Goal: Transaction & Acquisition: Purchase product/service

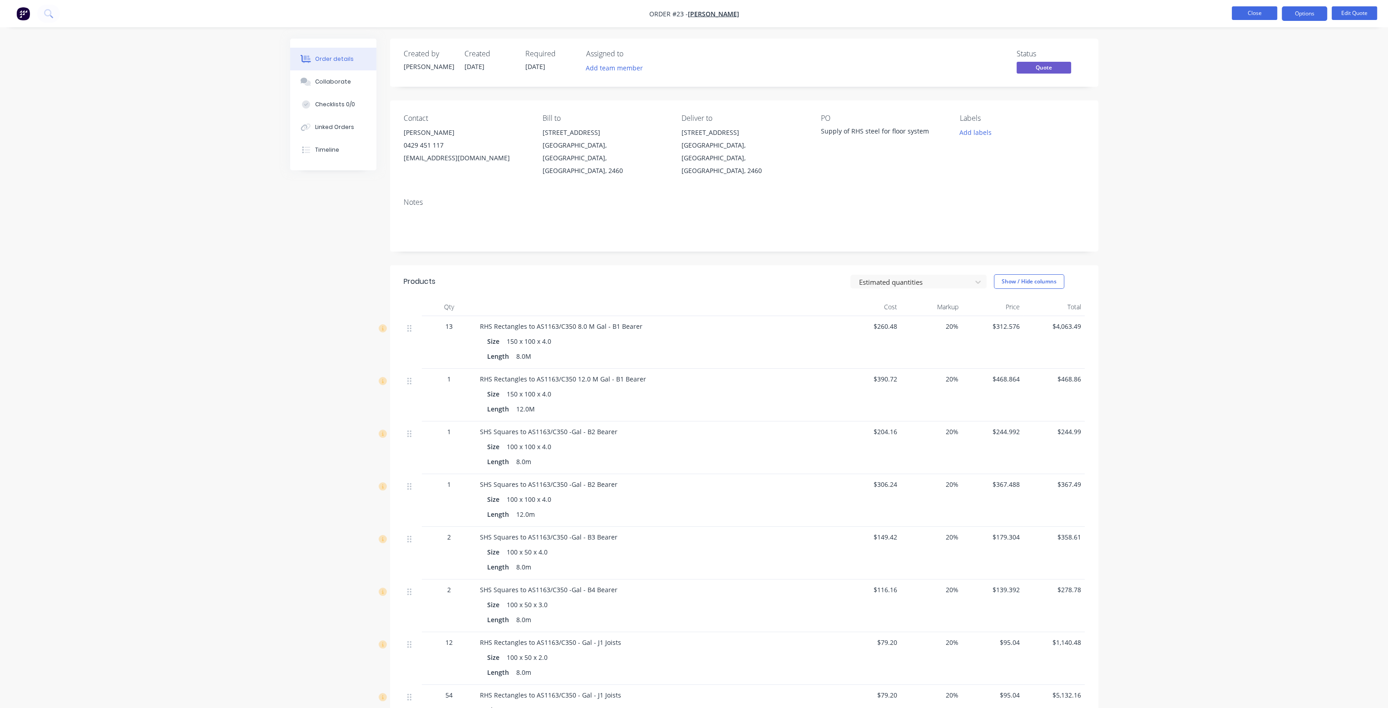
click at [1244, 13] on button "Close" at bounding box center [1254, 13] width 45 height 14
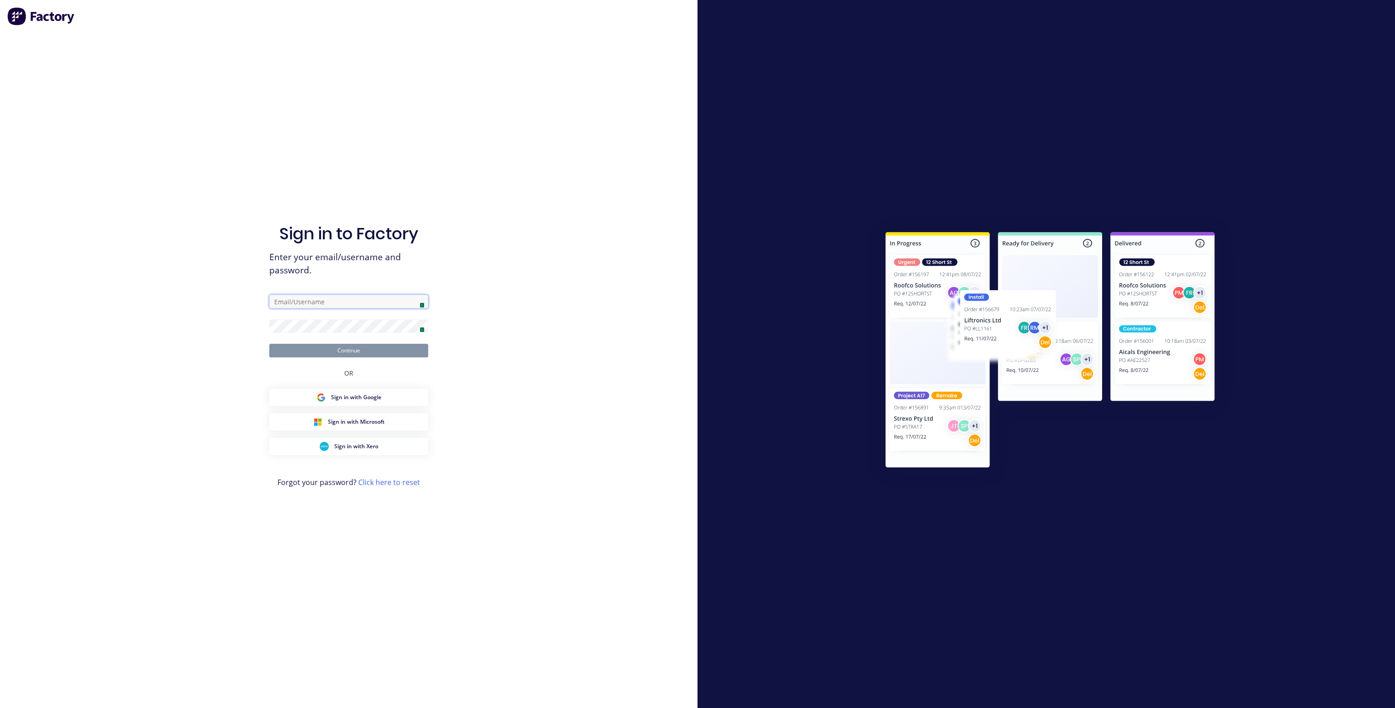
type input "[EMAIL_ADDRESS][DOMAIN_NAME]"
click at [385, 353] on button "Continue" at bounding box center [348, 351] width 159 height 14
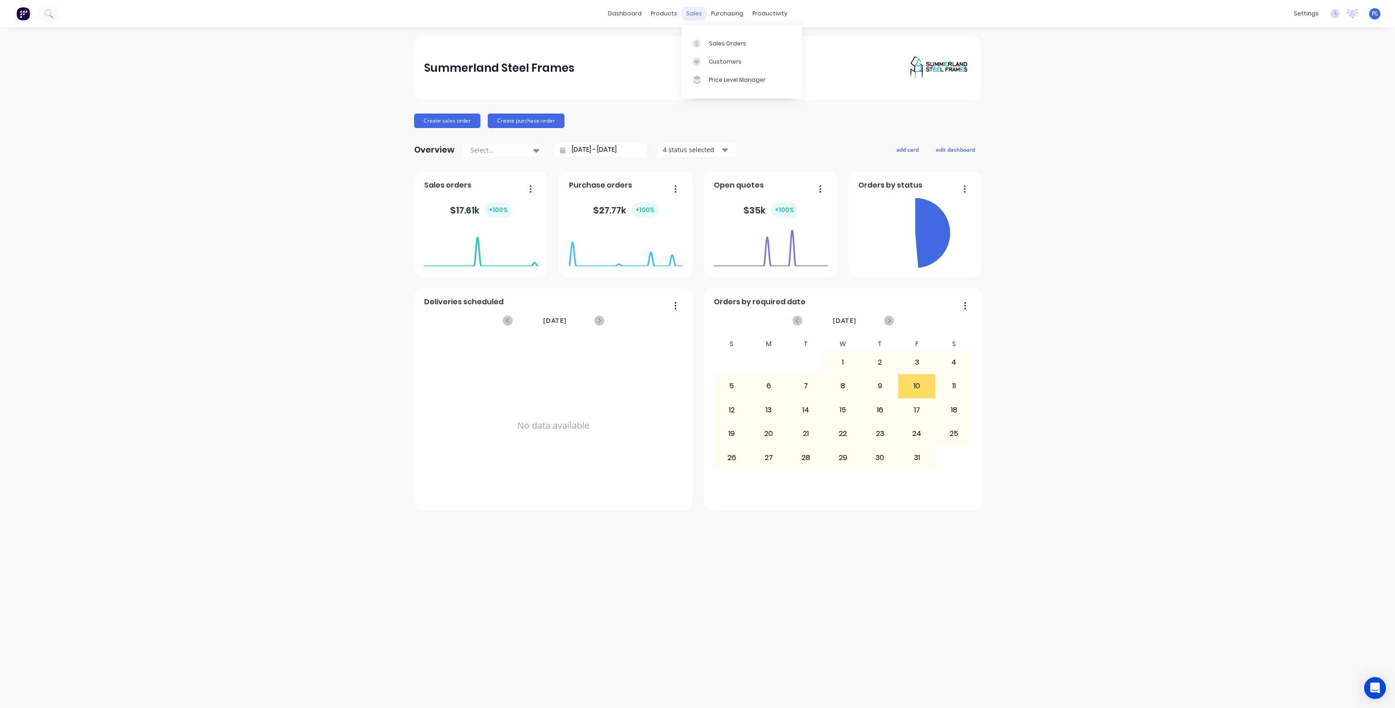
click at [694, 15] on div "sales" at bounding box center [694, 14] width 25 height 14
click at [707, 40] on link "Sales Orders" at bounding box center [742, 43] width 120 height 18
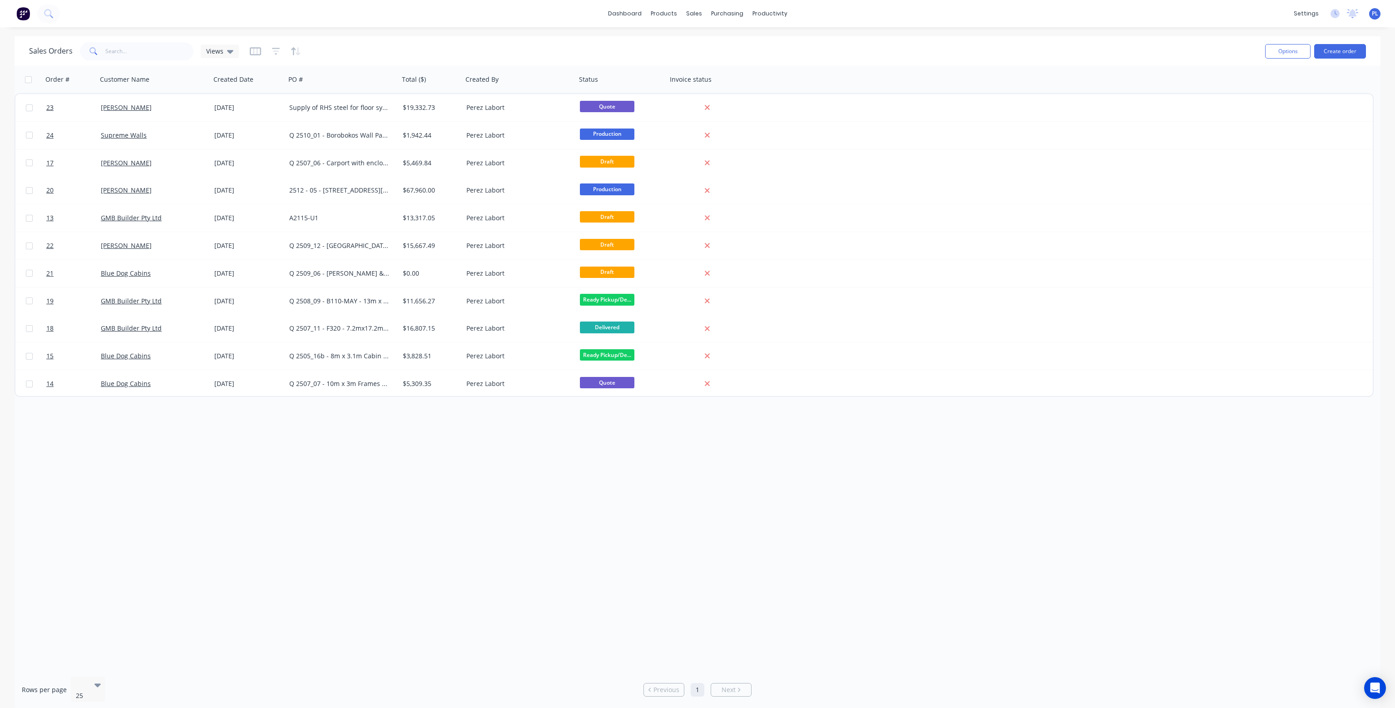
click at [441, 471] on div "Order # Customer Name Created Date PO # Total ($) Created By Status Invoice sta…" at bounding box center [698, 368] width 1366 height 604
click at [1137, 61] on div "Sales Orders Views" at bounding box center [643, 51] width 1229 height 22
click at [1338, 53] on button "Create order" at bounding box center [1340, 51] width 52 height 15
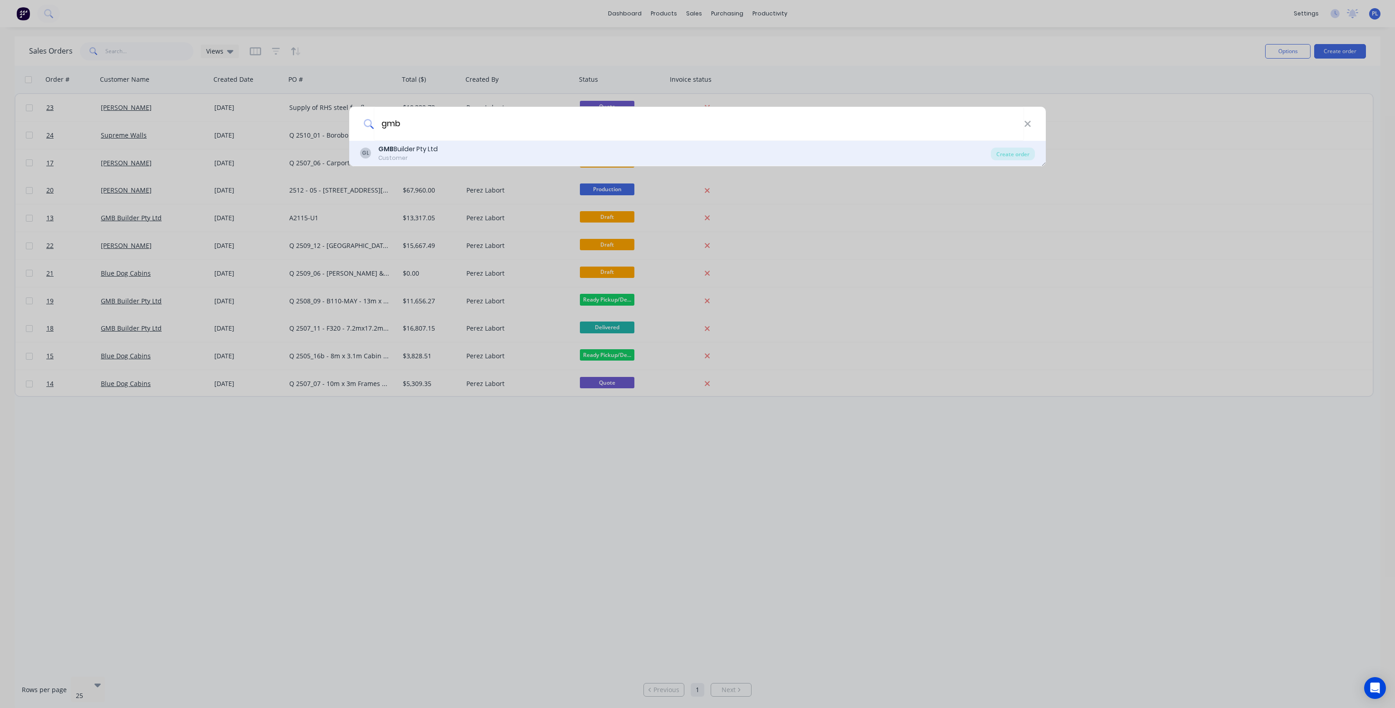
type input "gmb"
click at [415, 147] on div "GMB Builder Pty Ltd" at bounding box center [407, 149] width 59 height 10
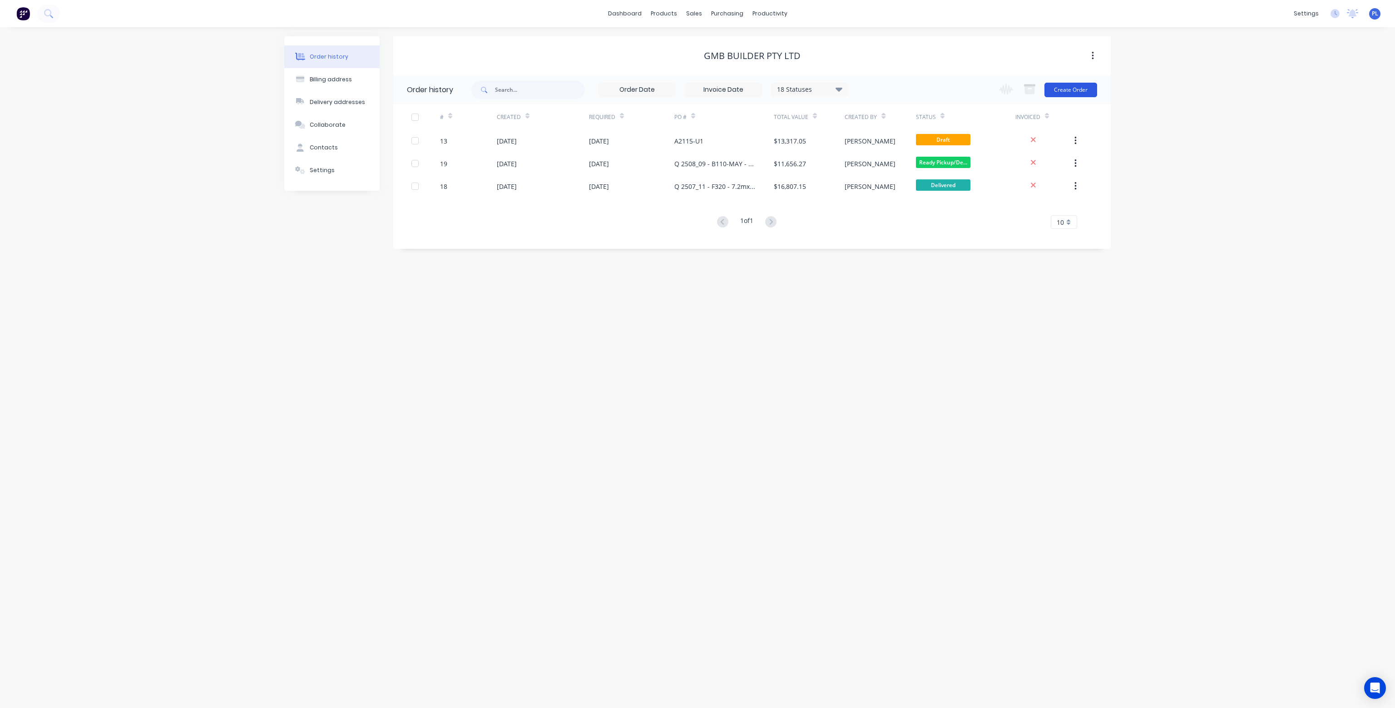
click at [1069, 89] on button "Create Order" at bounding box center [1071, 90] width 53 height 15
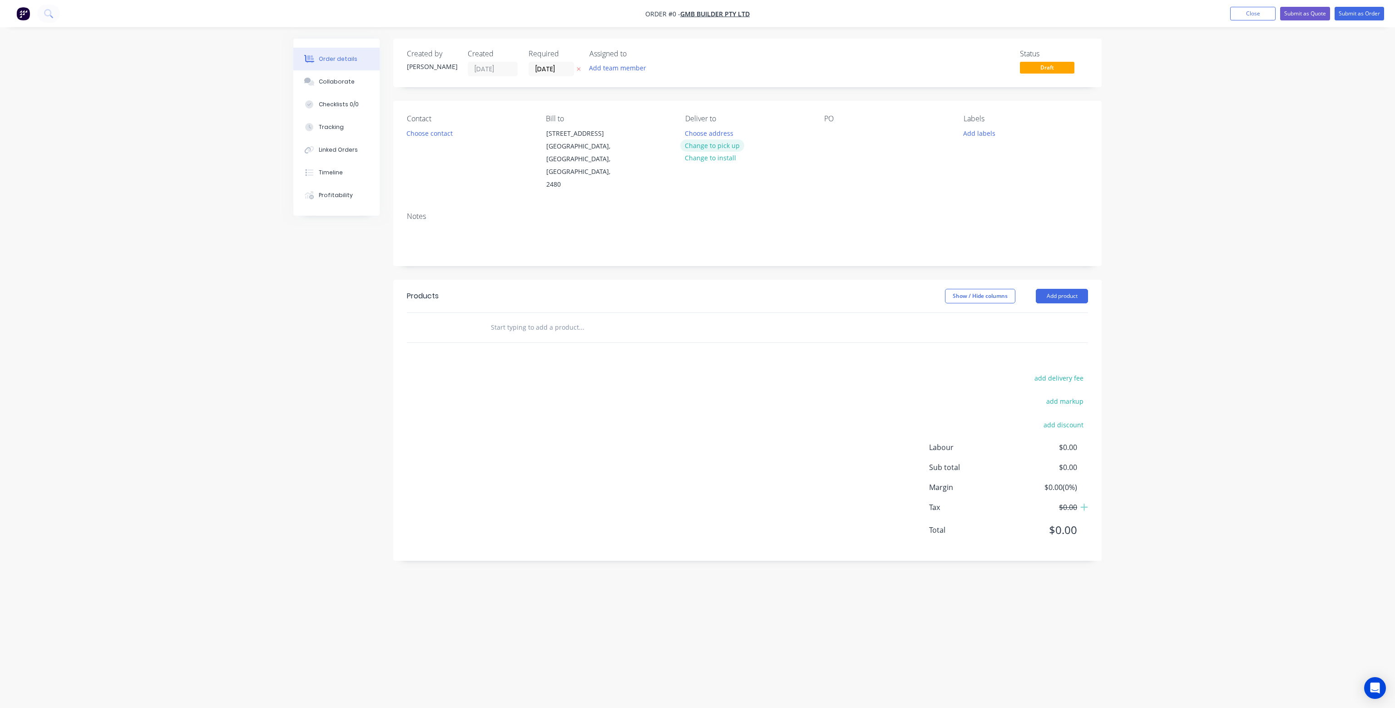
click at [716, 147] on button "Change to pick up" at bounding box center [712, 145] width 64 height 12
click at [828, 130] on div at bounding box center [831, 133] width 15 height 13
click at [418, 133] on button "Choose contact" at bounding box center [430, 133] width 56 height 12
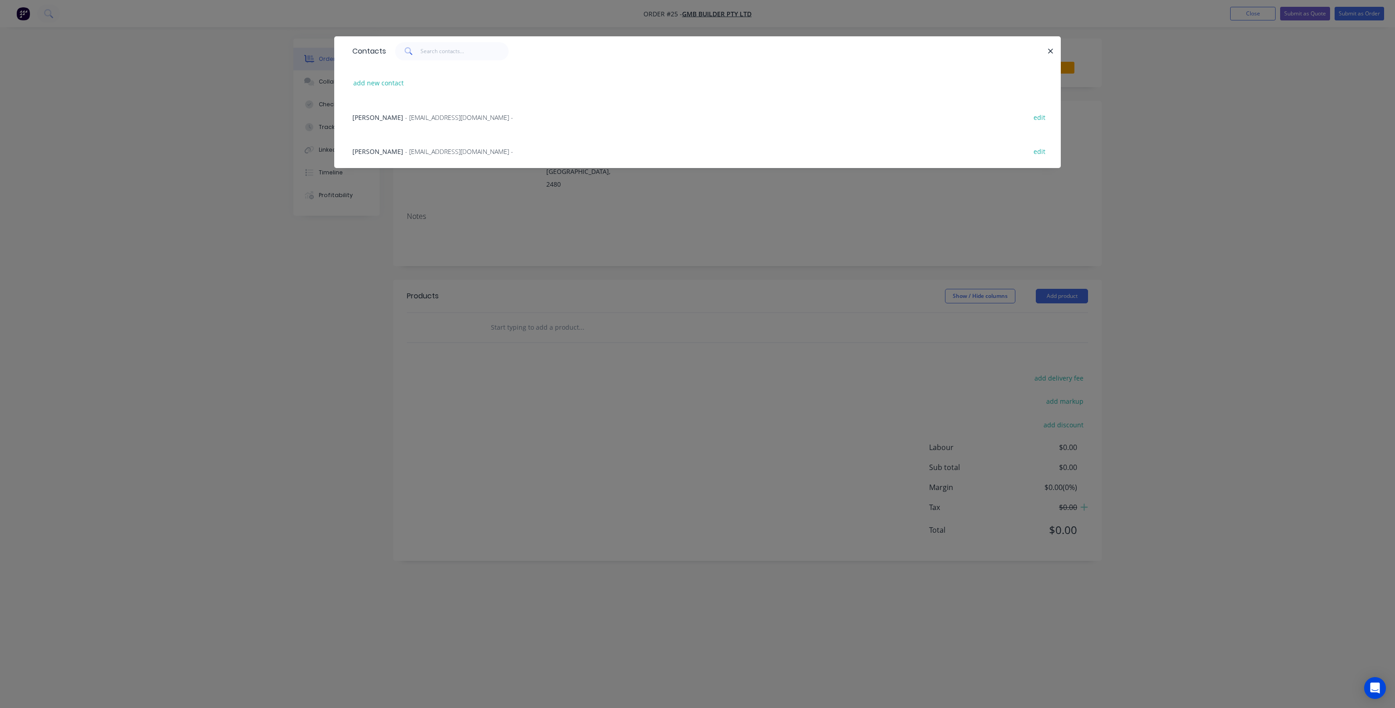
click at [426, 117] on span "- [EMAIL_ADDRESS][DOMAIN_NAME] -" at bounding box center [459, 117] width 108 height 9
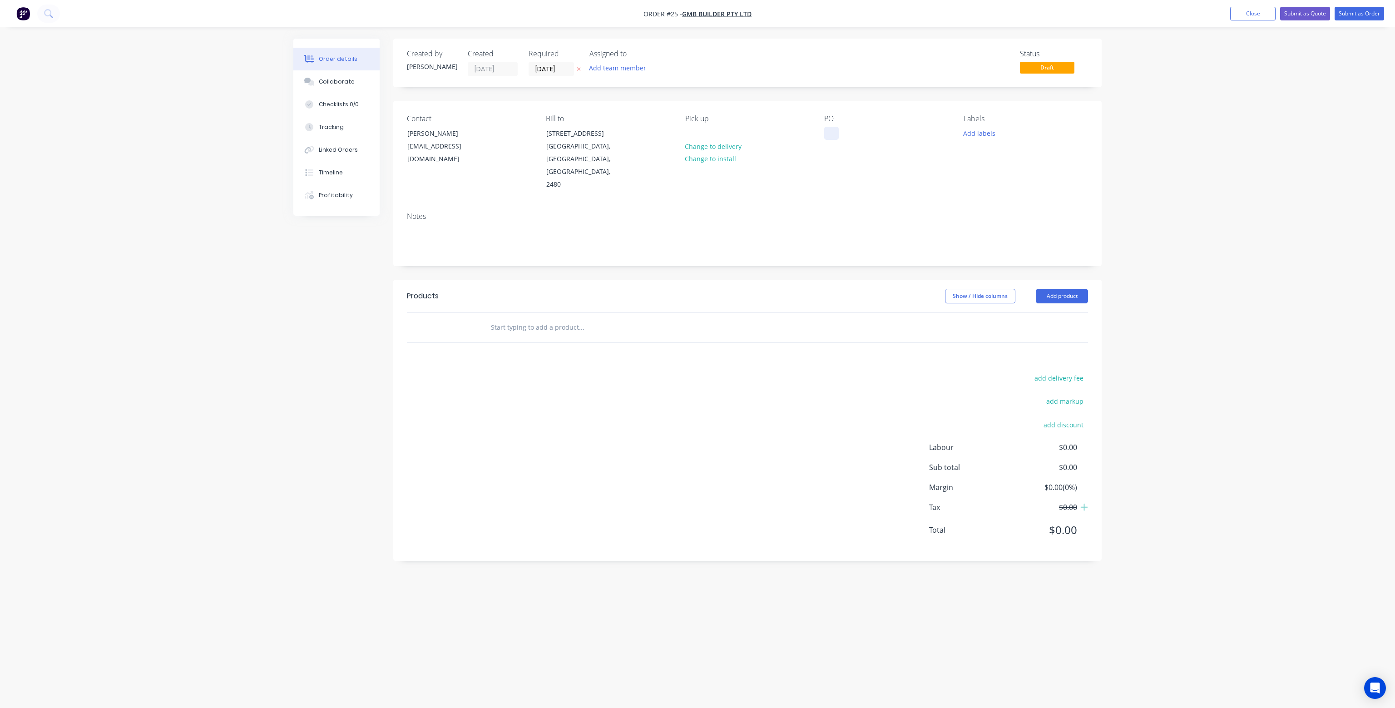
click at [827, 137] on div at bounding box center [831, 133] width 15 height 13
click at [813, 205] on div "Notes" at bounding box center [747, 235] width 709 height 61
click at [560, 318] on input "text" at bounding box center [582, 327] width 182 height 18
click at [1066, 289] on button "Add product" at bounding box center [1062, 296] width 52 height 15
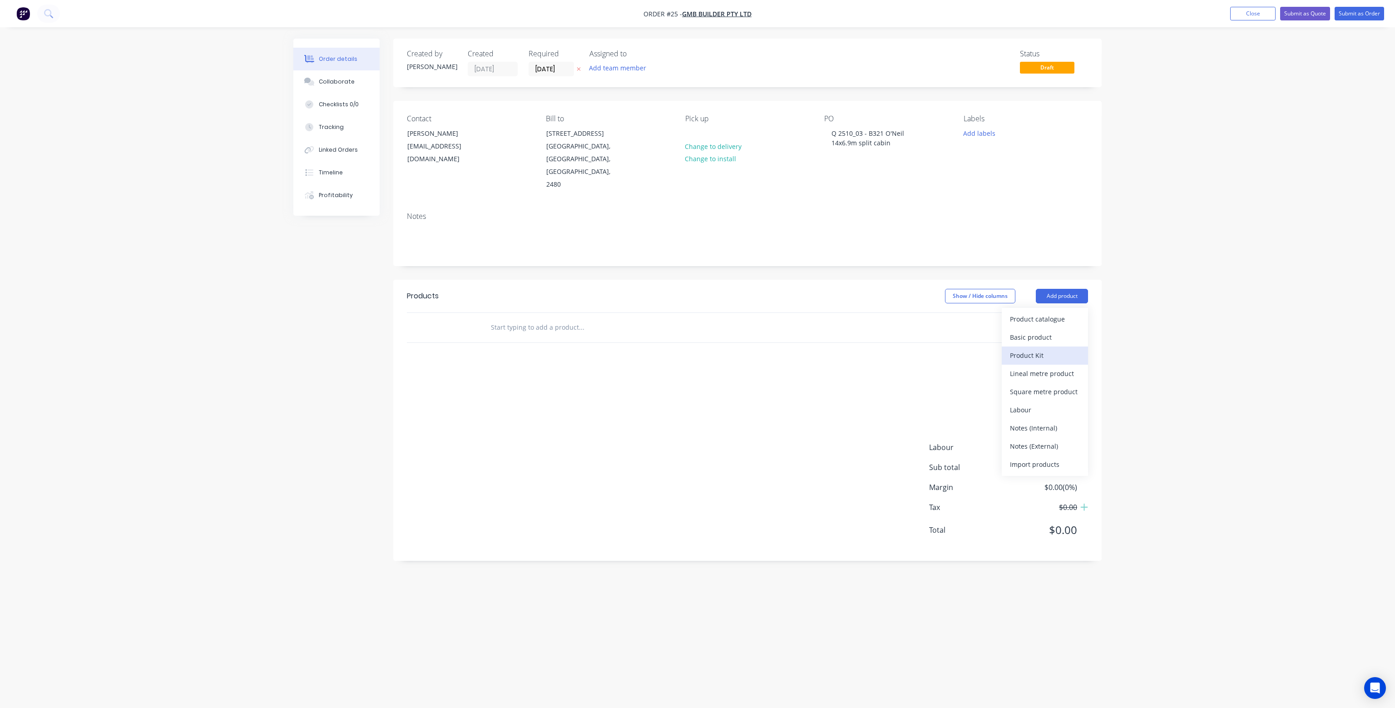
click at [1030, 349] on div "Product Kit" at bounding box center [1045, 355] width 70 height 13
click at [1073, 289] on button "Add product" at bounding box center [1062, 296] width 52 height 15
click at [1172, 264] on div "Order details Collaborate Checklists 0/0 Tracking Linked Orders Timeline Profit…" at bounding box center [697, 354] width 1395 height 708
click at [1063, 289] on button "Add product" at bounding box center [1062, 296] width 52 height 15
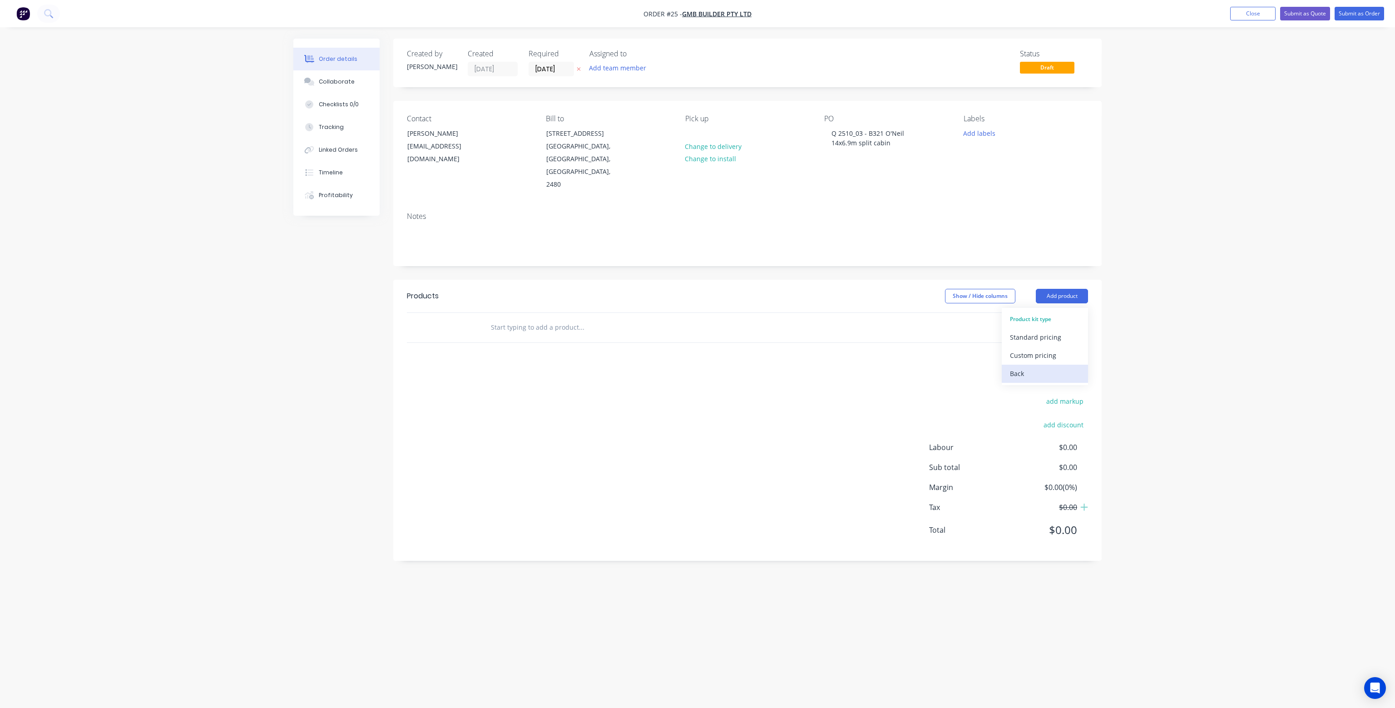
click at [1017, 367] on div "Back" at bounding box center [1045, 373] width 70 height 13
click at [1045, 312] on div "Product catalogue" at bounding box center [1045, 318] width 70 height 13
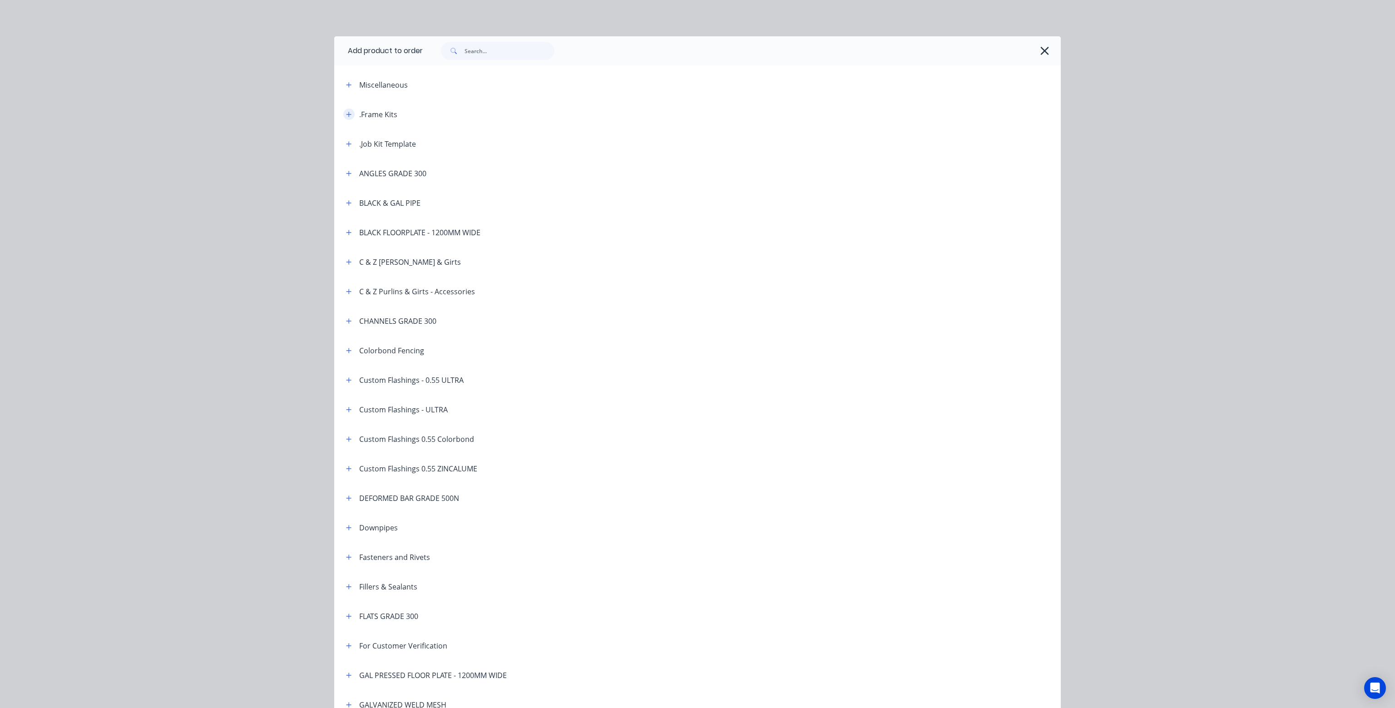
click at [346, 116] on icon "button" at bounding box center [348, 114] width 5 height 6
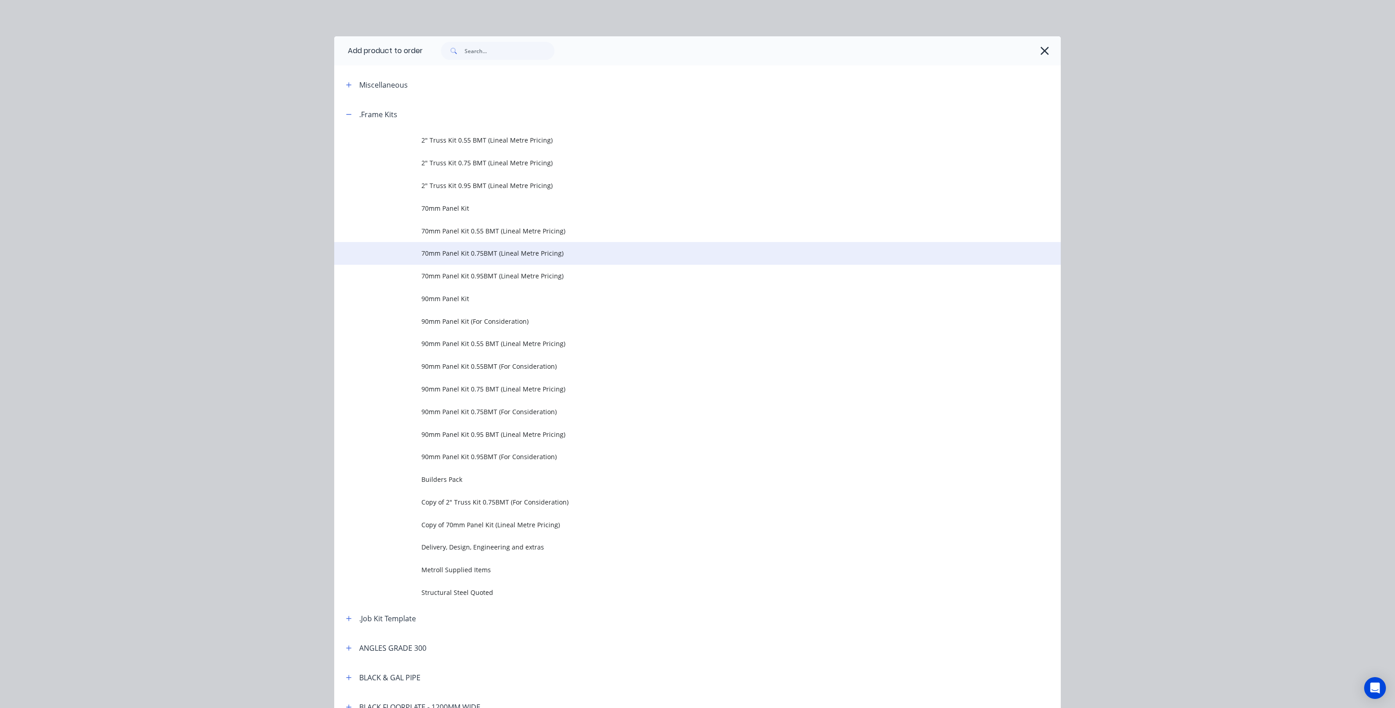
click at [458, 251] on span "70mm Panel Kit 0.75BMT (Lineal Metre Pricing)" at bounding box center [676, 253] width 511 height 10
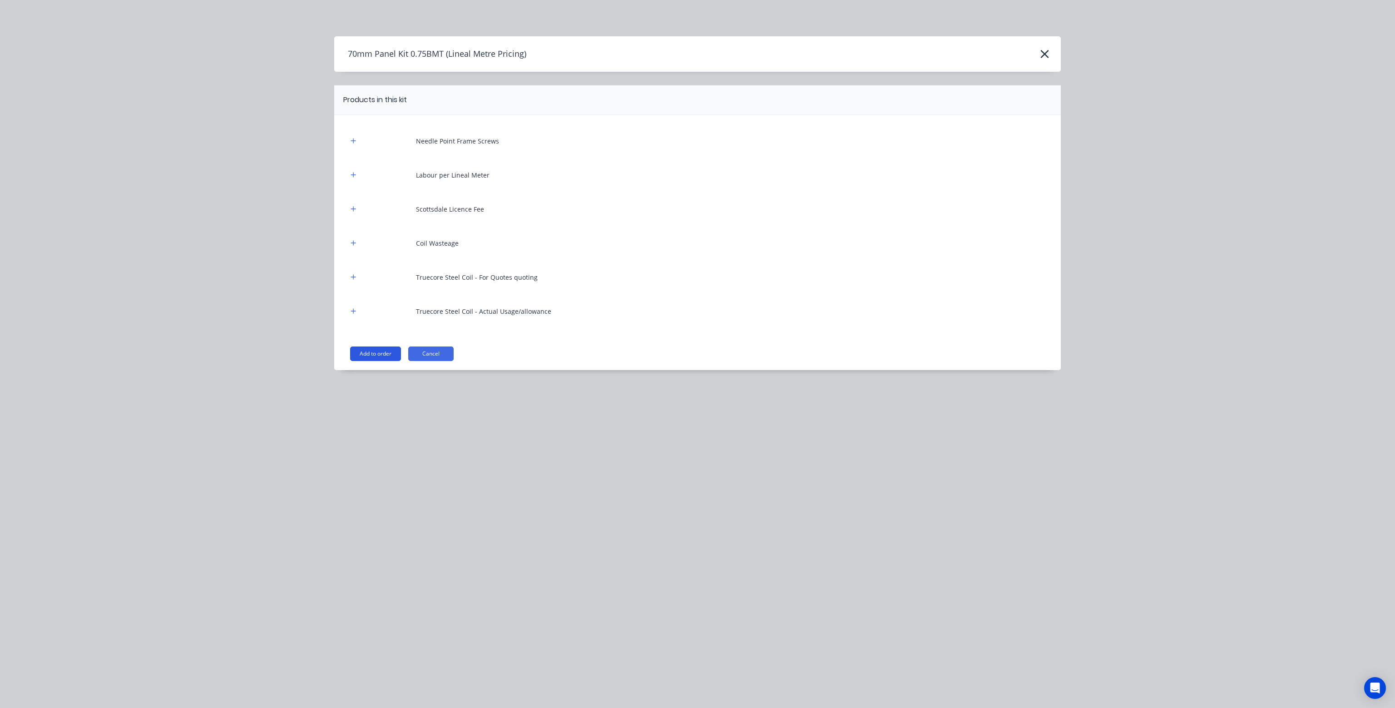
click at [376, 350] on button "Add to order" at bounding box center [375, 354] width 51 height 15
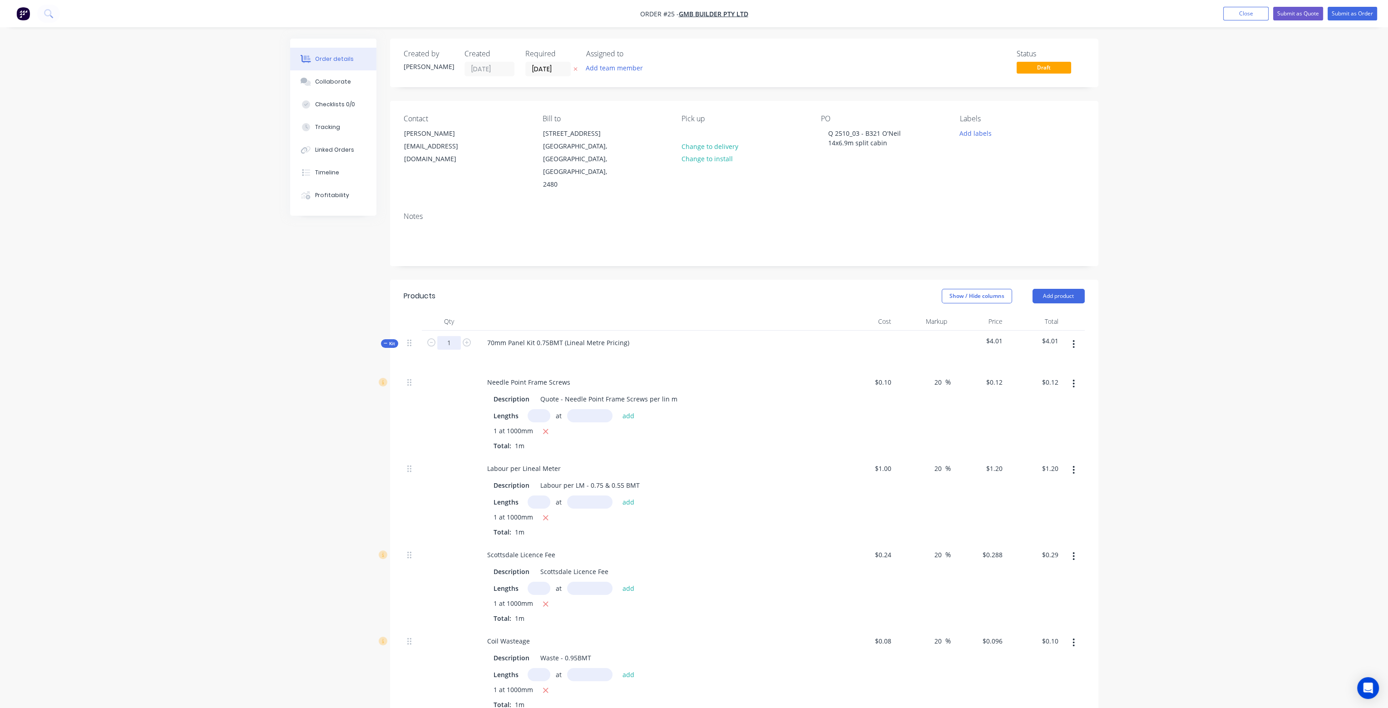
click at [454, 336] on input "1" at bounding box center [449, 343] width 24 height 14
type input "1150"
type input "$138.00"
type input "$1,380.00"
type input "$331.20"
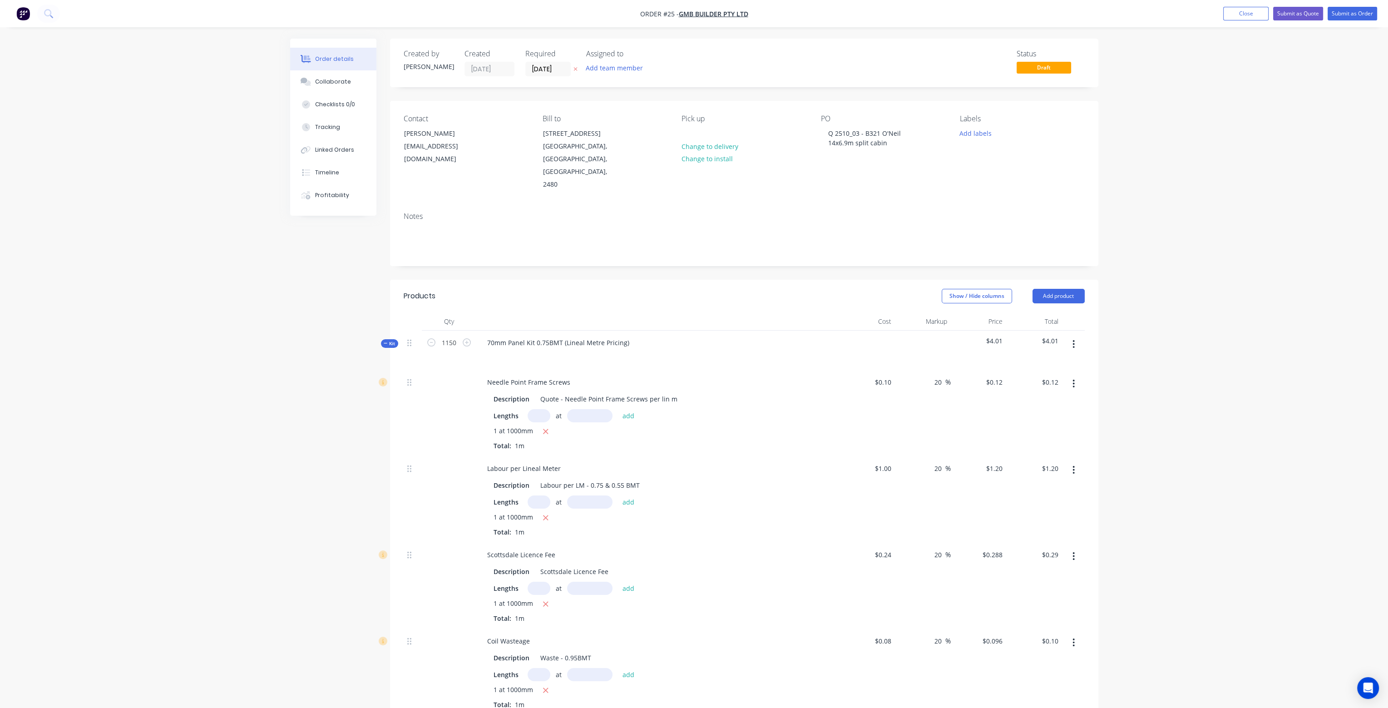
type input "$110.40"
type input "$82.80"
type input "$55.20"
type input "$2,511.60"
click at [557, 289] on div "Show / Hide columns Add product" at bounding box center [816, 296] width 536 height 15
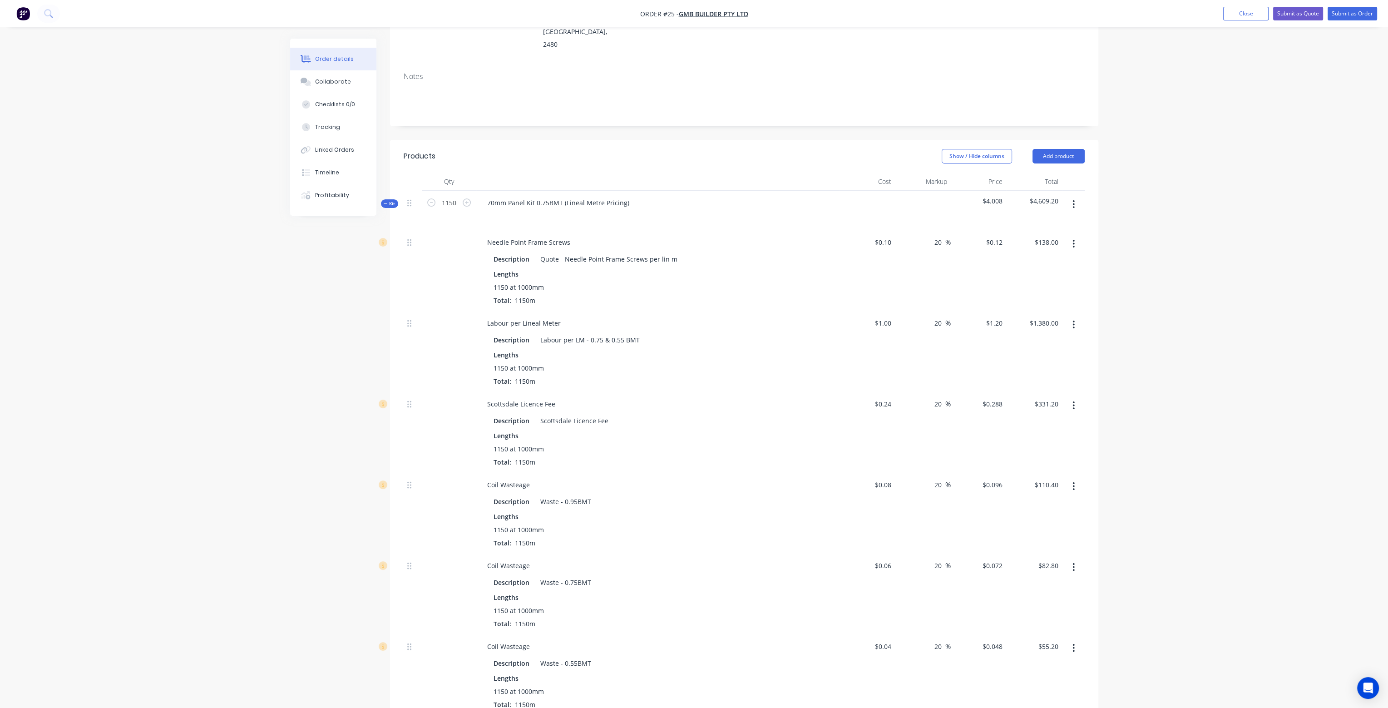
scroll to position [182, 0]
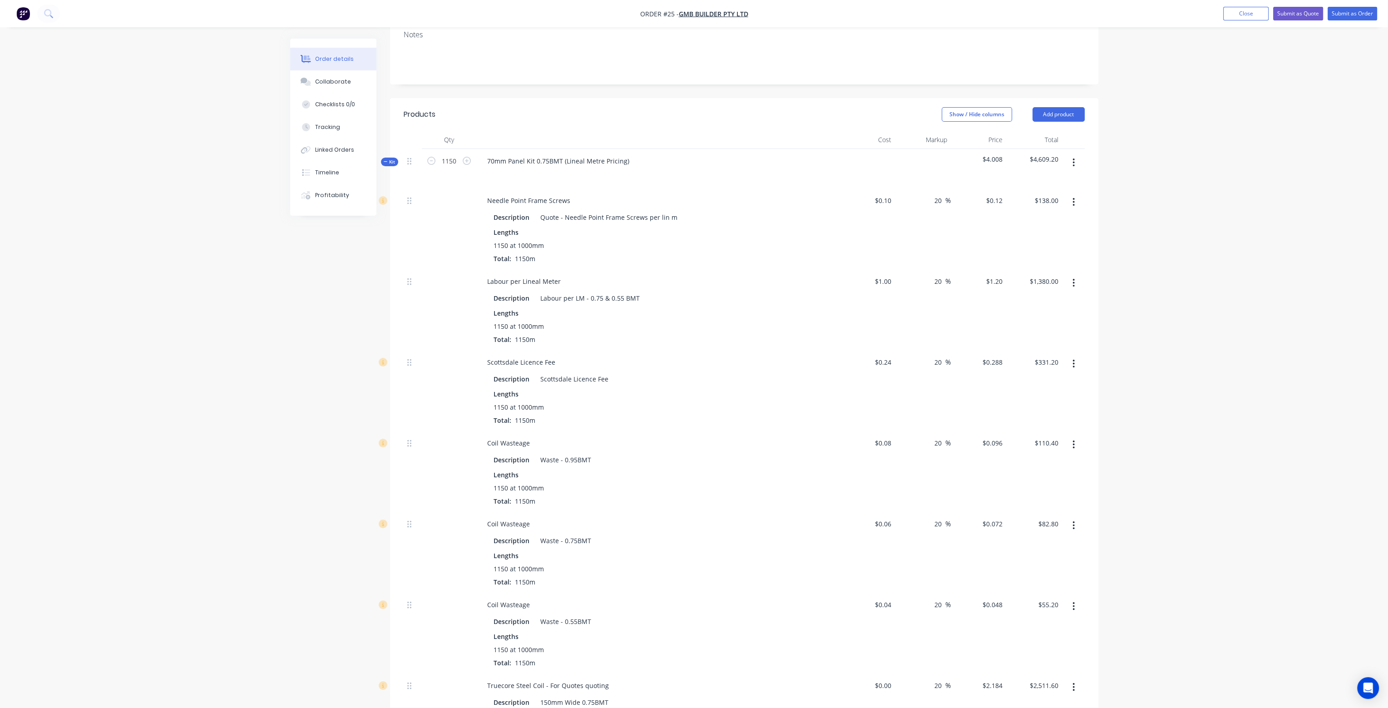
click at [1075, 441] on icon "button" at bounding box center [1074, 445] width 2 height 8
click at [1059, 498] on div "Delete" at bounding box center [1042, 504] width 70 height 13
click at [1074, 521] on icon "button" at bounding box center [1074, 525] width 2 height 8
click at [1066, 579] on div "Delete" at bounding box center [1042, 585] width 70 height 13
click at [882, 517] on div at bounding box center [888, 523] width 14 height 13
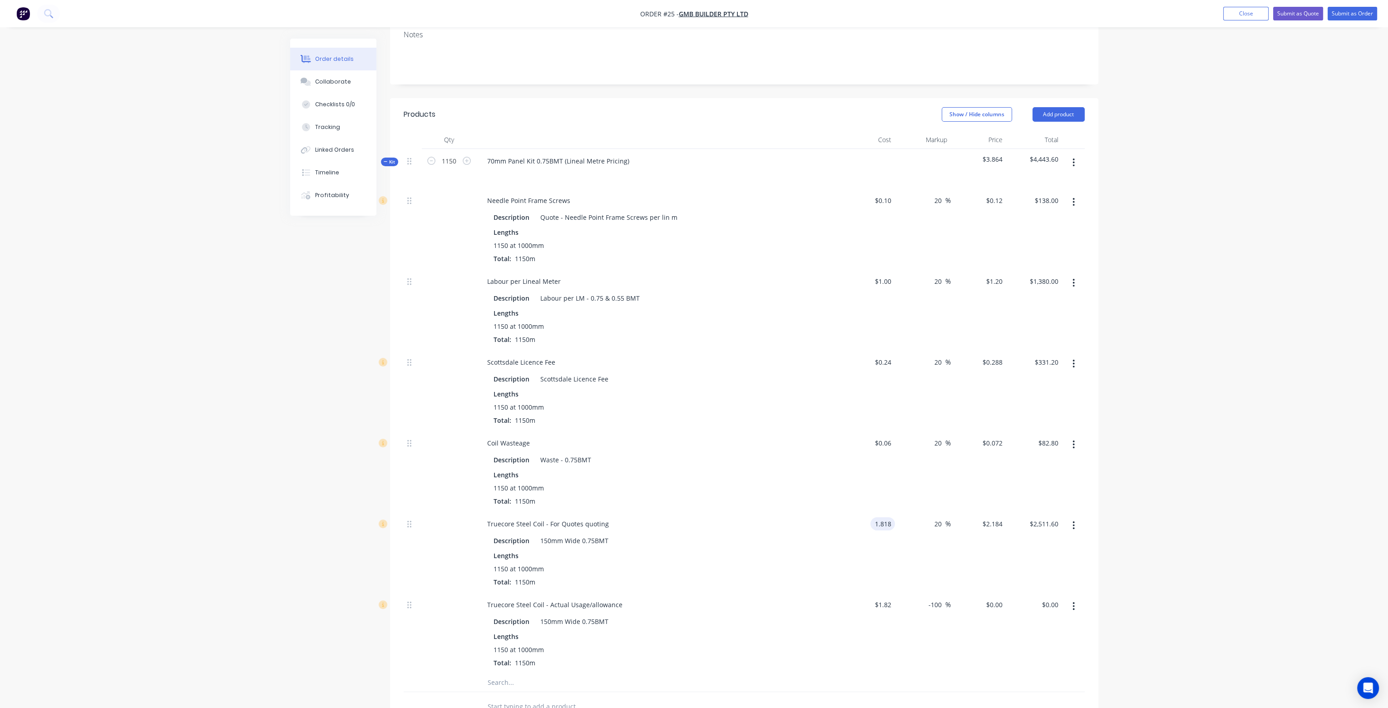
type input "$1.818"
type input "$2.1816"
type input "$2,508.84"
click at [904, 458] on div "20 20 %" at bounding box center [923, 471] width 56 height 81
click at [890, 517] on input "1.818" at bounding box center [884, 523] width 21 height 13
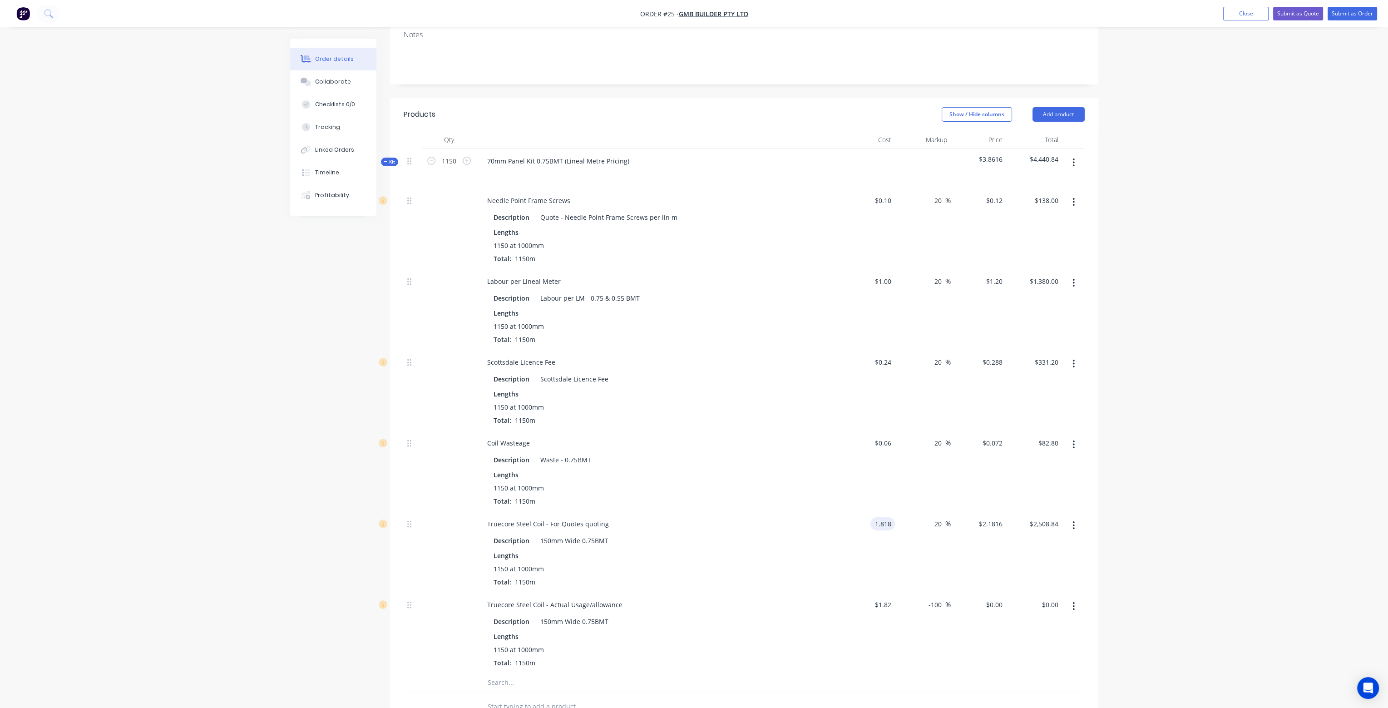
click at [892, 517] on input "1.818" at bounding box center [884, 523] width 21 height 13
type input "$1.82"
type input "$2.184"
type input "$2,511.60"
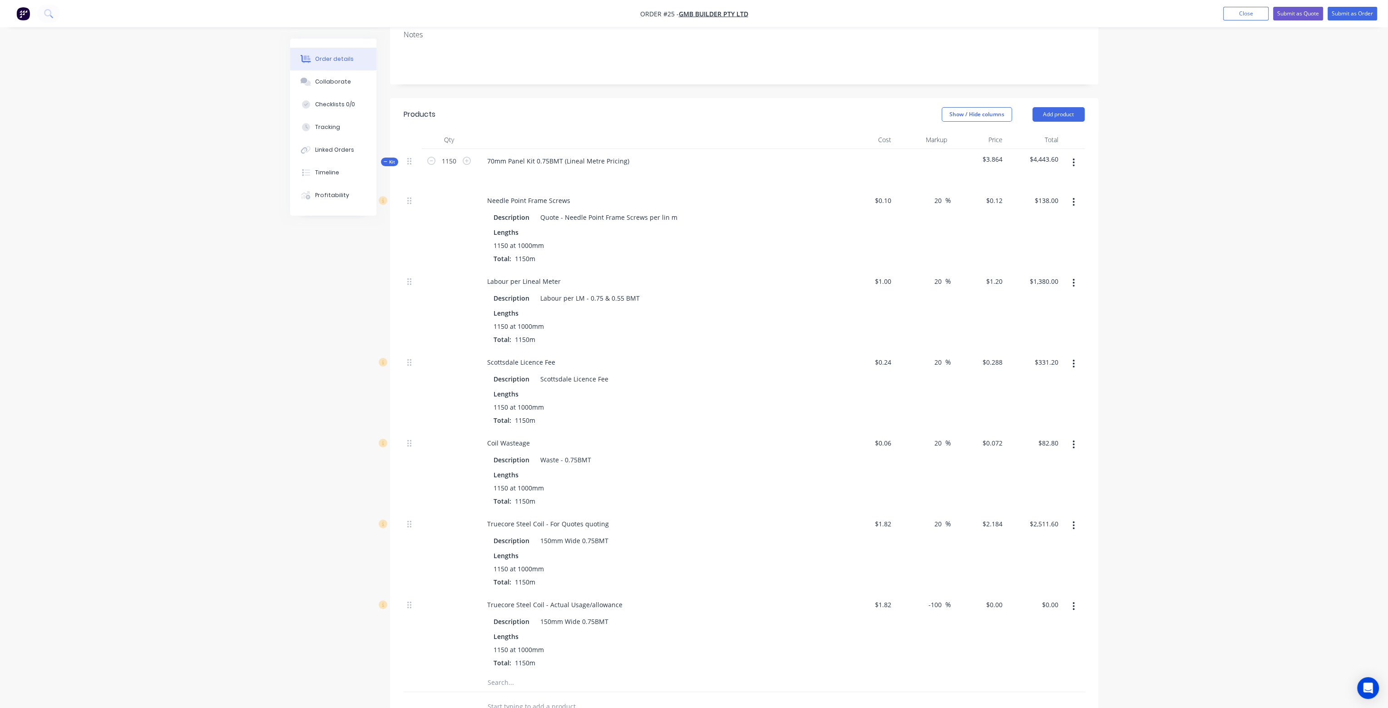
click at [905, 447] on div "20 20 %" at bounding box center [923, 471] width 56 height 81
click at [882, 517] on input "1.82" at bounding box center [884, 523] width 21 height 13
type input "$1.818"
type input "$2.1816"
type input "$2,508.84"
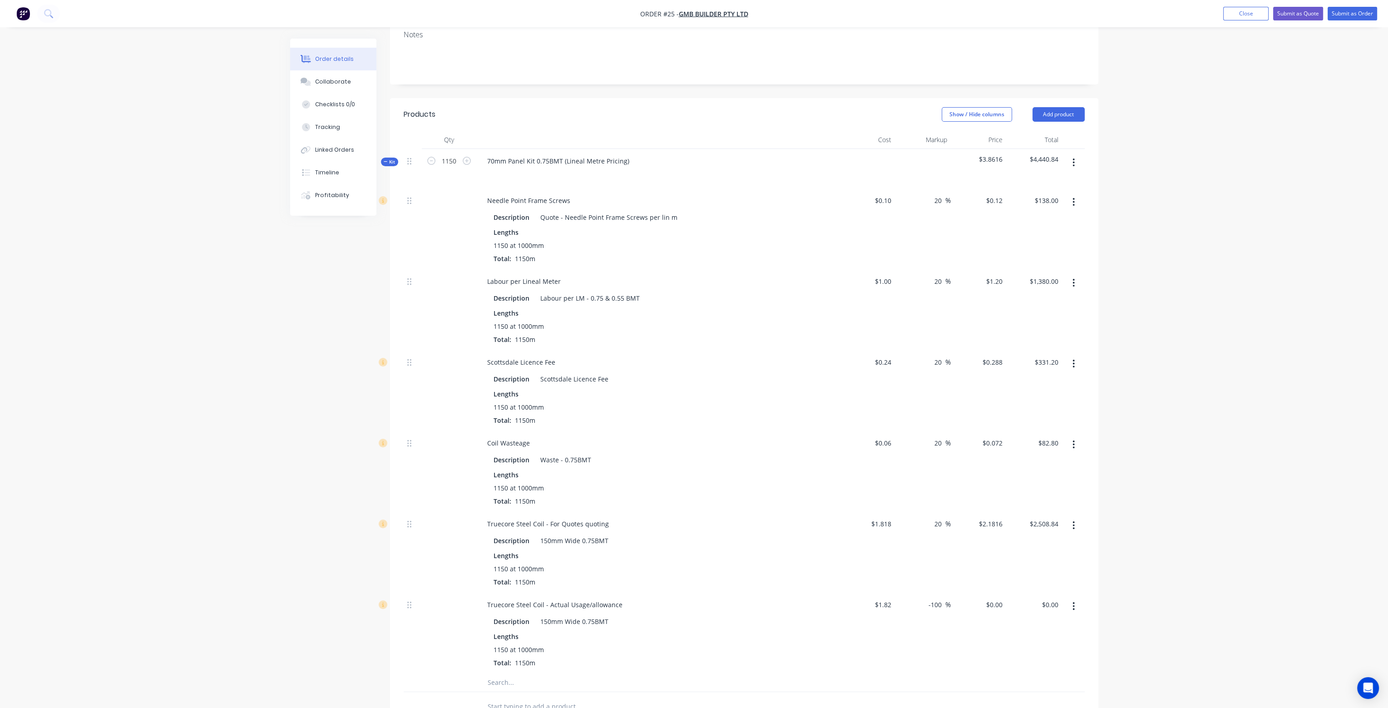
click at [927, 459] on div "20 20 %" at bounding box center [923, 471] width 56 height 81
click at [892, 517] on input "1.818" at bounding box center [883, 523] width 25 height 13
click at [890, 517] on input "1.818" at bounding box center [884, 523] width 21 height 13
type input "$1.819"
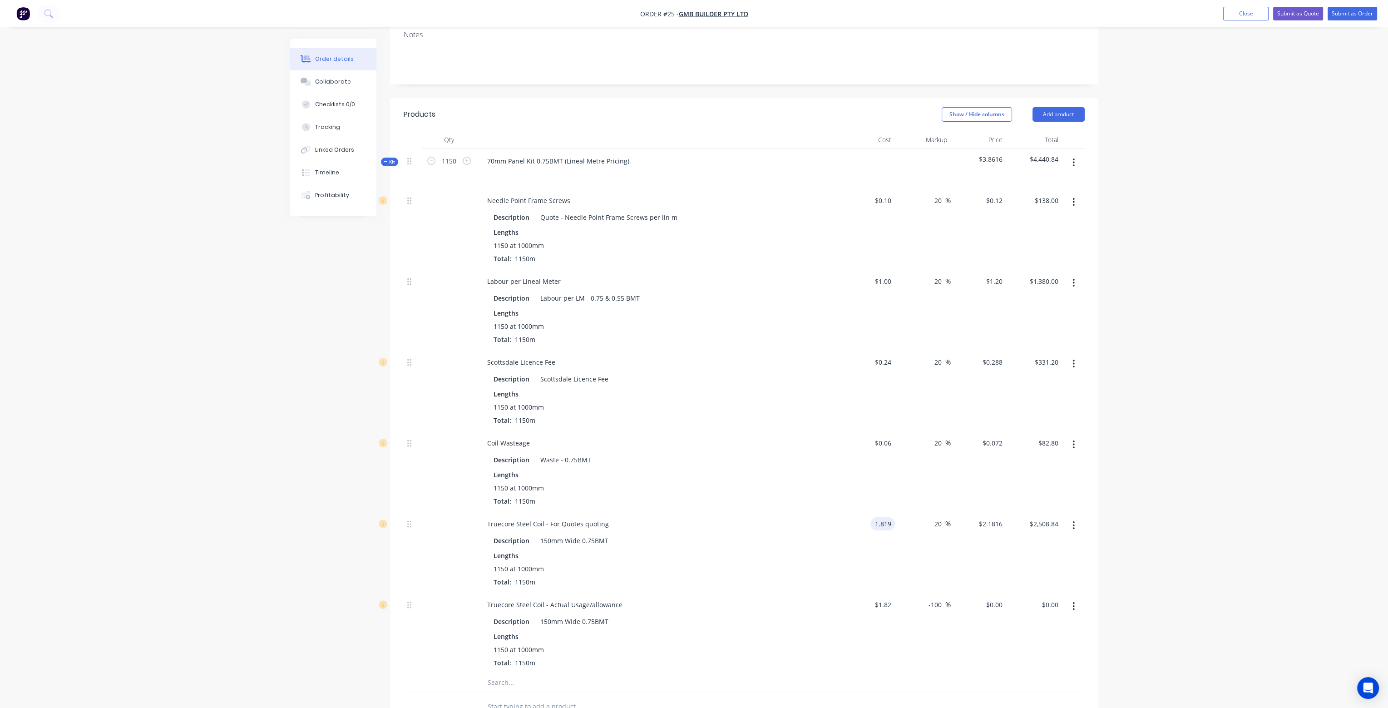
type input "$2.1828"
type input "$2,510.22"
click at [914, 464] on div "20 20 %" at bounding box center [923, 471] width 56 height 81
click at [892, 517] on input "1.819" at bounding box center [883, 523] width 25 height 13
click at [892, 517] on input "1.819" at bounding box center [884, 523] width 21 height 13
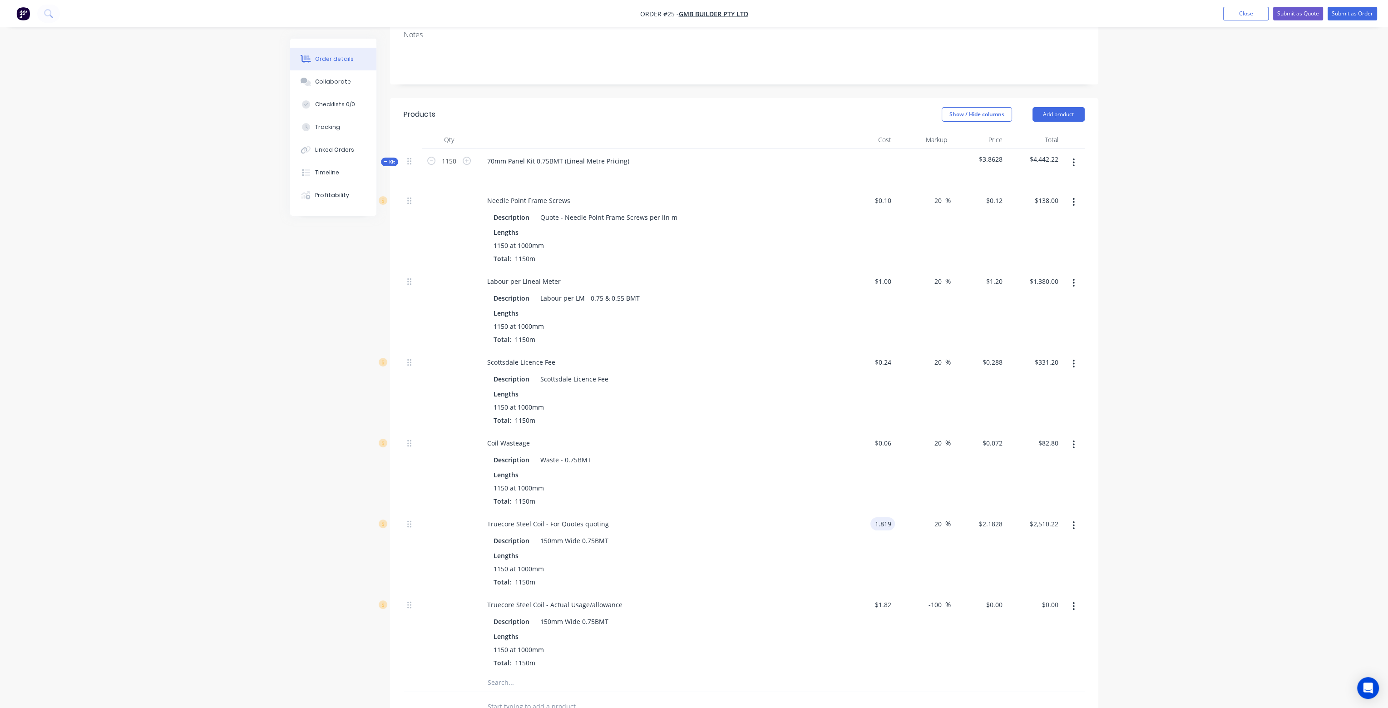
click at [891, 517] on input "1.819" at bounding box center [884, 523] width 21 height 13
type input "$1.818"
type input "$2.1816"
type input "$2,508.84"
click at [925, 454] on div "20 20 %" at bounding box center [923, 471] width 56 height 81
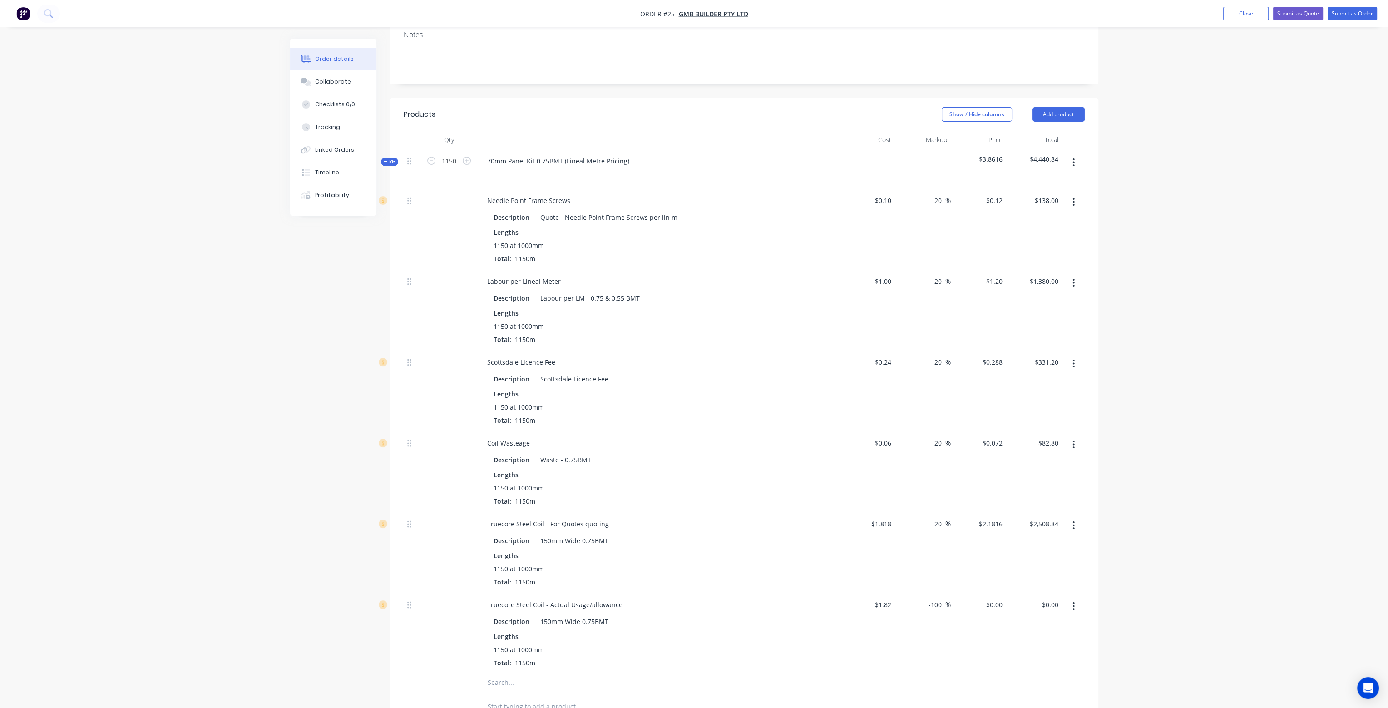
click at [1076, 598] on button "button" at bounding box center [1073, 606] width 21 height 16
click at [1058, 660] on div "Delete" at bounding box center [1042, 666] width 70 height 13
click at [1063, 107] on button "Add product" at bounding box center [1059, 114] width 52 height 15
click at [1063, 131] on div "Product catalogue" at bounding box center [1042, 137] width 70 height 13
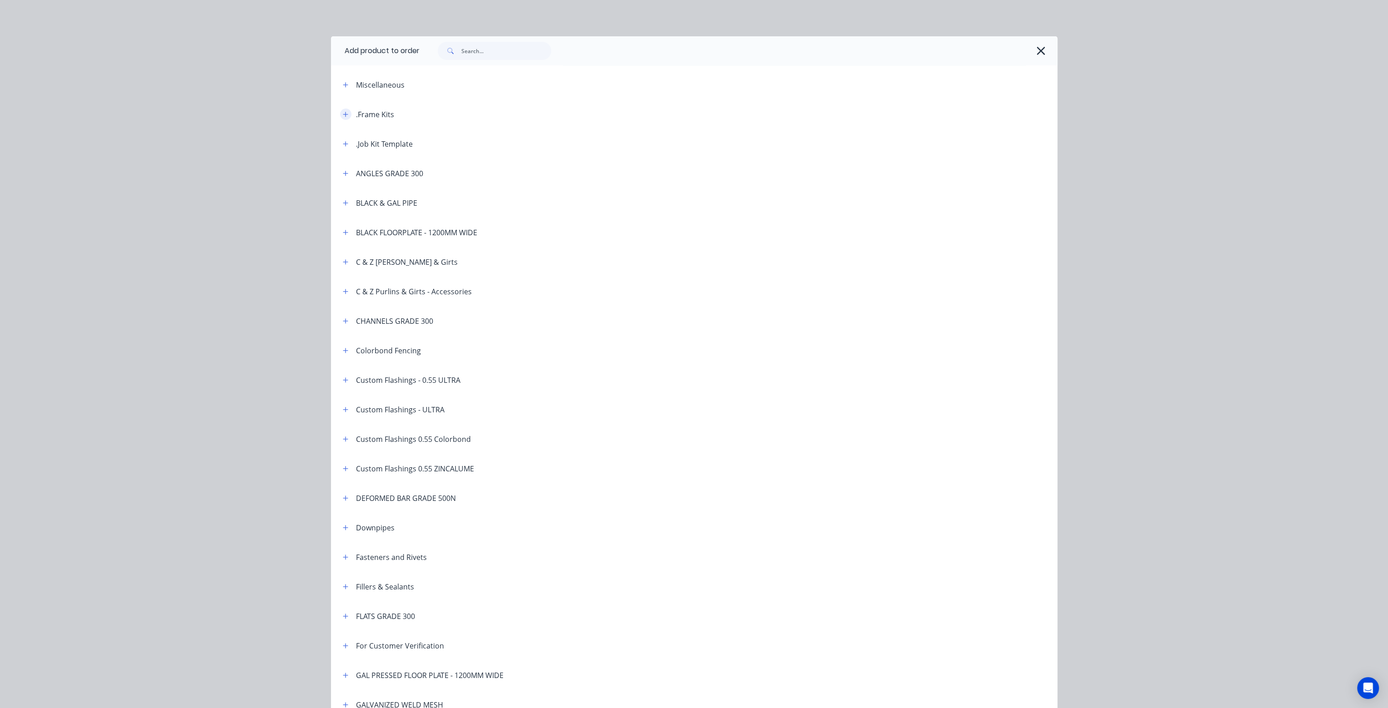
click at [343, 115] on icon "button" at bounding box center [345, 114] width 5 height 6
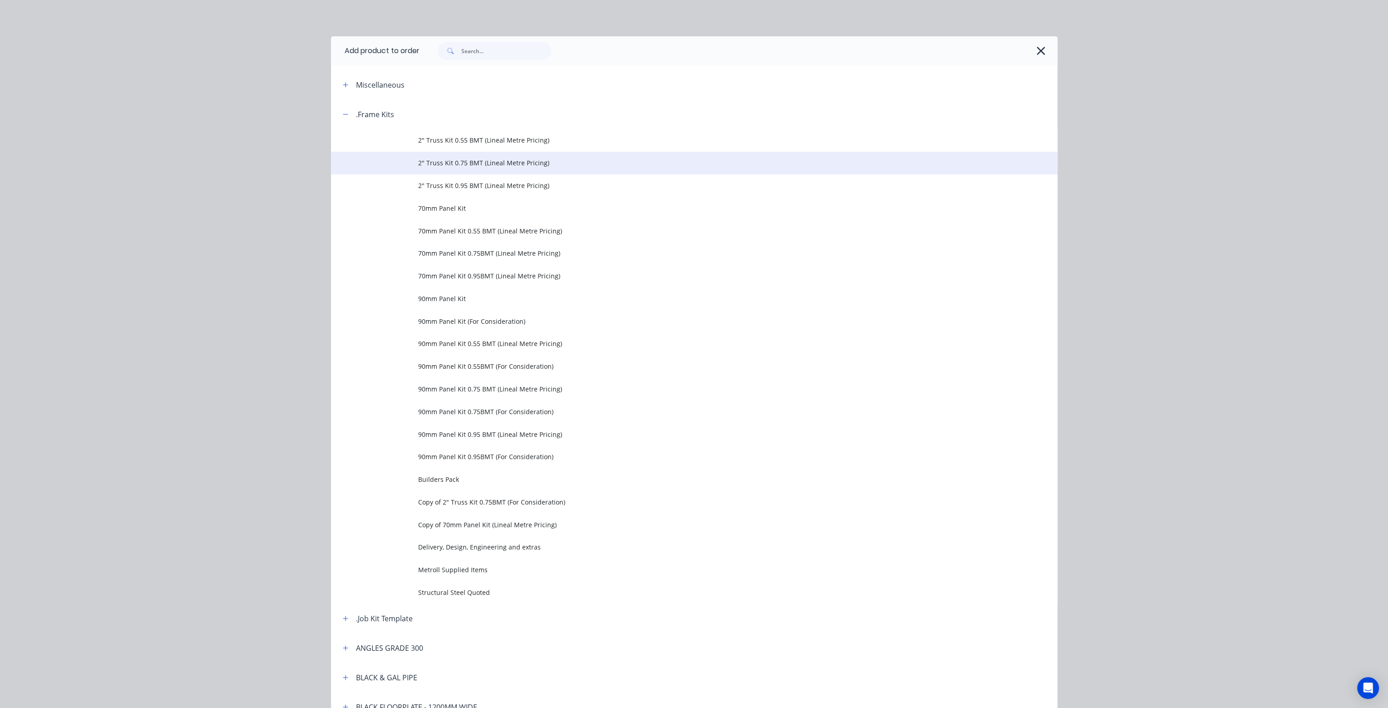
click at [491, 159] on span "2" Truss Kit 0.75 BMT (Lineal Metre Pricing)" at bounding box center [673, 163] width 511 height 10
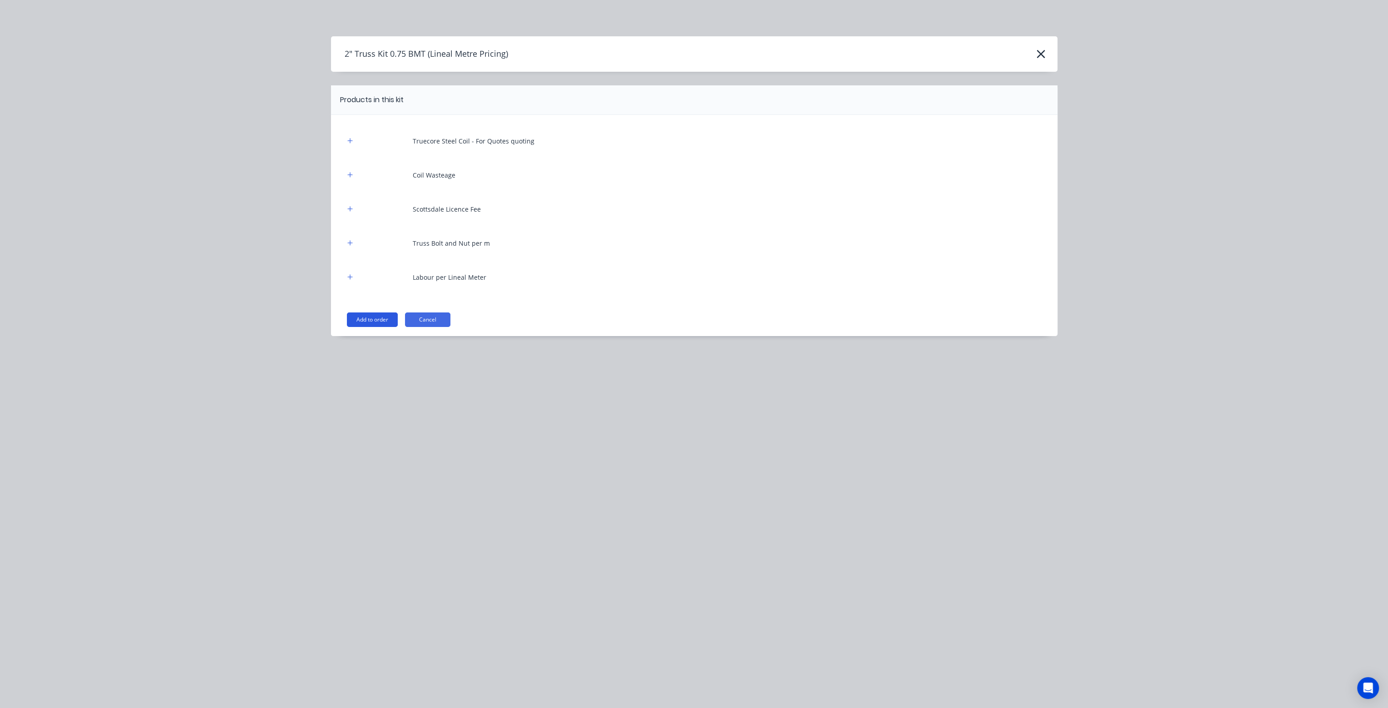
click at [382, 316] on button "Add to order" at bounding box center [372, 319] width 51 height 15
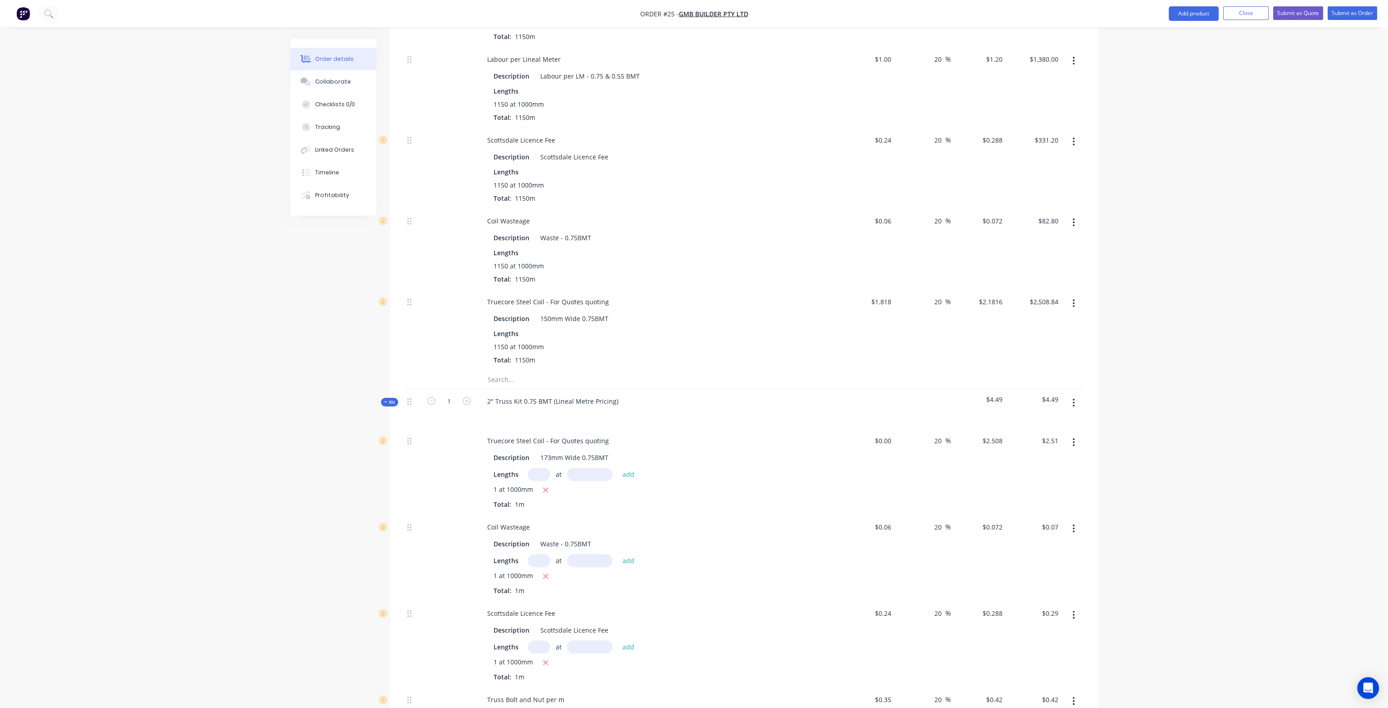
scroll to position [409, 0]
click at [456, 390] on input "1" at bounding box center [449, 397] width 24 height 14
type input "460"
type input "$1,153.68"
type input "$33.12"
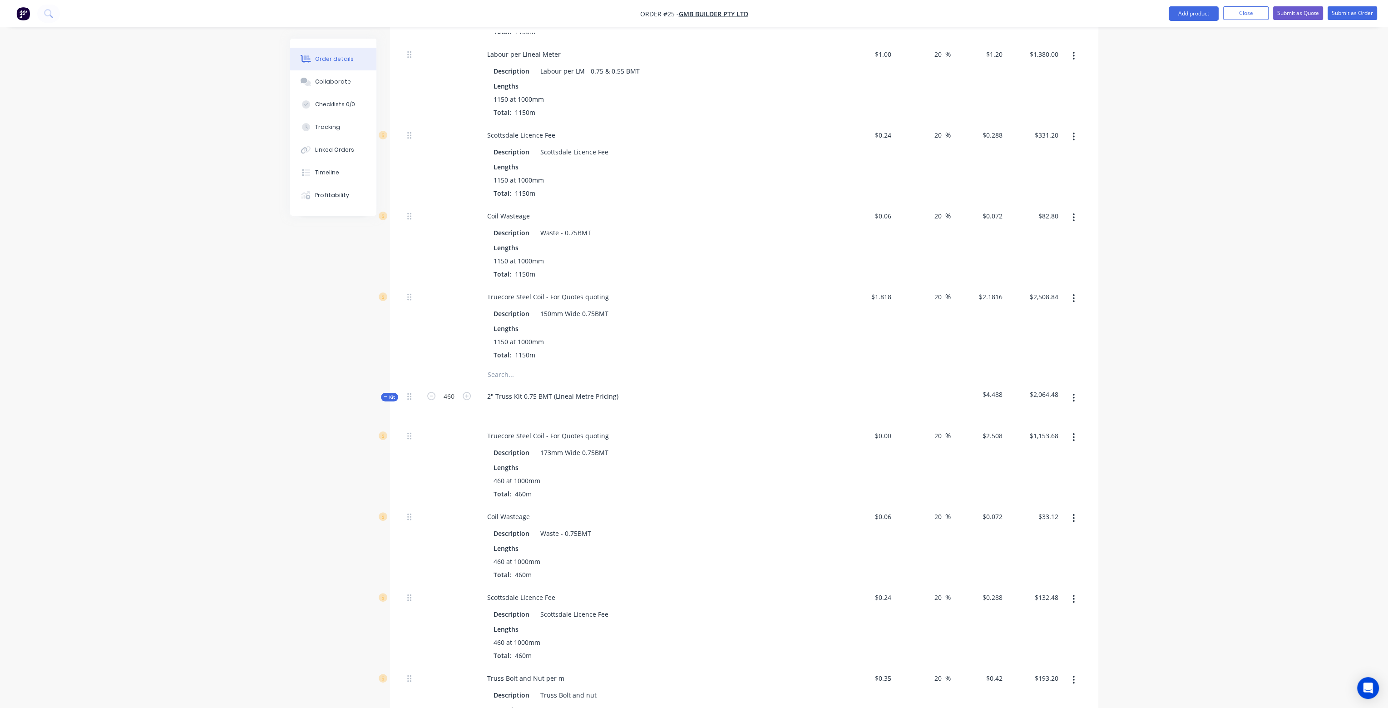
type input "$132.48"
type input "$193.20"
type input "$552.00"
click at [744, 429] on div "Truecore Steel Coil - For Quotes quoting" at bounding box center [658, 435] width 356 height 13
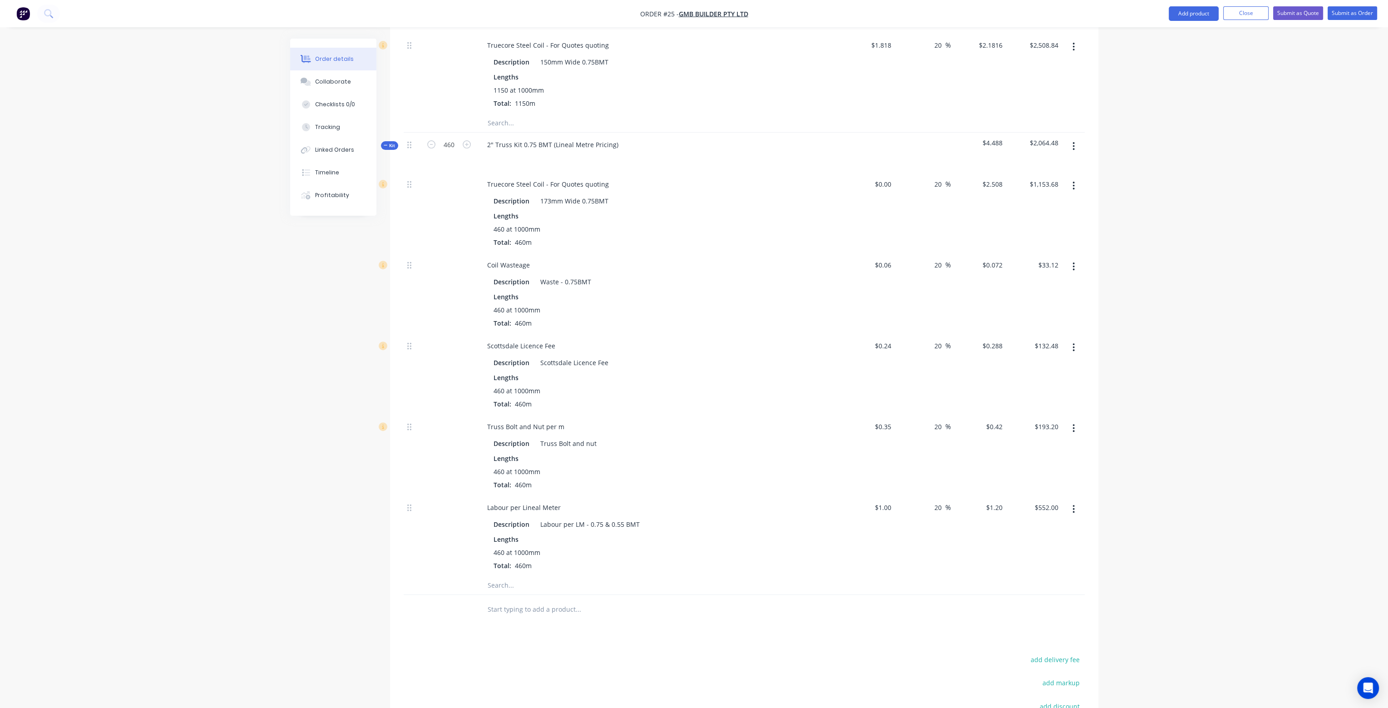
scroll to position [681, 0]
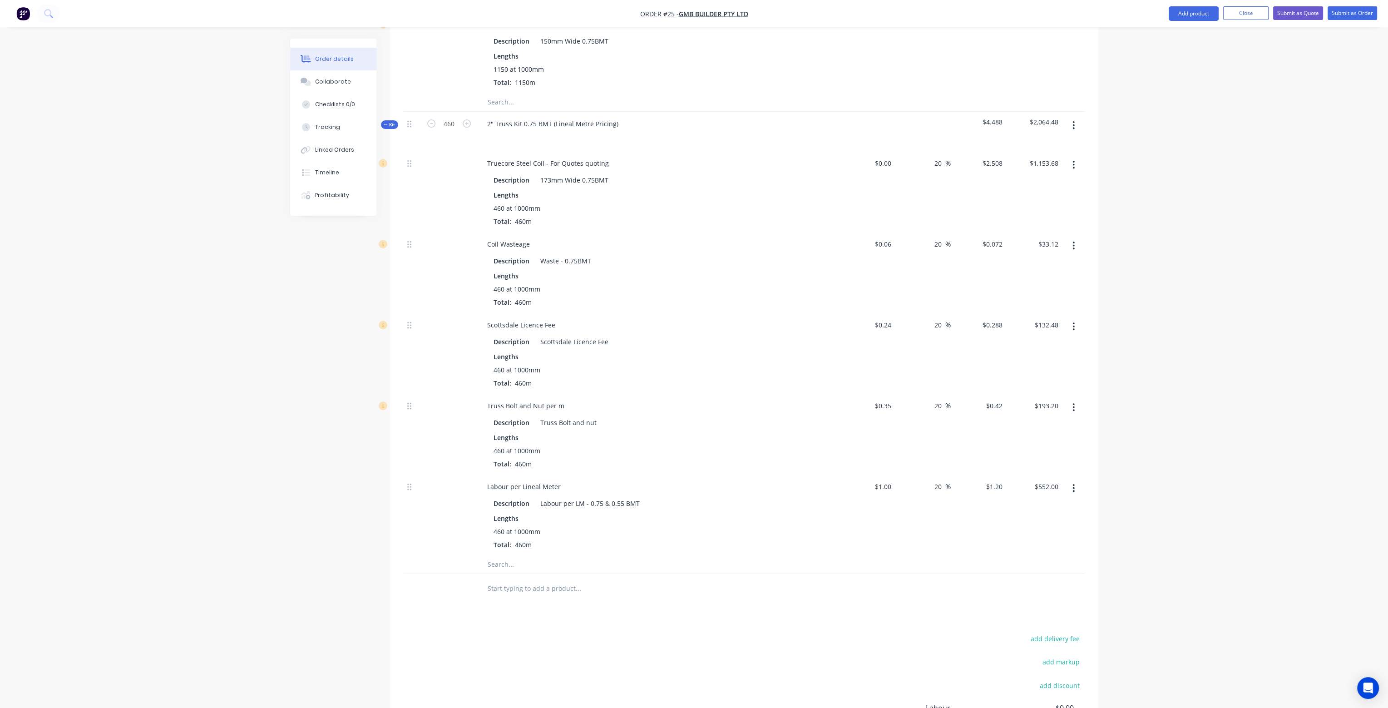
click at [496, 580] on input "text" at bounding box center [578, 589] width 182 height 18
click at [1073, 120] on icon "button" at bounding box center [1074, 125] width 2 height 10
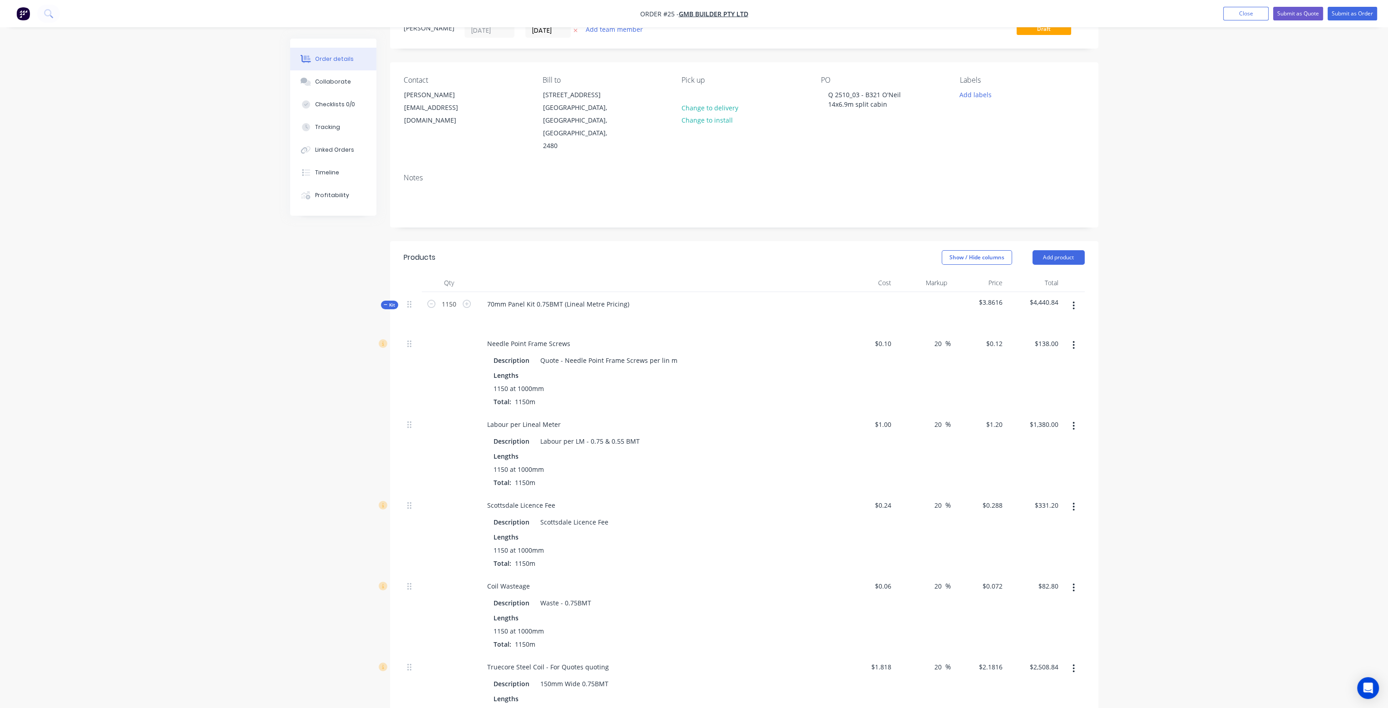
scroll to position [0, 0]
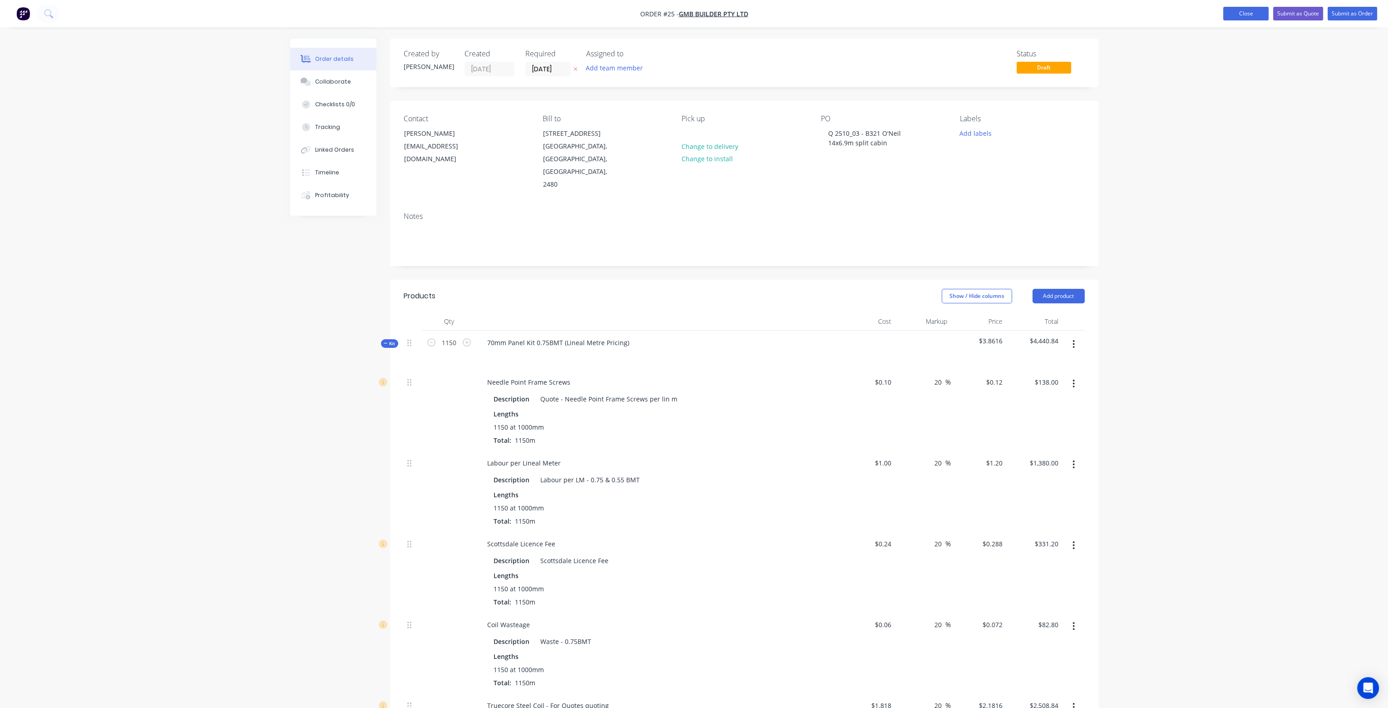
click at [1255, 12] on button "Close" at bounding box center [1246, 14] width 45 height 14
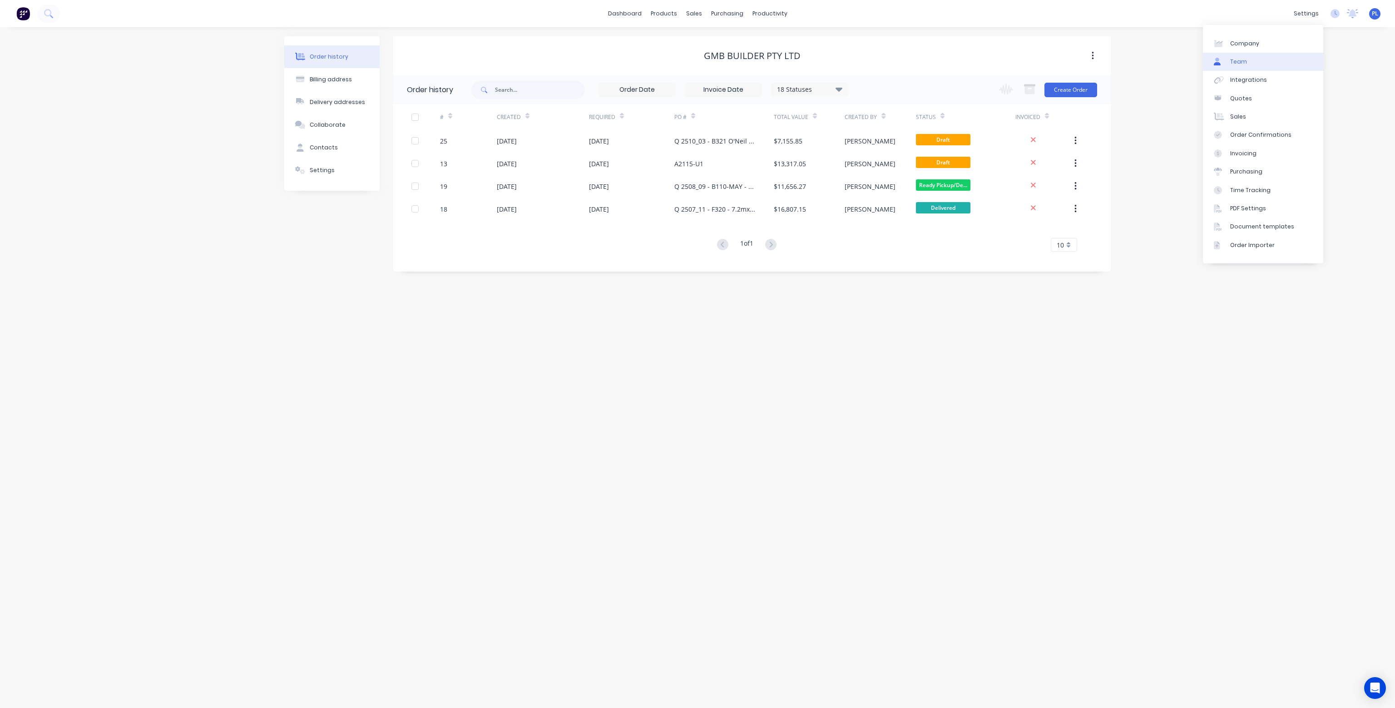
click at [1254, 62] on link "Team" at bounding box center [1263, 62] width 120 height 18
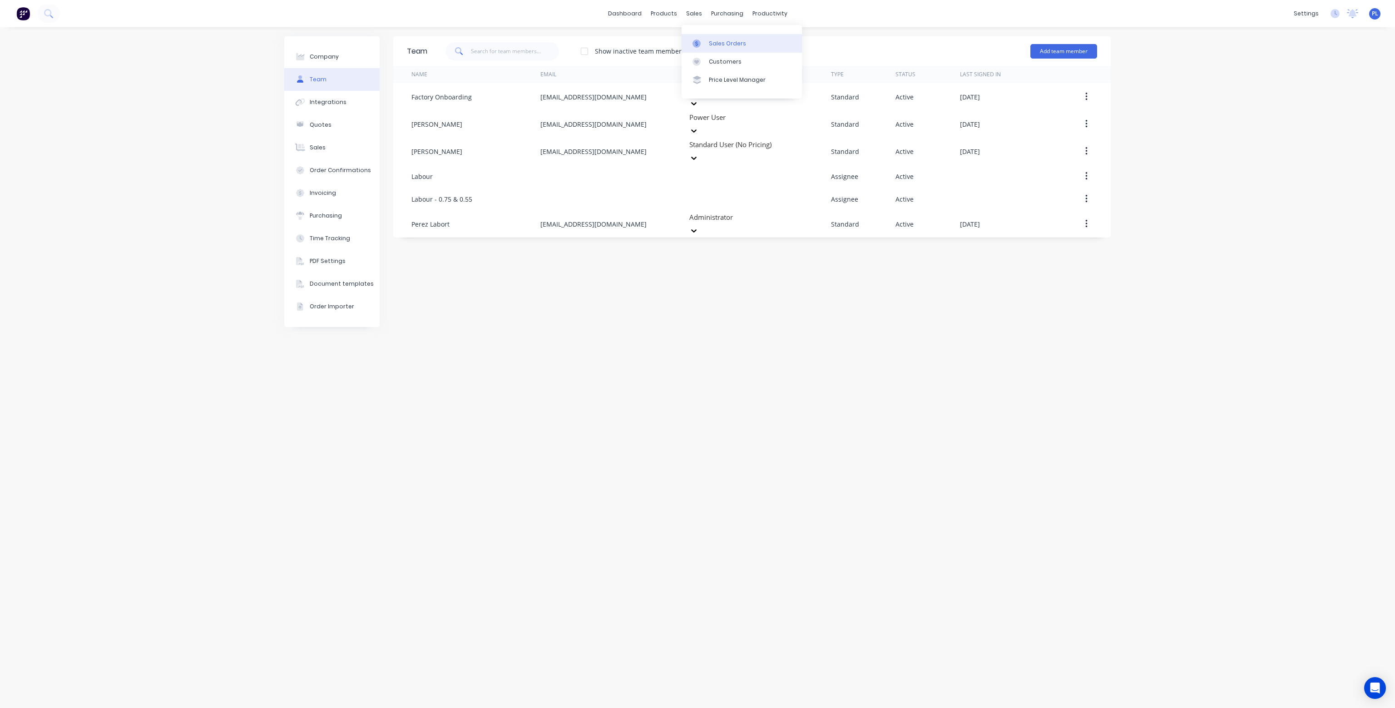
click at [714, 39] on link "Sales Orders" at bounding box center [742, 43] width 120 height 18
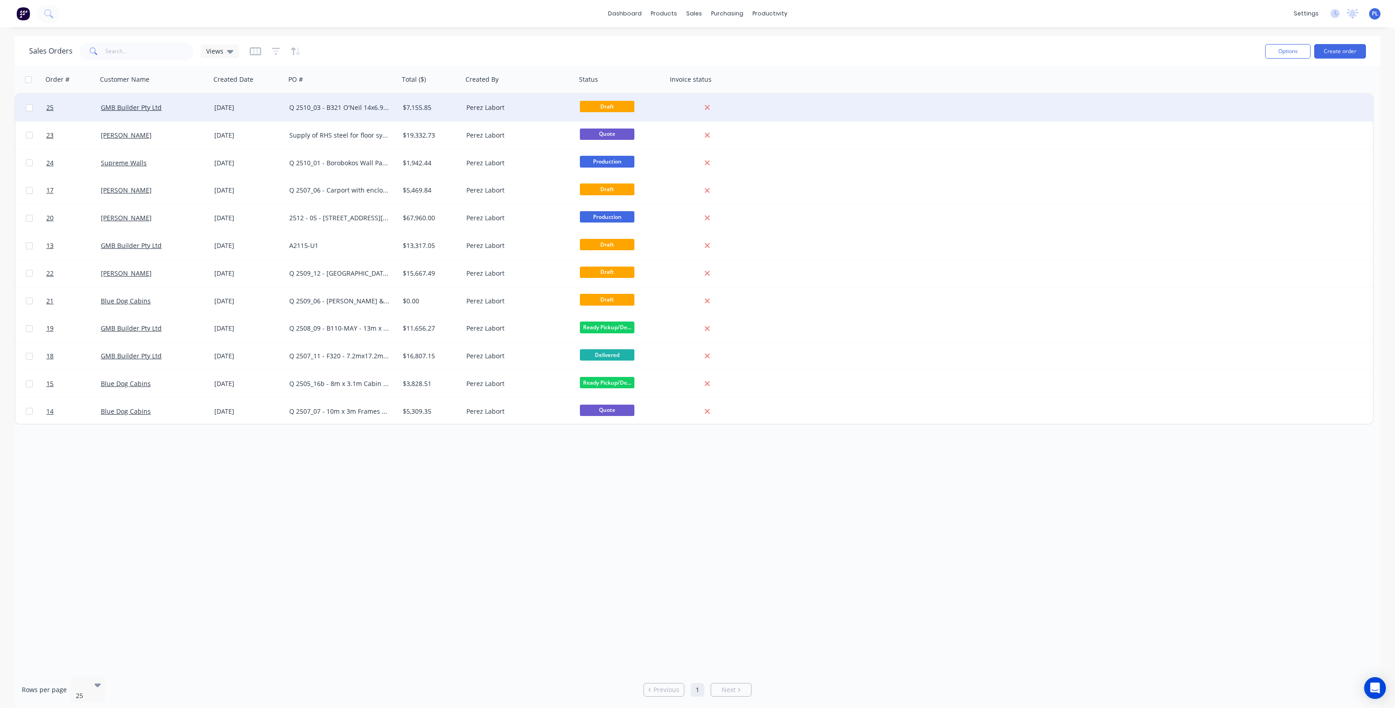
click at [266, 107] on div "[DATE]" at bounding box center [248, 107] width 68 height 9
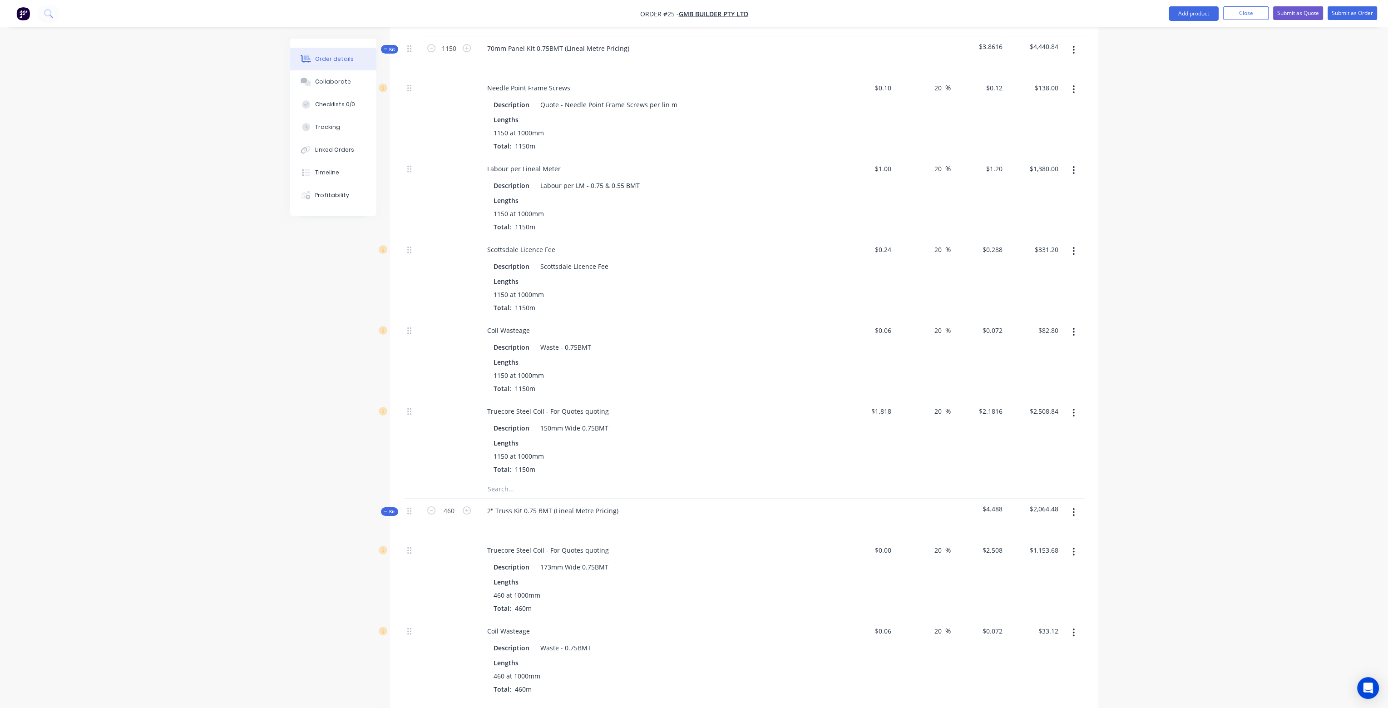
scroll to position [227, 0]
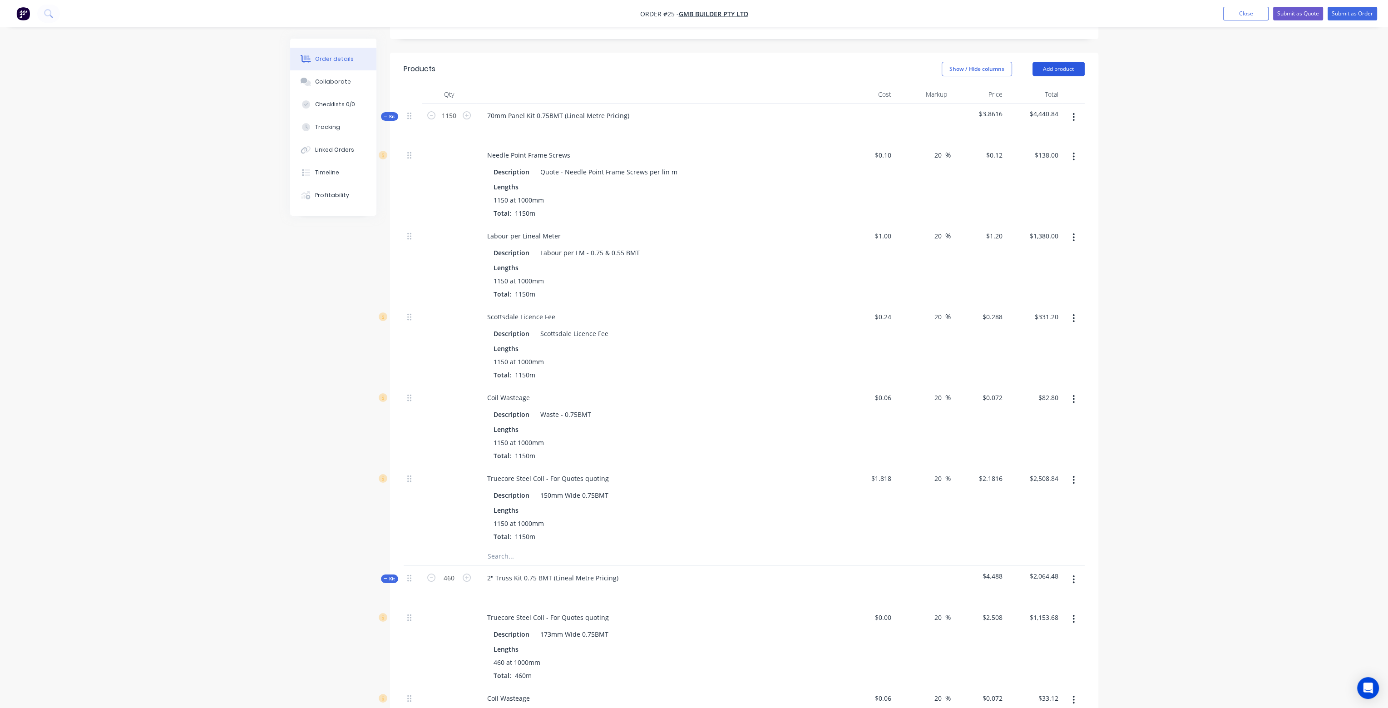
click at [1061, 62] on button "Add product" at bounding box center [1059, 69] width 52 height 15
click at [1049, 85] on div "Product catalogue" at bounding box center [1042, 91] width 70 height 13
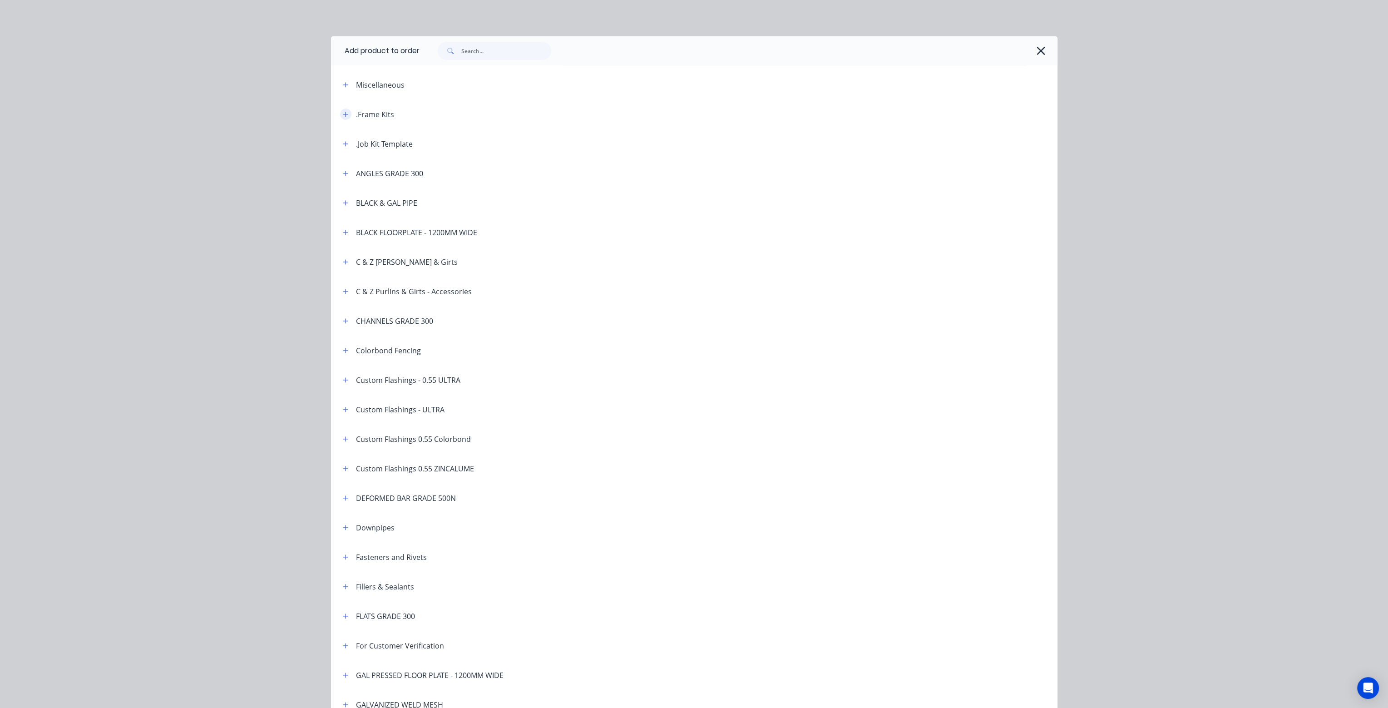
click at [341, 110] on button "button" at bounding box center [345, 114] width 11 height 11
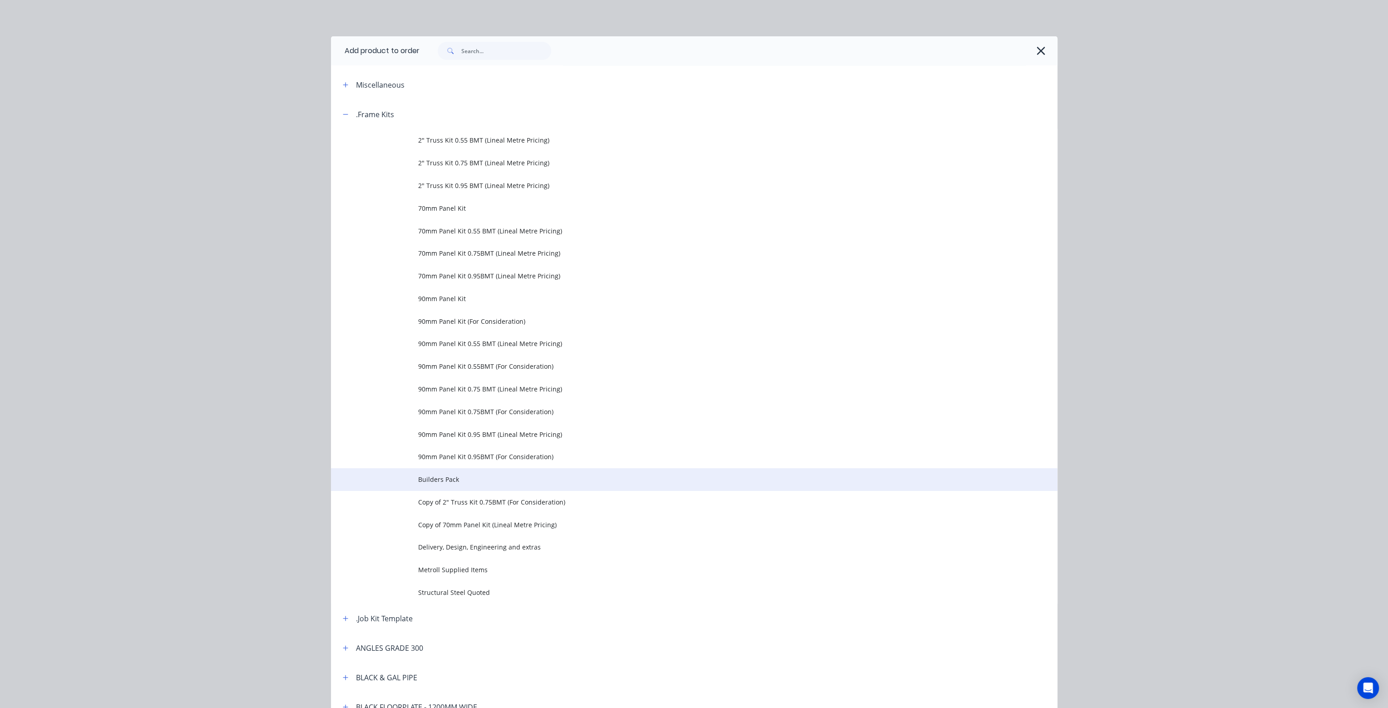
click at [557, 473] on td "Builders Pack" at bounding box center [737, 479] width 639 height 23
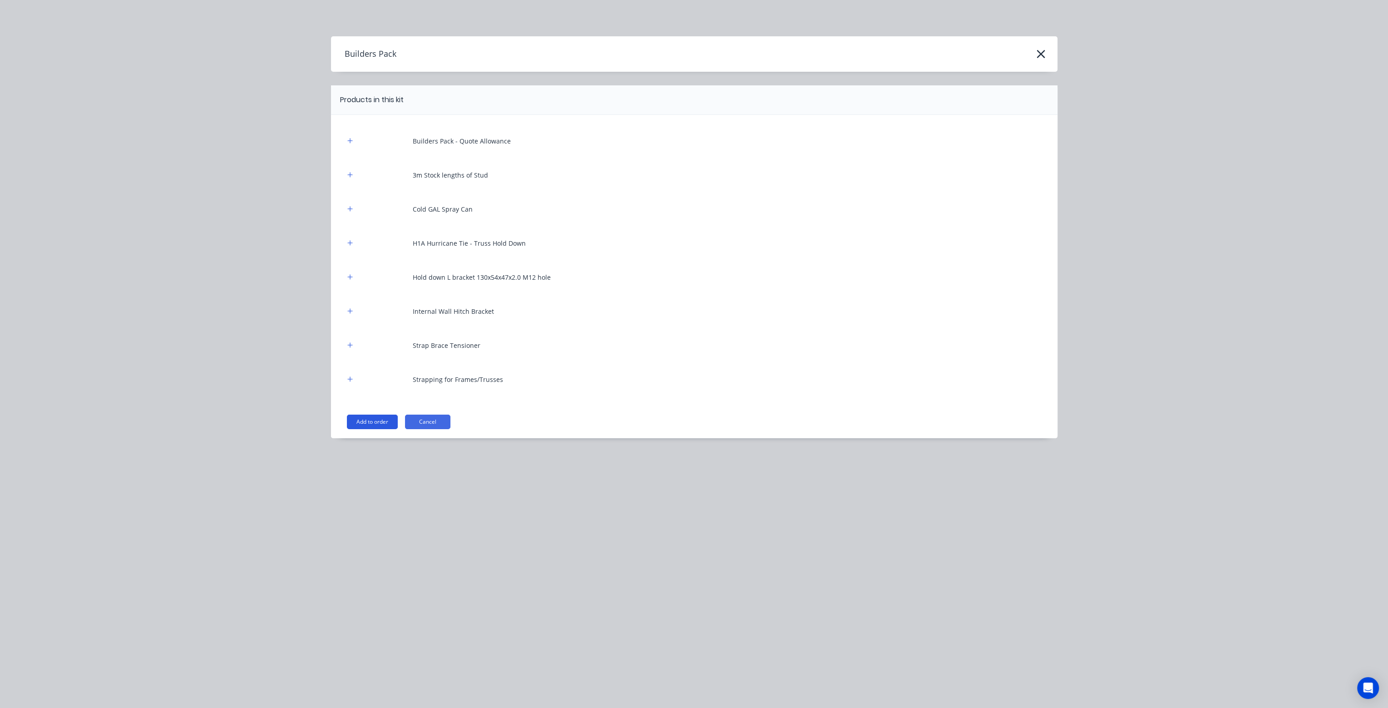
click at [369, 417] on button "Add to order" at bounding box center [372, 422] width 51 height 15
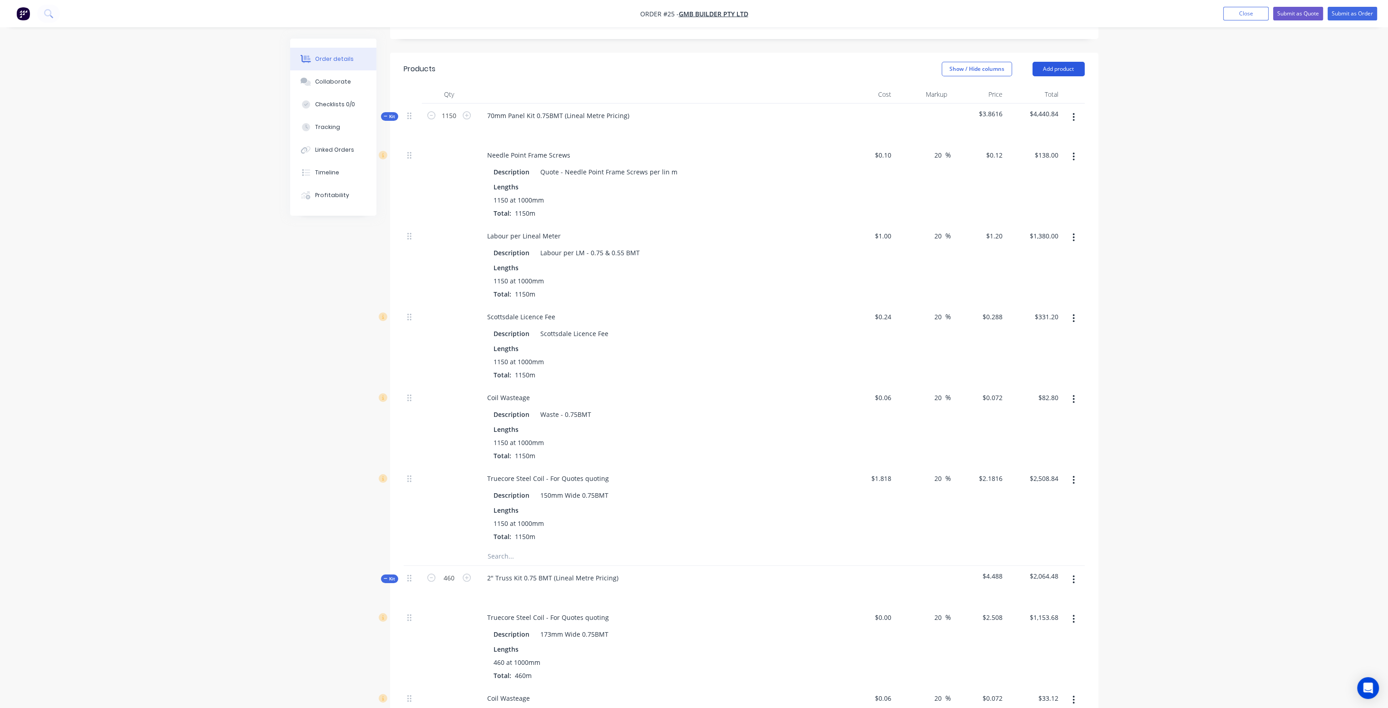
click at [1076, 62] on button "Add product" at bounding box center [1059, 69] width 52 height 15
click at [1057, 85] on div "Product catalogue" at bounding box center [1042, 91] width 70 height 13
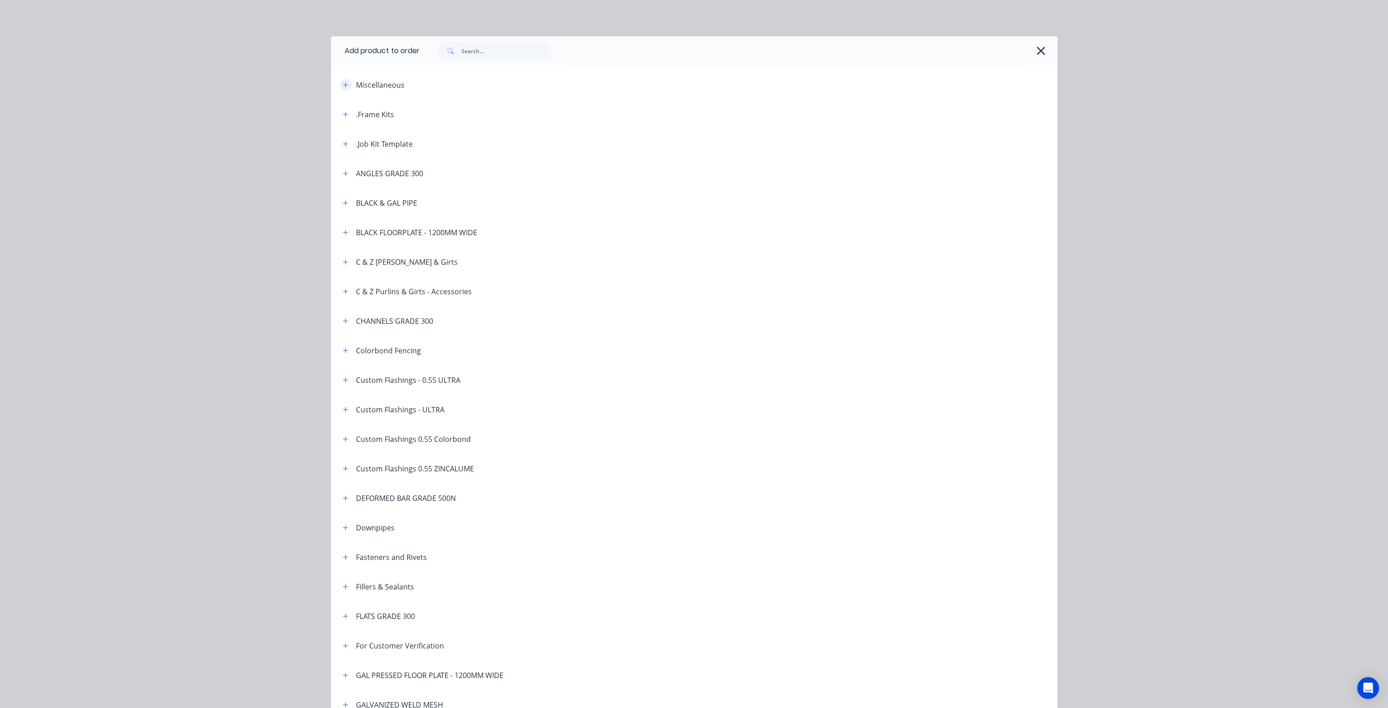
click at [343, 83] on icon "button" at bounding box center [345, 85] width 5 height 6
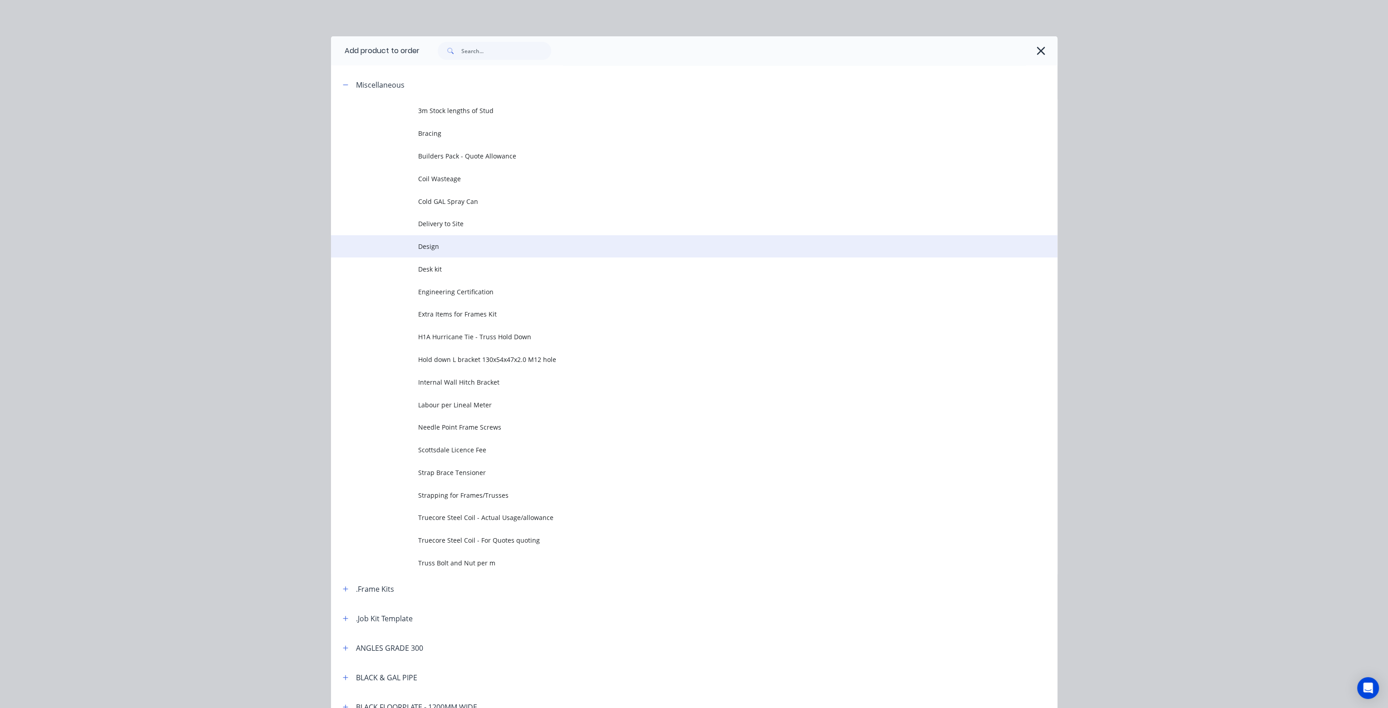
click at [438, 247] on span "Design" at bounding box center [673, 247] width 511 height 10
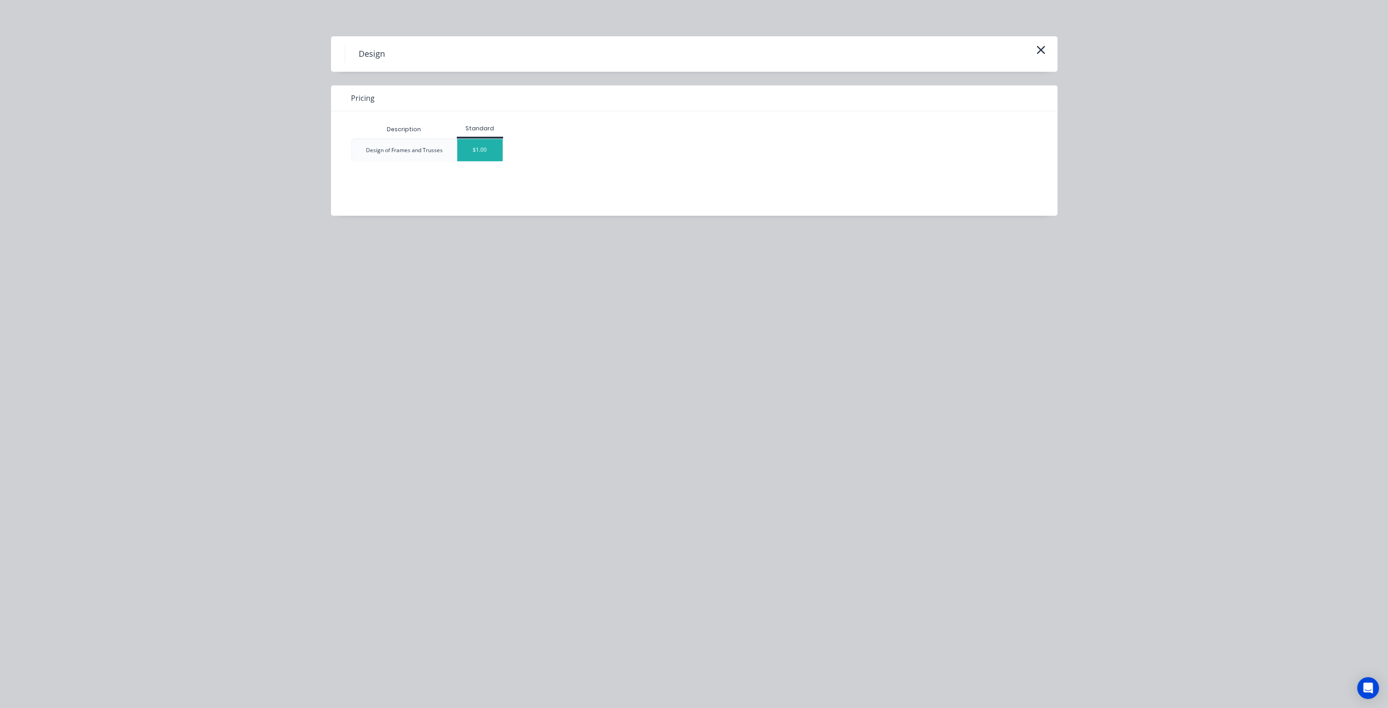
click at [492, 150] on div "$1.00" at bounding box center [479, 150] width 45 height 22
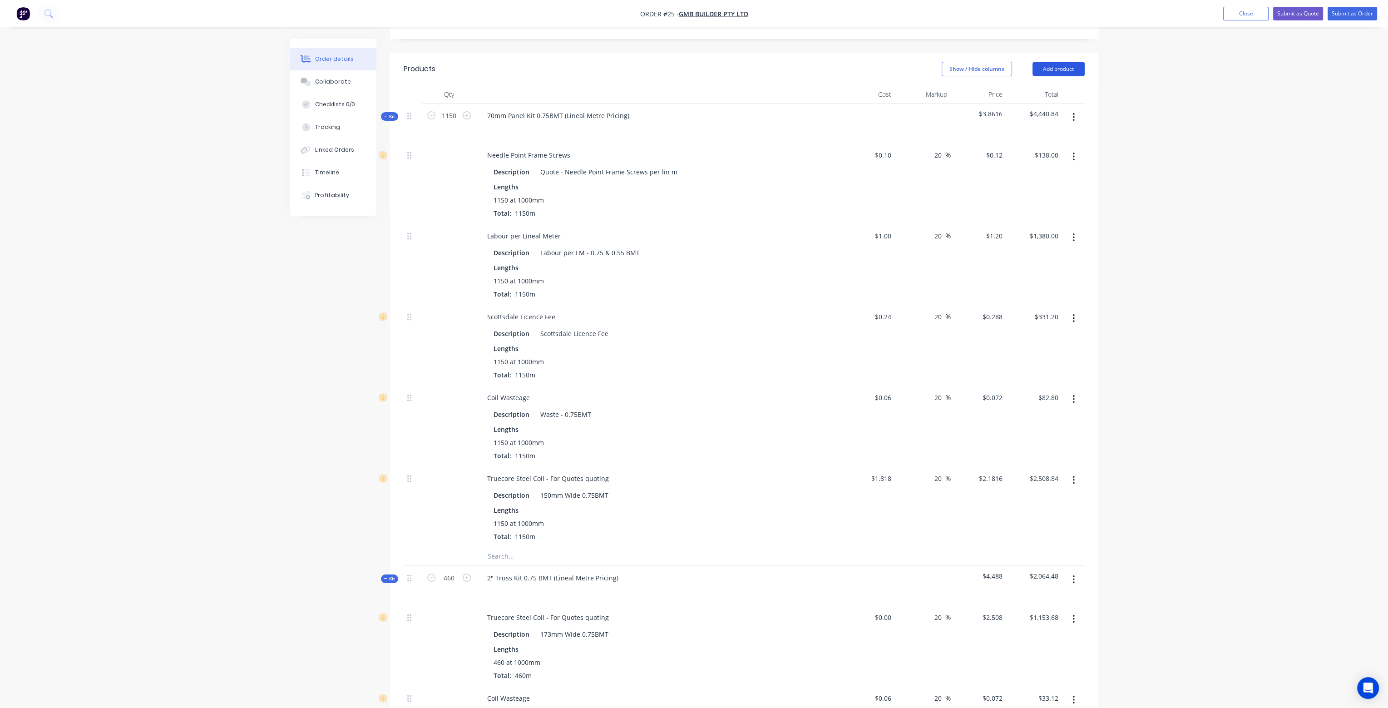
click at [1057, 62] on button "Add product" at bounding box center [1059, 69] width 52 height 15
click at [1035, 85] on div "Product catalogue" at bounding box center [1042, 91] width 70 height 13
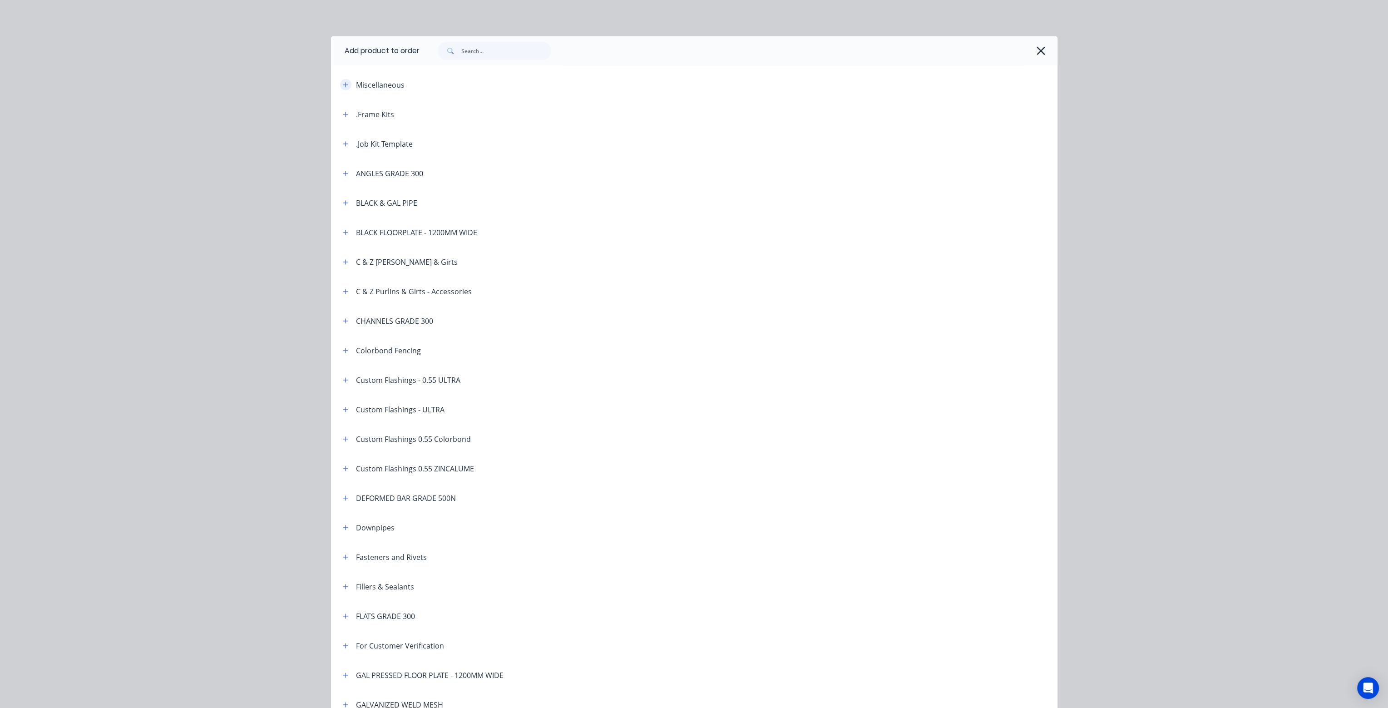
click at [343, 85] on icon "button" at bounding box center [345, 84] width 5 height 5
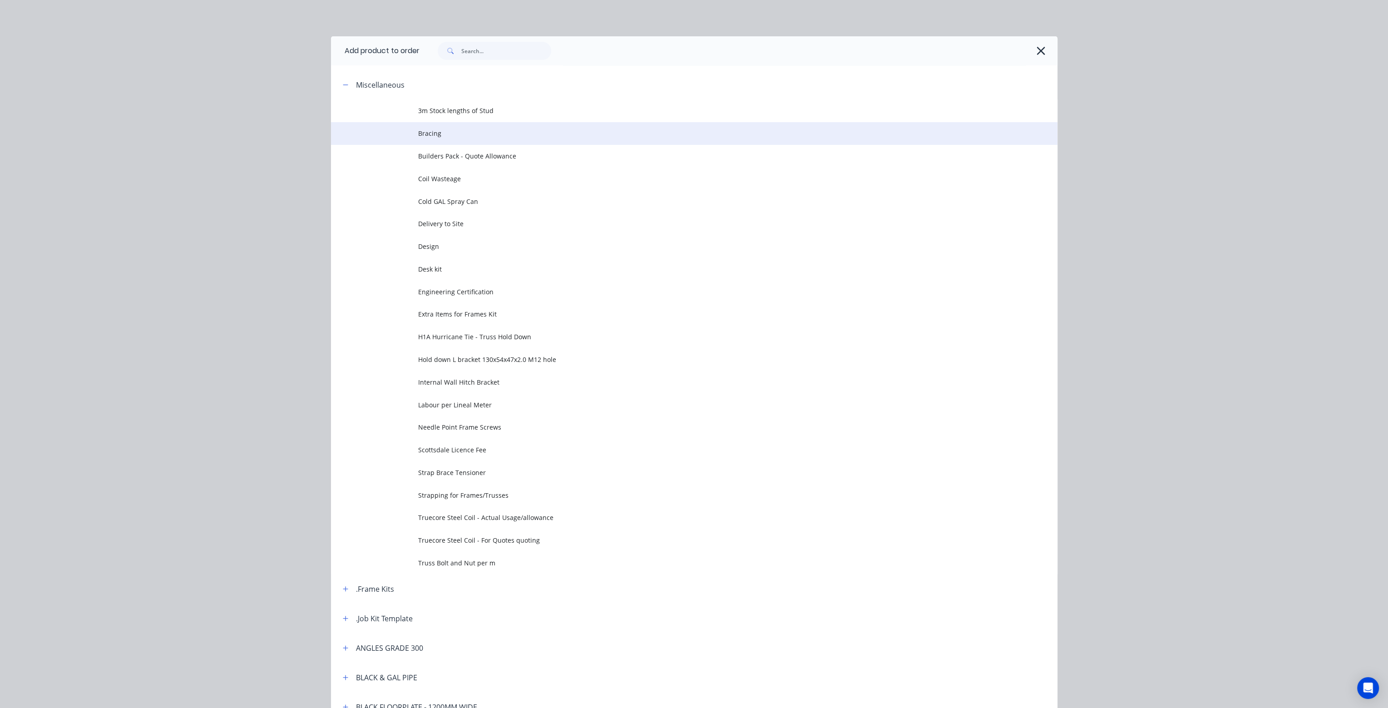
click at [424, 134] on span "Bracing" at bounding box center [673, 134] width 511 height 10
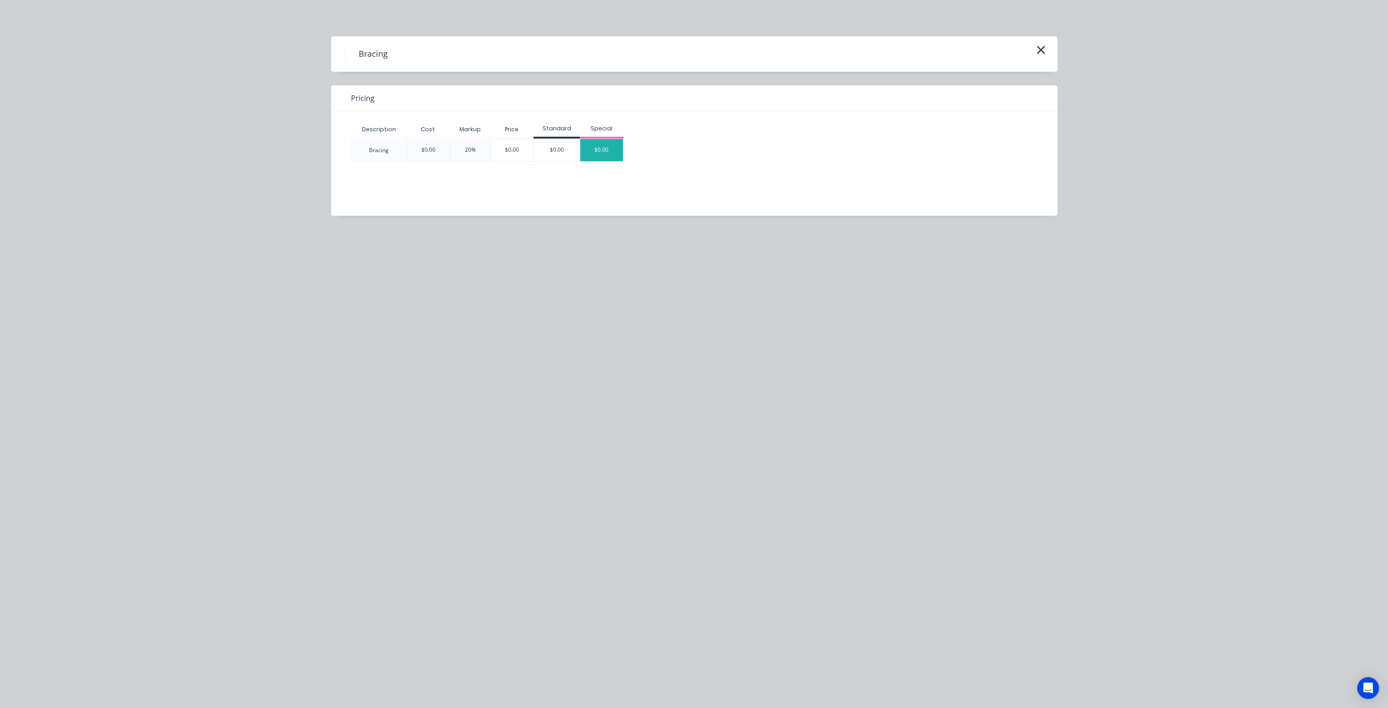
click at [606, 150] on div "$0.00" at bounding box center [601, 150] width 43 height 22
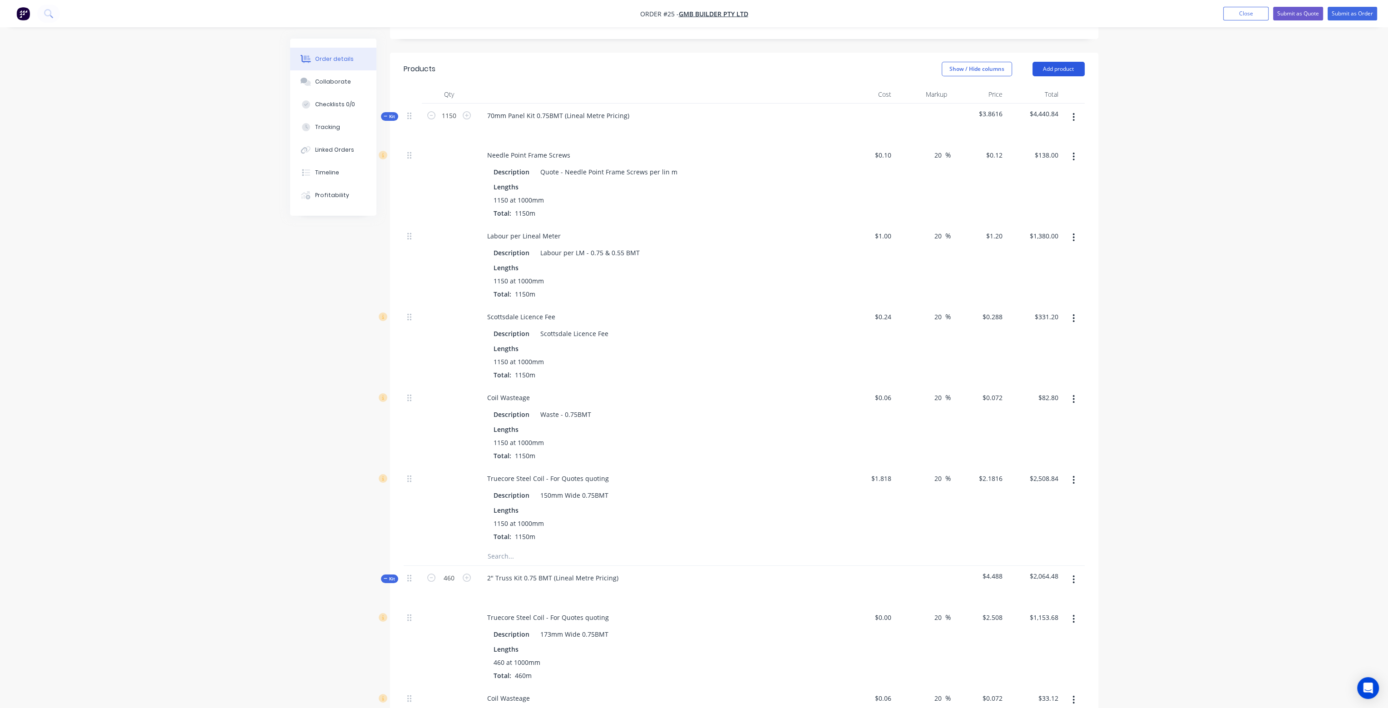
click at [1069, 62] on button "Add product" at bounding box center [1059, 69] width 52 height 15
click at [1057, 85] on div "Product catalogue" at bounding box center [1042, 91] width 70 height 13
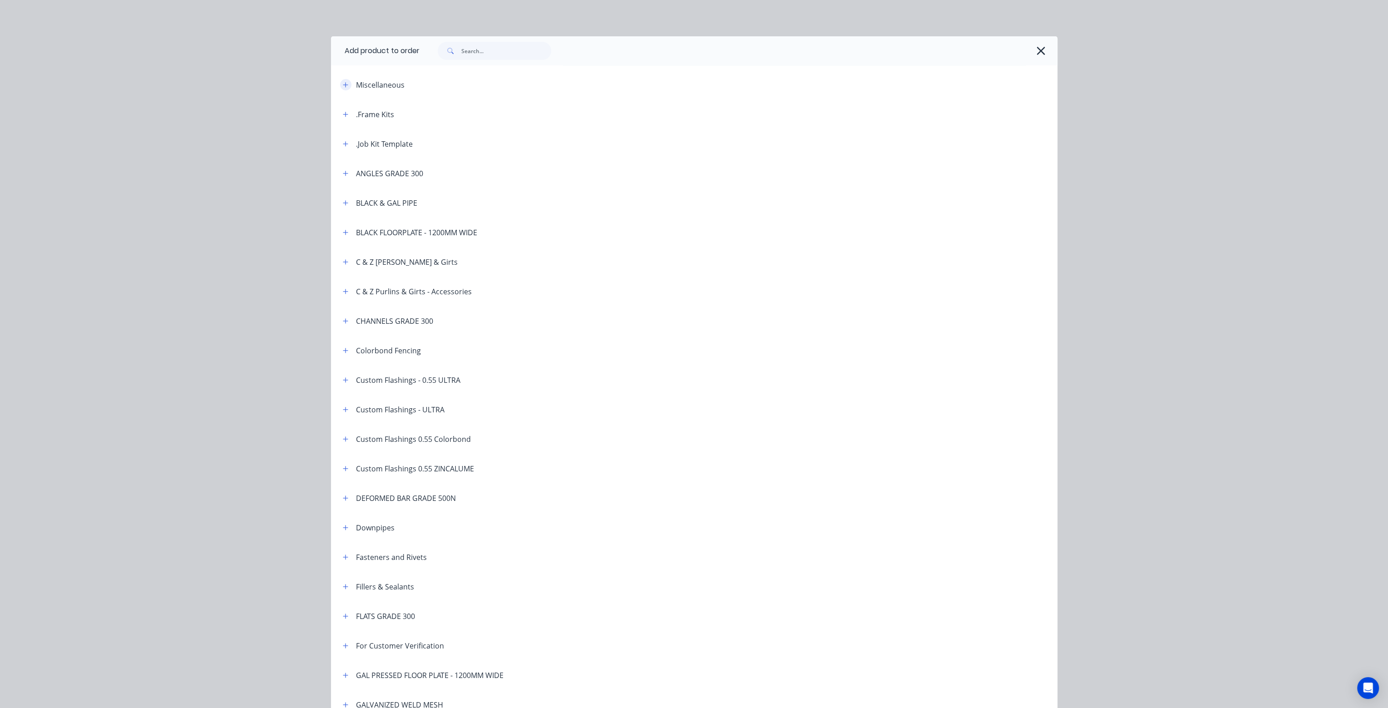
click at [342, 80] on button "button" at bounding box center [345, 84] width 11 height 11
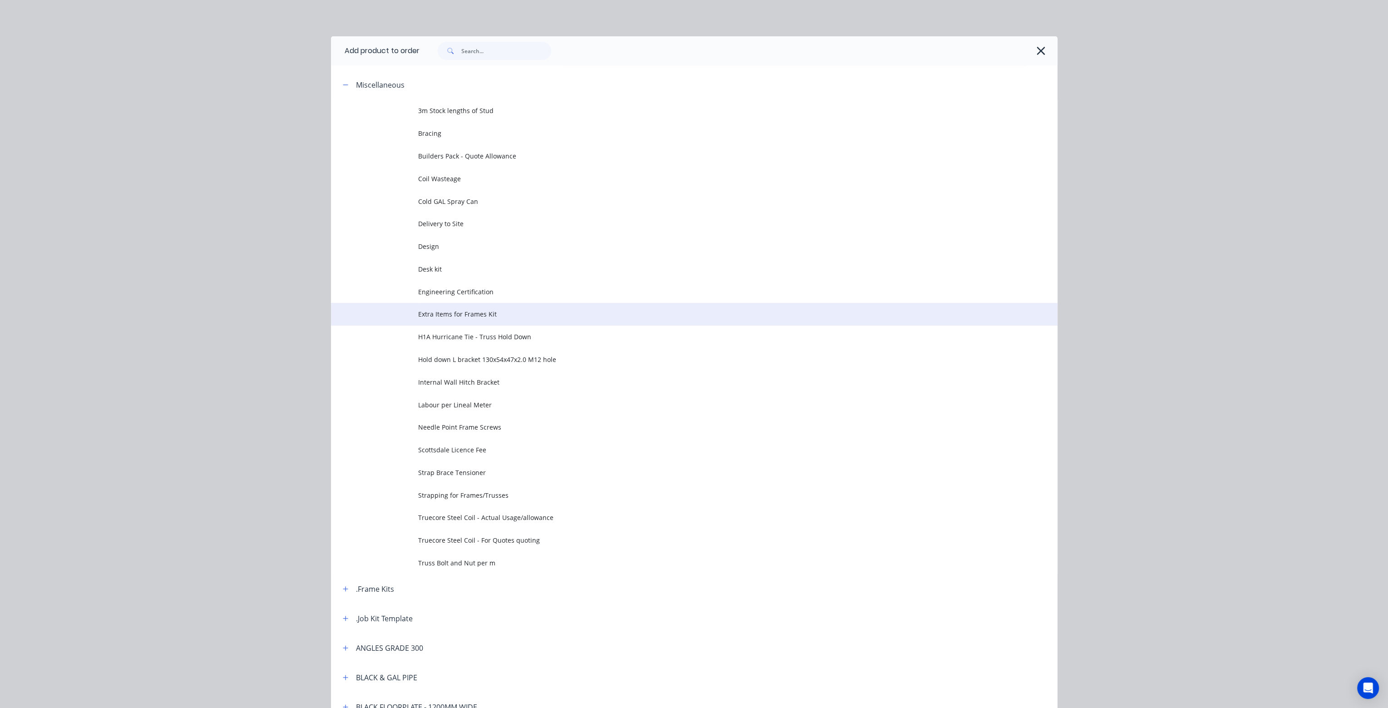
click at [479, 311] on span "Extra Items for Frames Kit" at bounding box center [673, 314] width 511 height 10
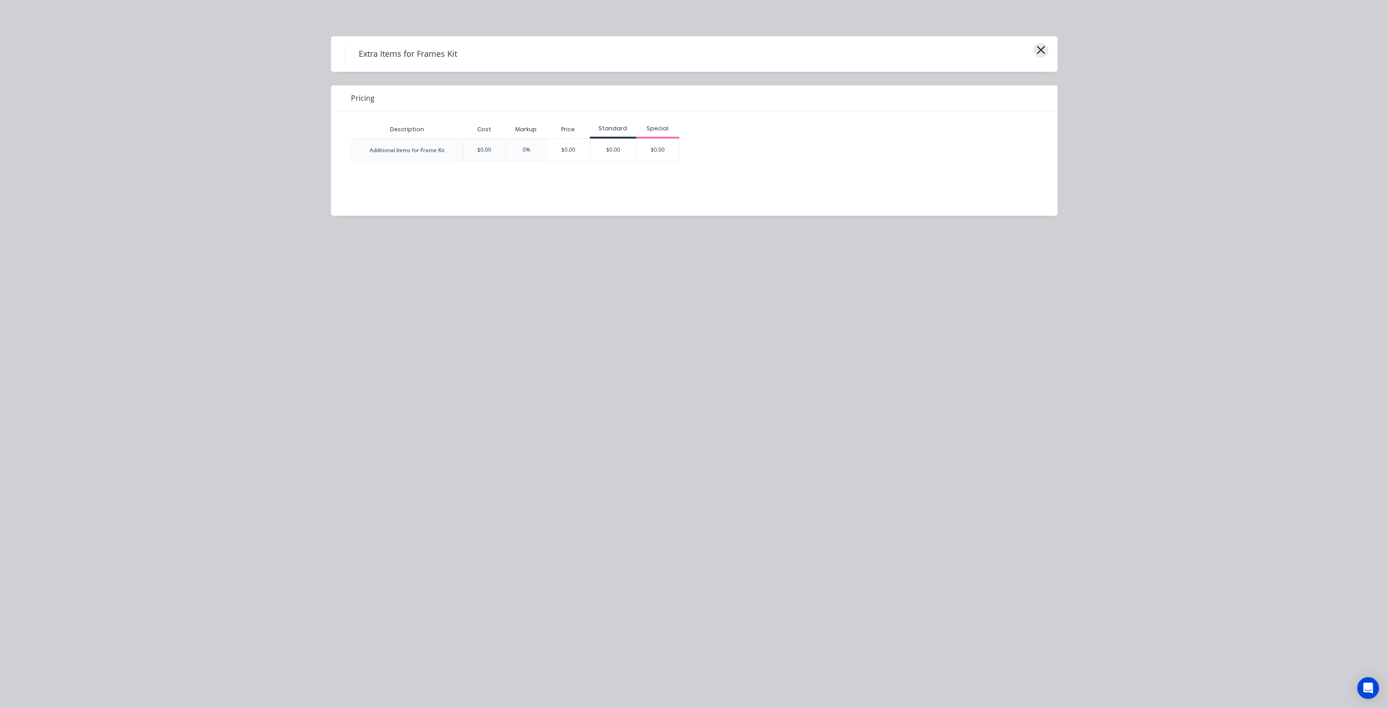
click at [1045, 49] on icon "button" at bounding box center [1041, 50] width 10 height 13
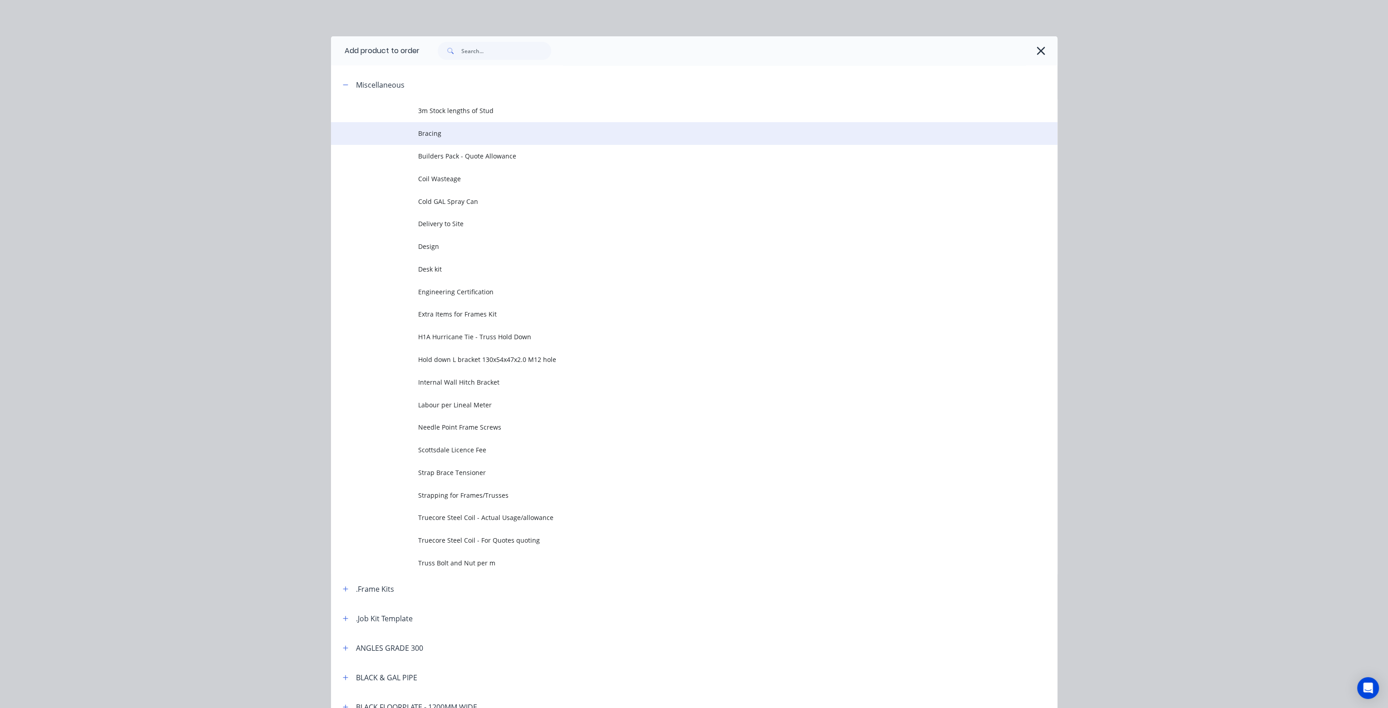
scroll to position [70, 0]
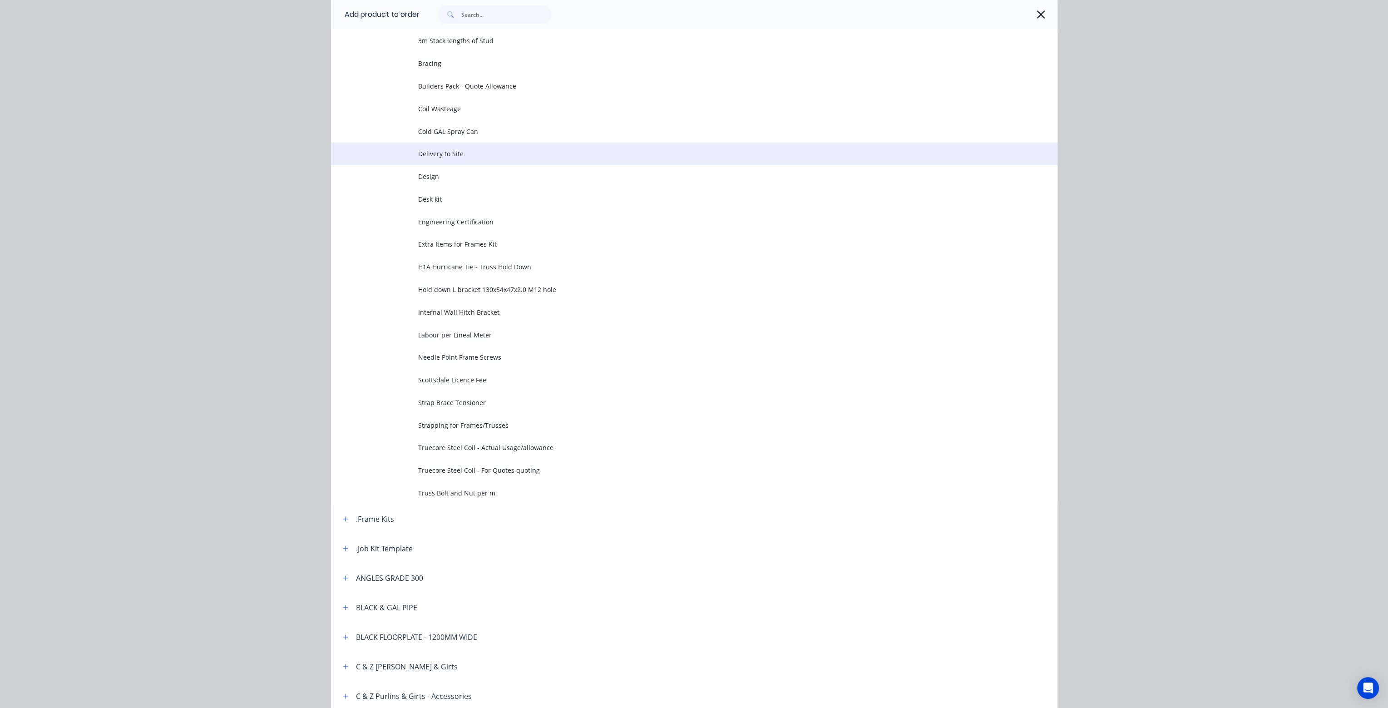
click at [545, 153] on span "Delivery to Site" at bounding box center [673, 154] width 511 height 10
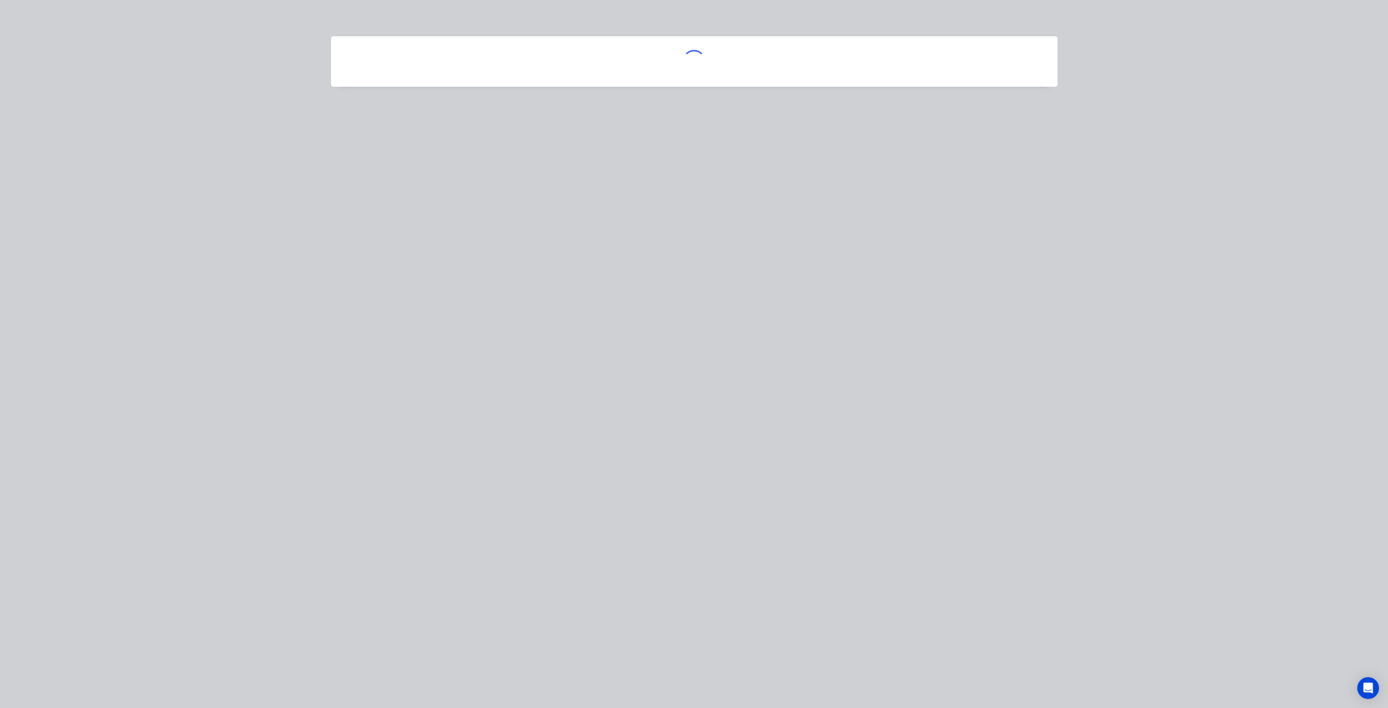
scroll to position [0, 0]
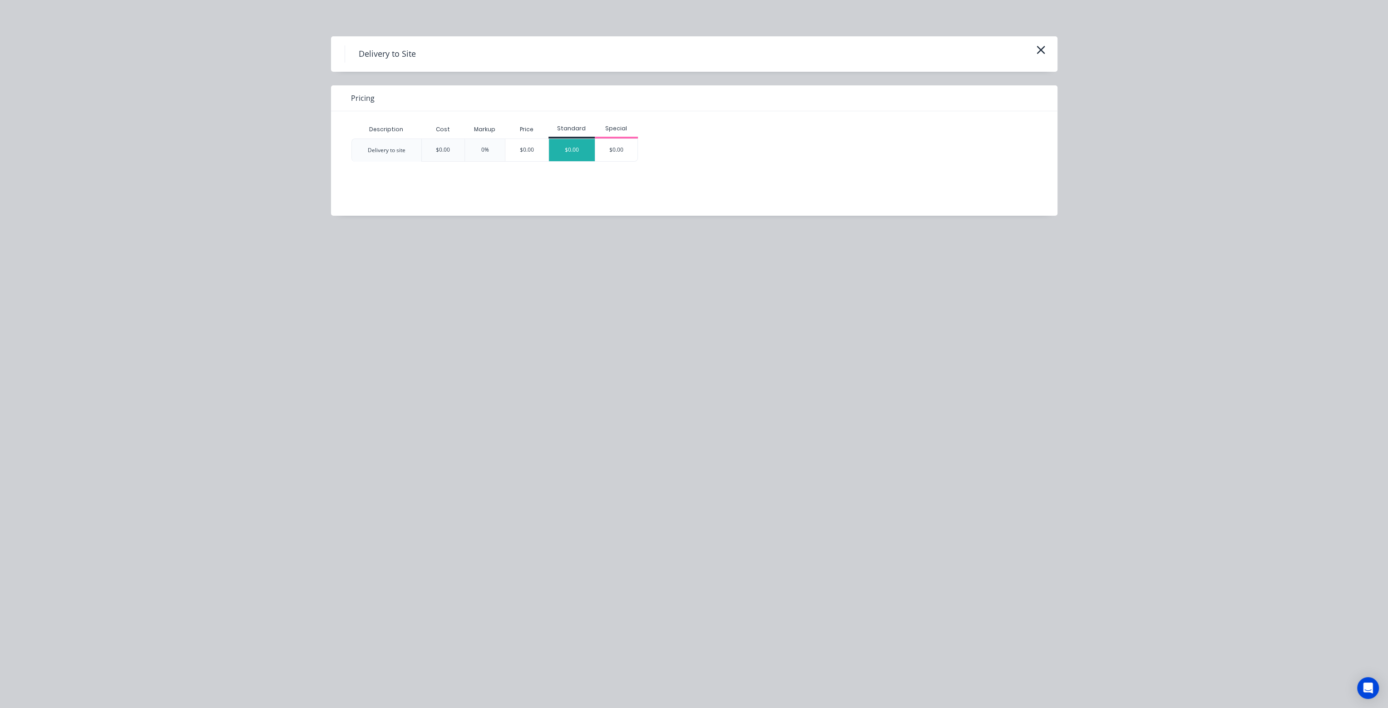
click at [572, 153] on div "$0.00" at bounding box center [572, 150] width 46 height 22
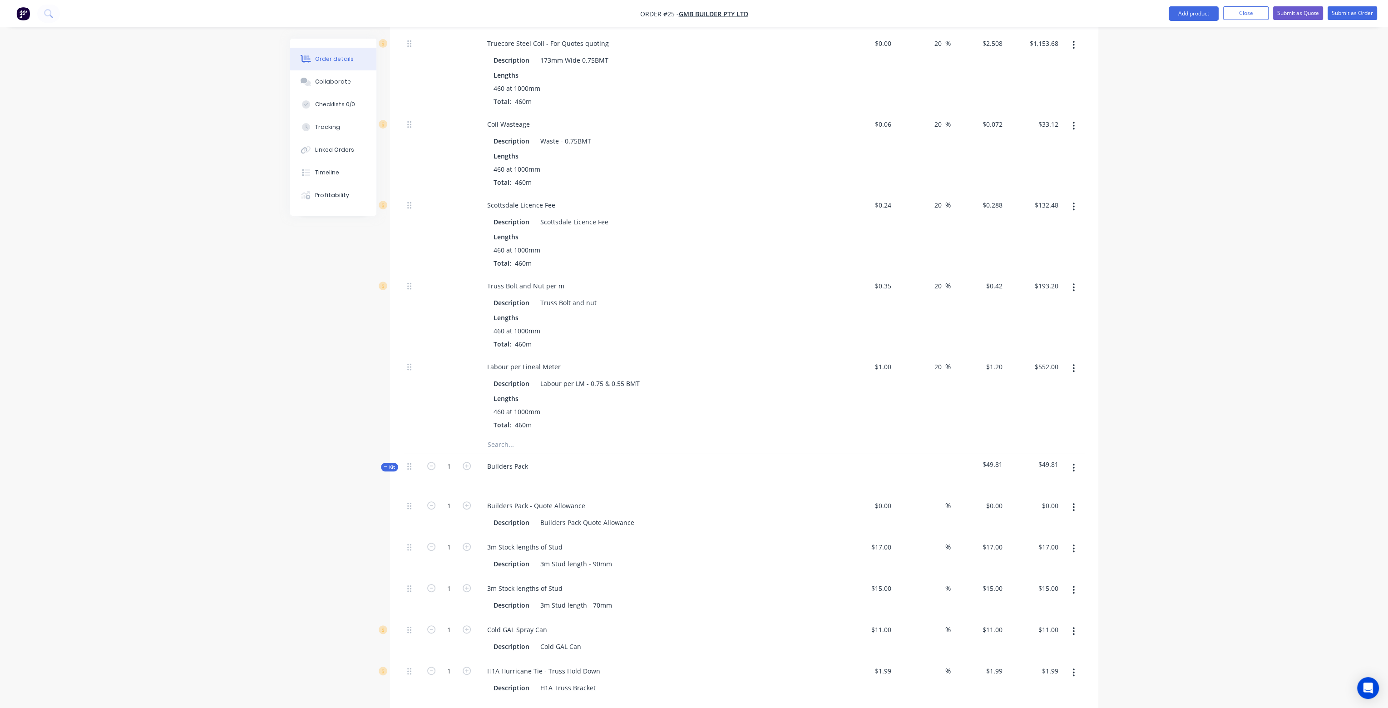
scroll to position [818, 0]
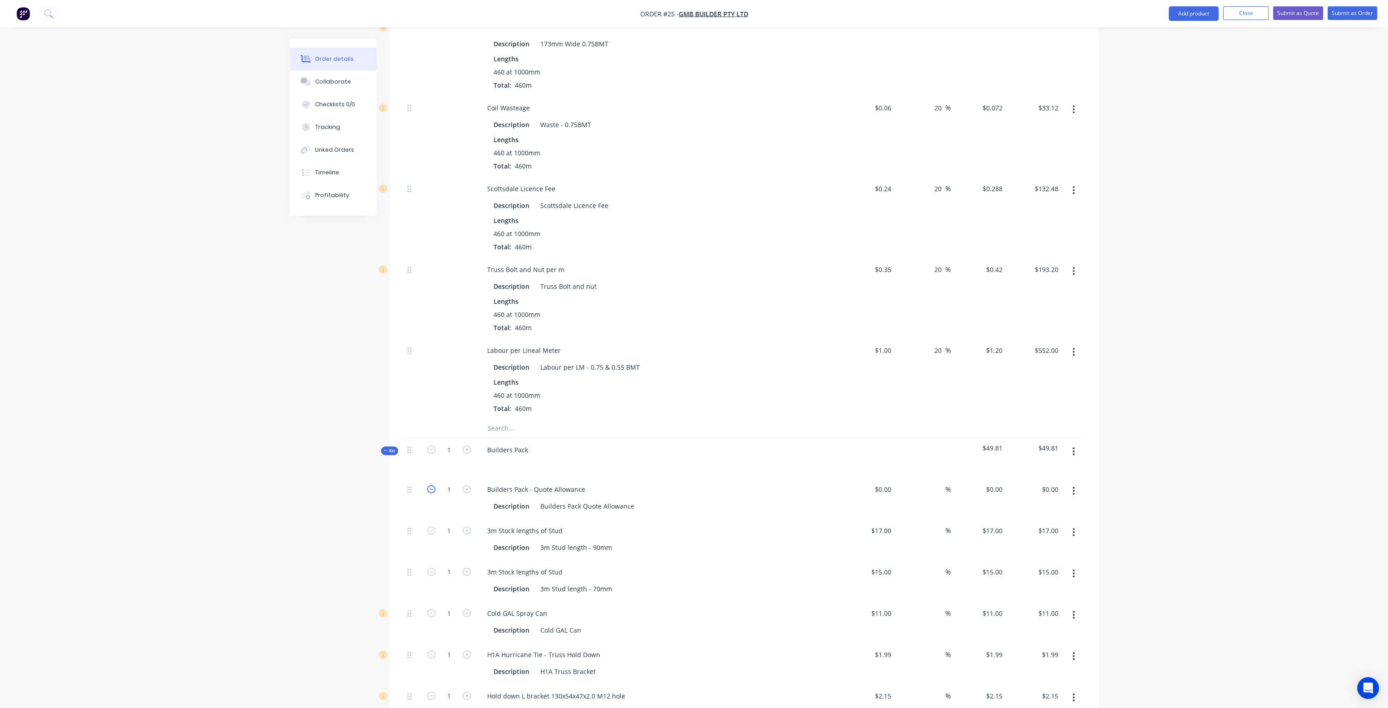
click at [431, 485] on icon "button" at bounding box center [431, 489] width 8 height 8
click at [467, 485] on icon "button" at bounding box center [467, 489] width 8 height 8
type input "1"
click at [887, 483] on input at bounding box center [890, 489] width 10 height 13
type input "$350.00"
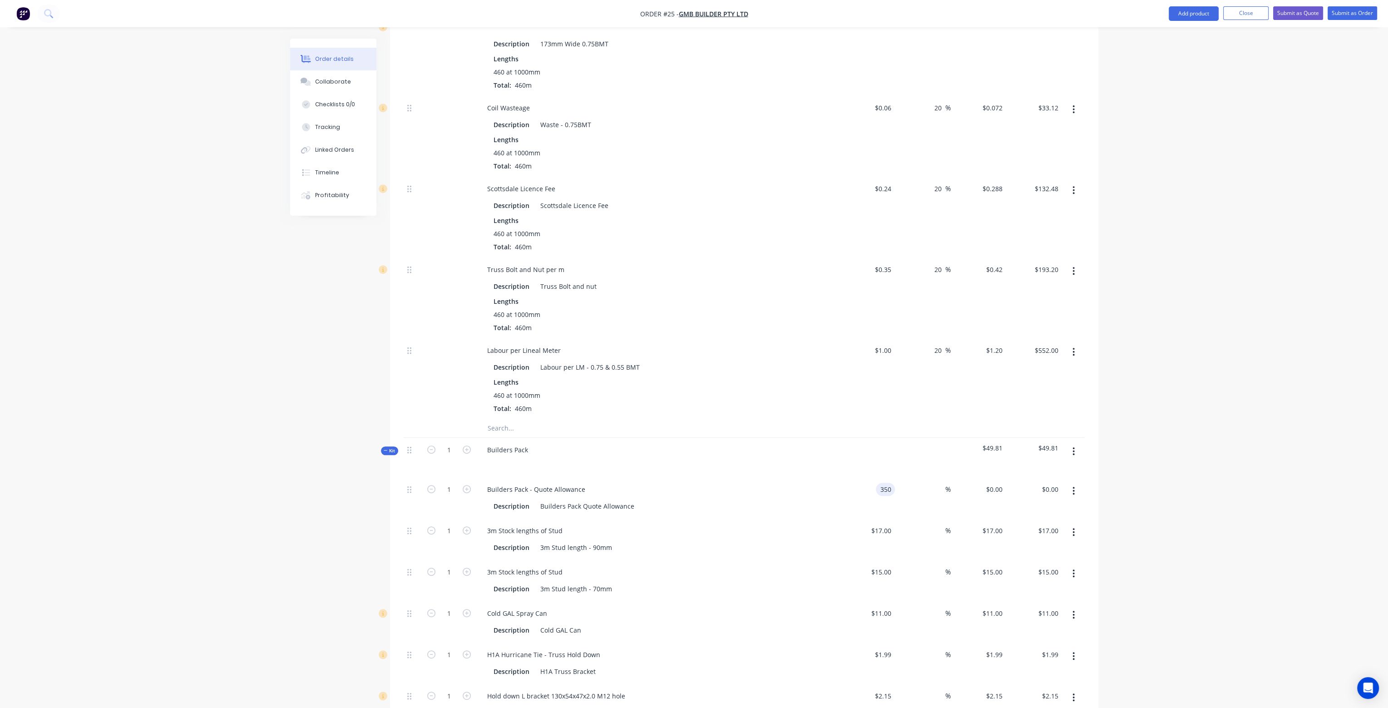
type input "$350.00"
click at [768, 519] on div "3m Stock lengths of Stud Description 3m Stud length - 90mm" at bounding box center [657, 539] width 363 height 41
click at [432, 526] on icon "button" at bounding box center [431, 530] width 8 height 8
type input "0"
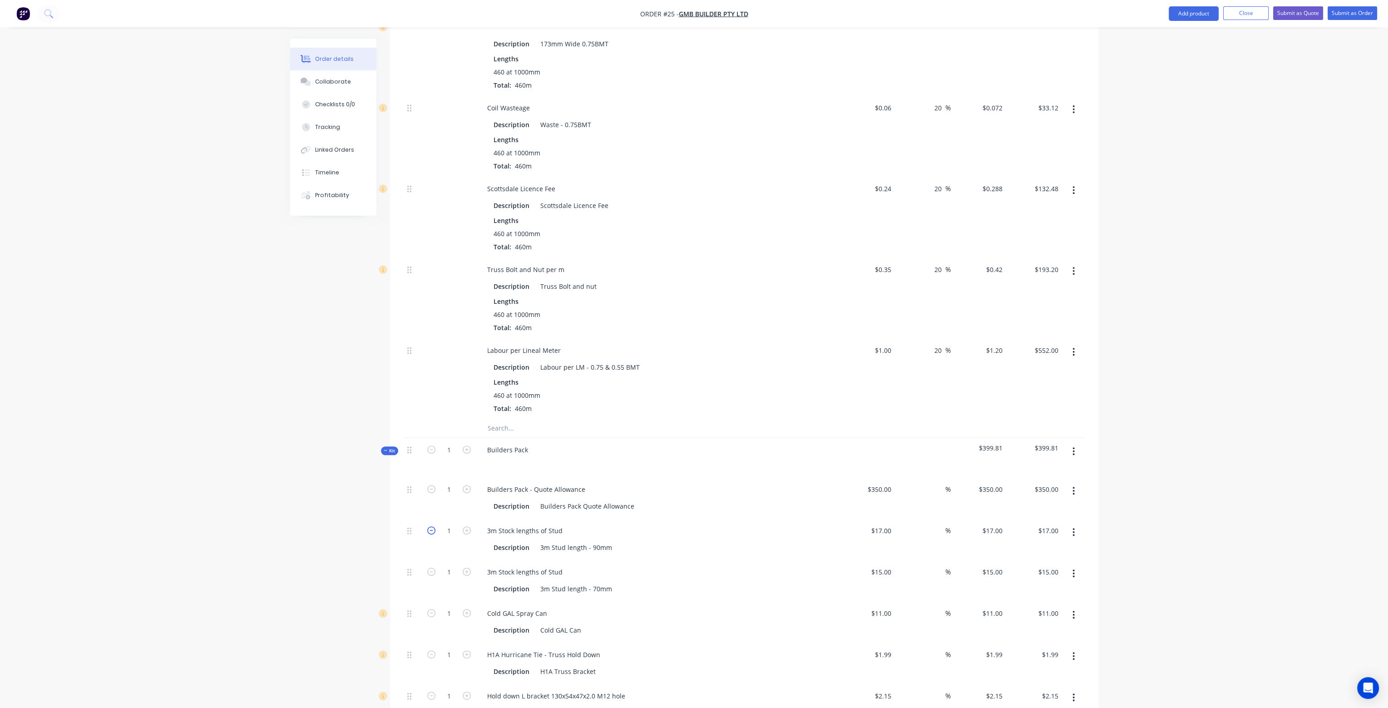
type input "$0.00"
click at [432, 568] on icon "button" at bounding box center [431, 572] width 8 height 8
type input "0"
type input "$0.00"
click at [432, 609] on icon "button" at bounding box center [431, 613] width 8 height 8
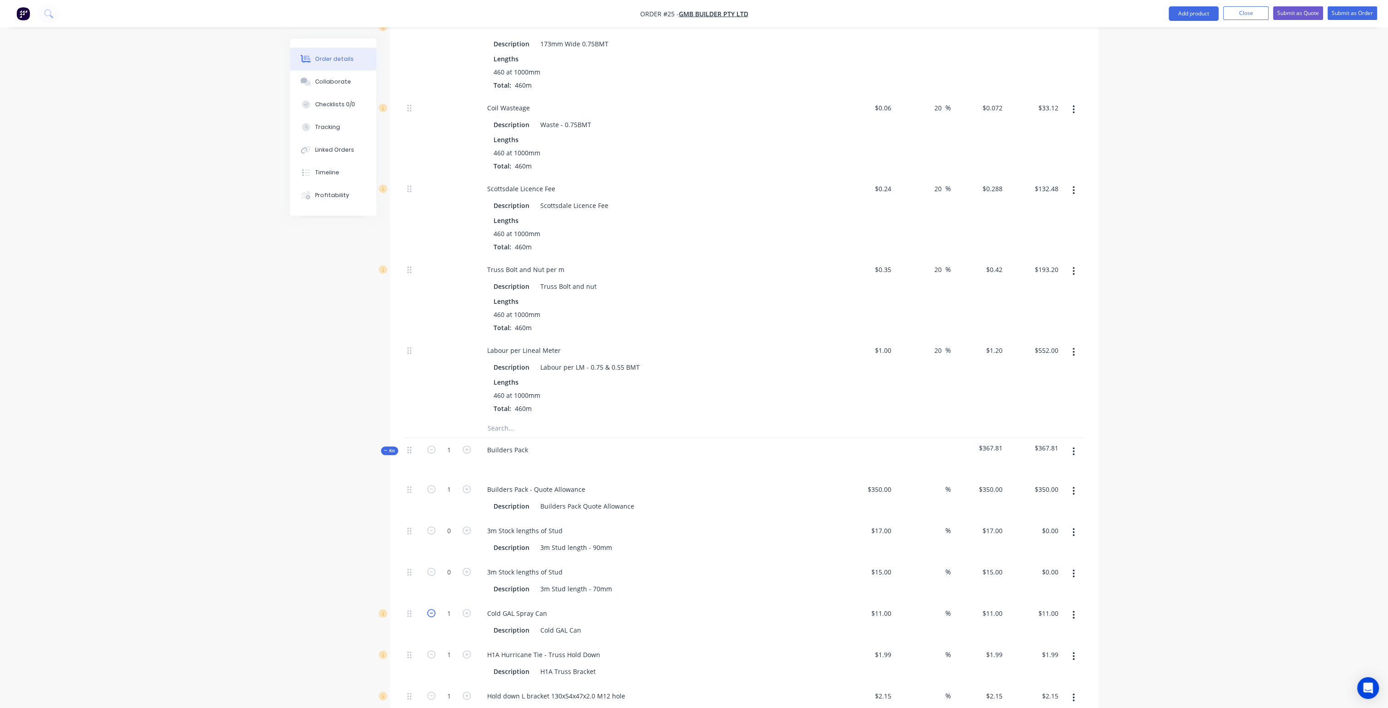
type input "0"
type input "$0.00"
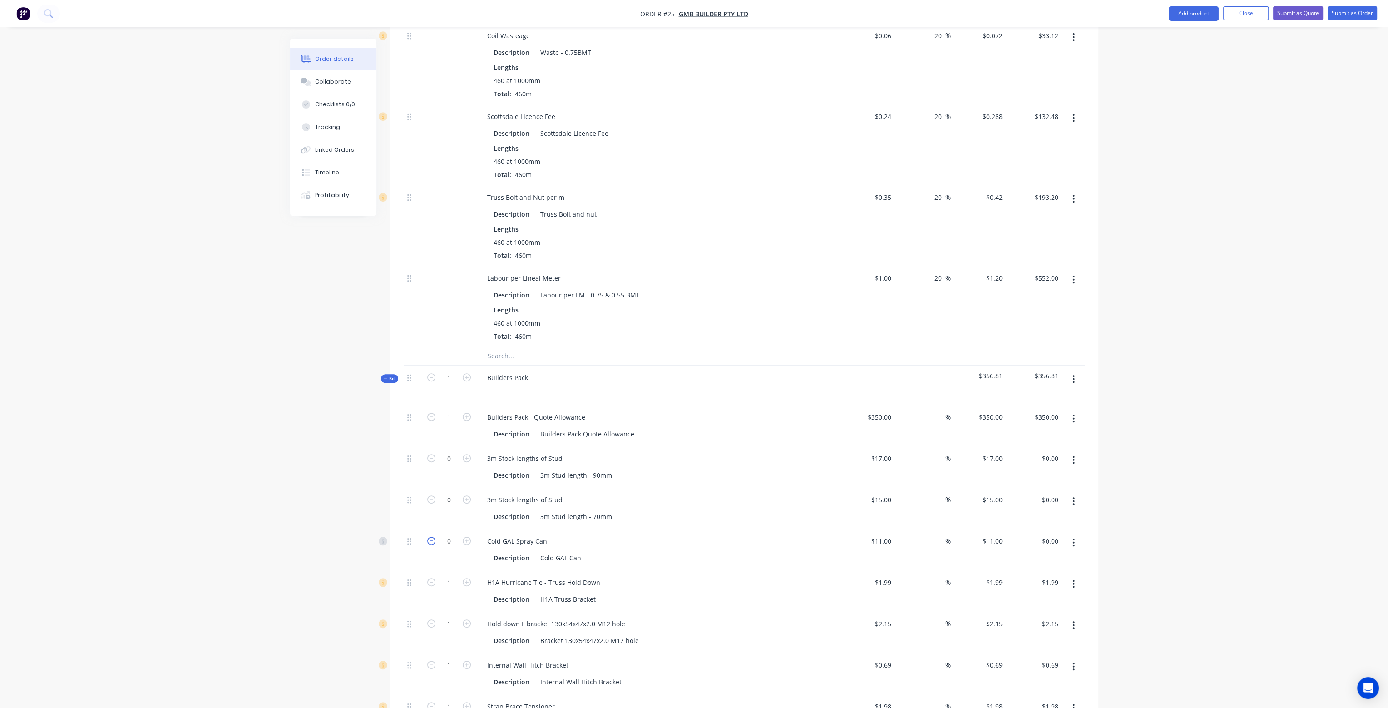
scroll to position [908, 0]
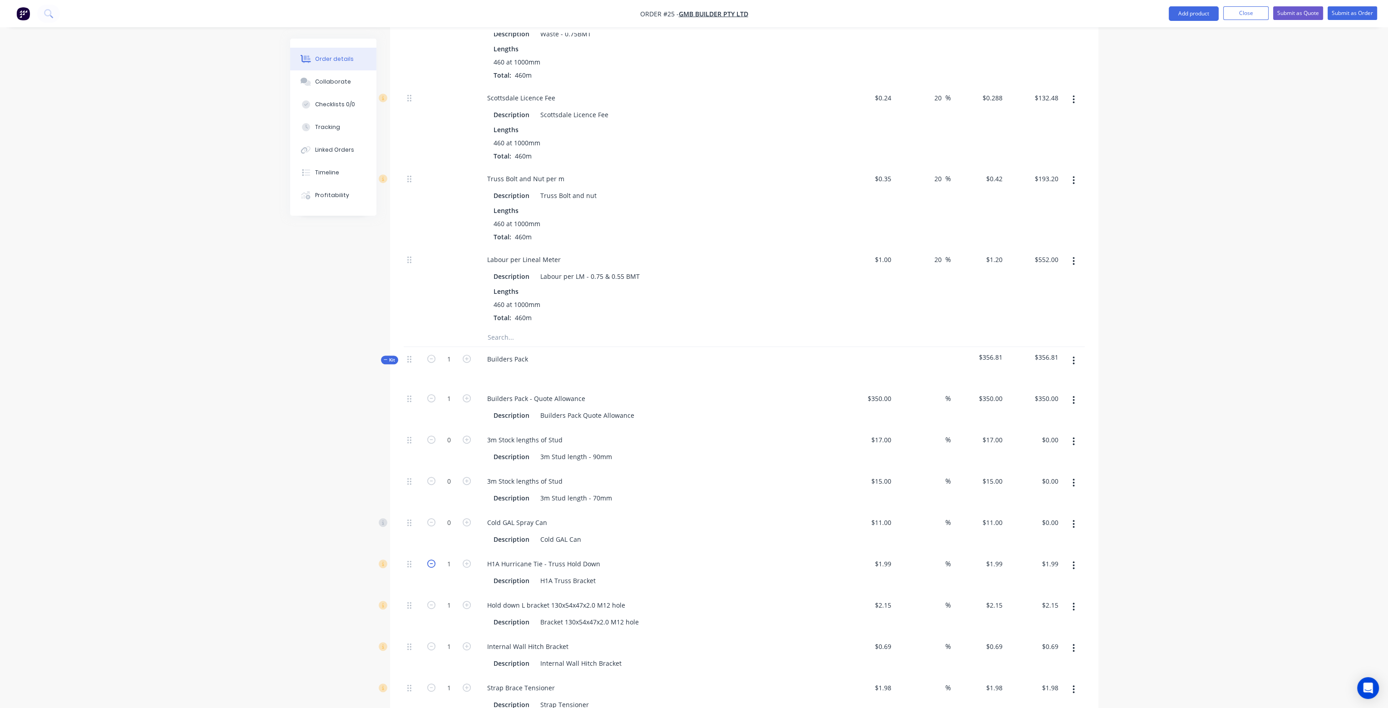
click at [433, 560] on icon "button" at bounding box center [431, 564] width 8 height 8
type input "0"
type input "$0.00"
click at [428, 601] on icon "button" at bounding box center [431, 605] width 8 height 8
type input "0"
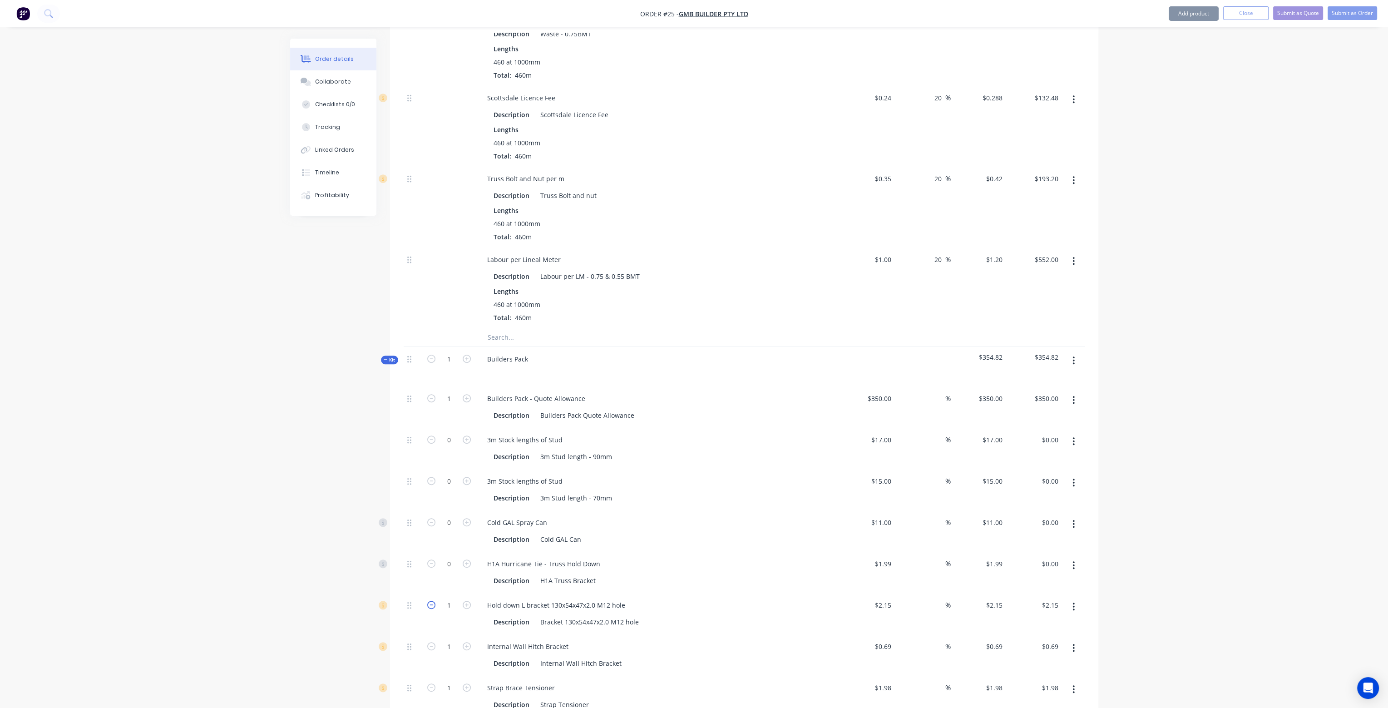
type input "$0.00"
click at [432, 642] on icon "button" at bounding box center [431, 646] width 8 height 8
type input "0"
type input "$0.00"
click at [431, 680] on form "1" at bounding box center [449, 687] width 47 height 14
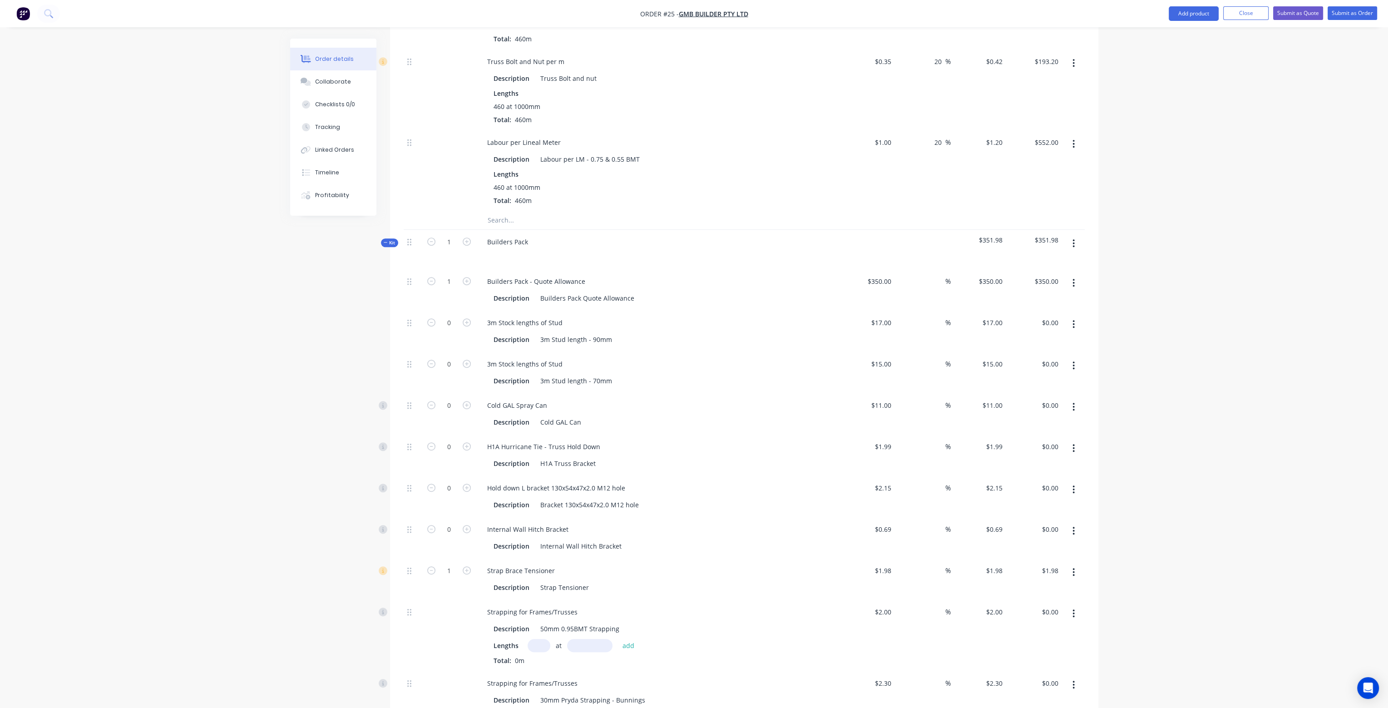
scroll to position [1045, 0]
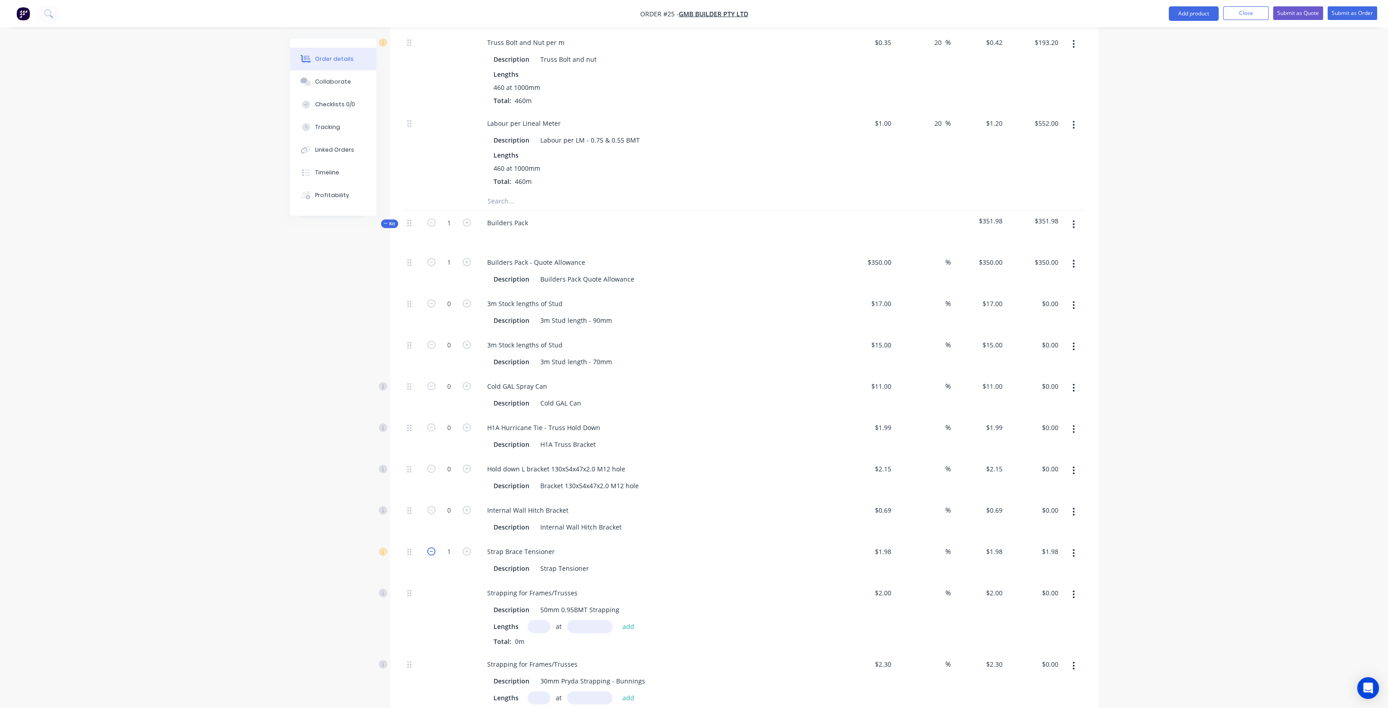
click at [431, 547] on icon "button" at bounding box center [431, 551] width 8 height 8
type input "0"
type input "$0.00"
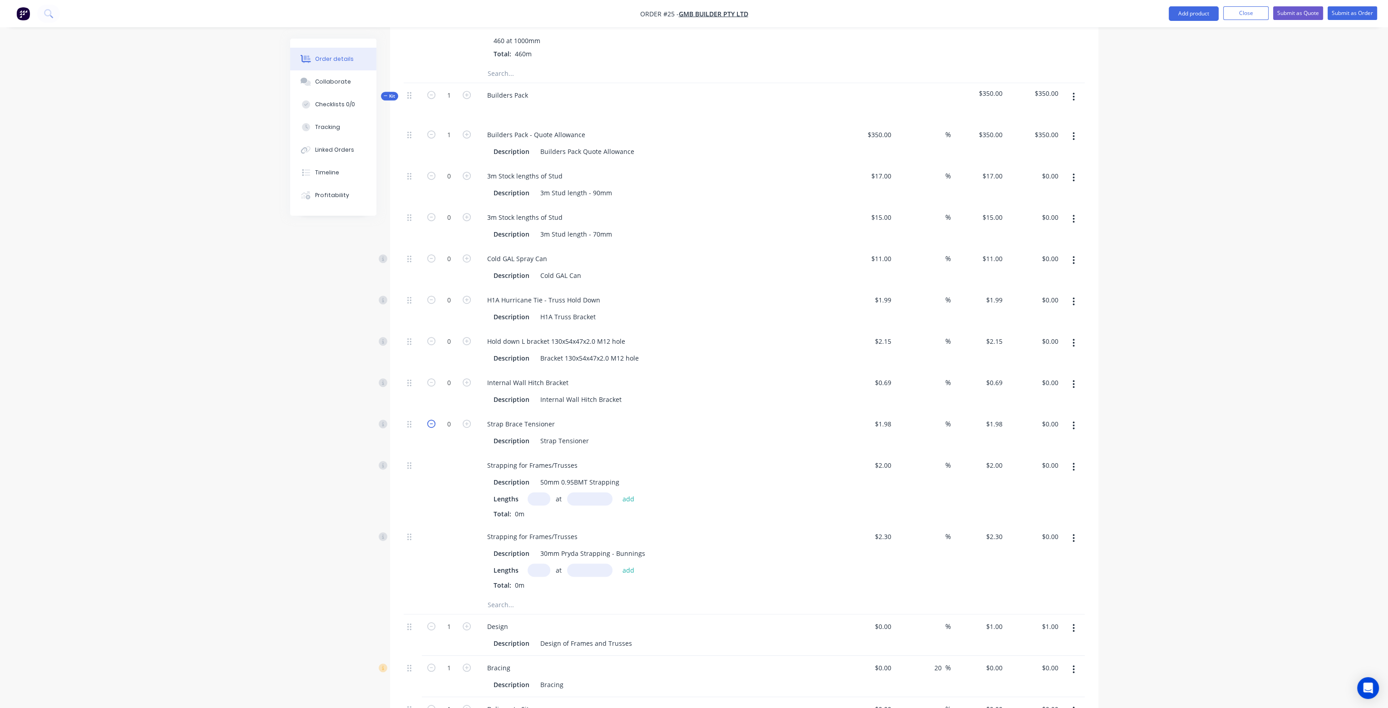
scroll to position [1226, 0]
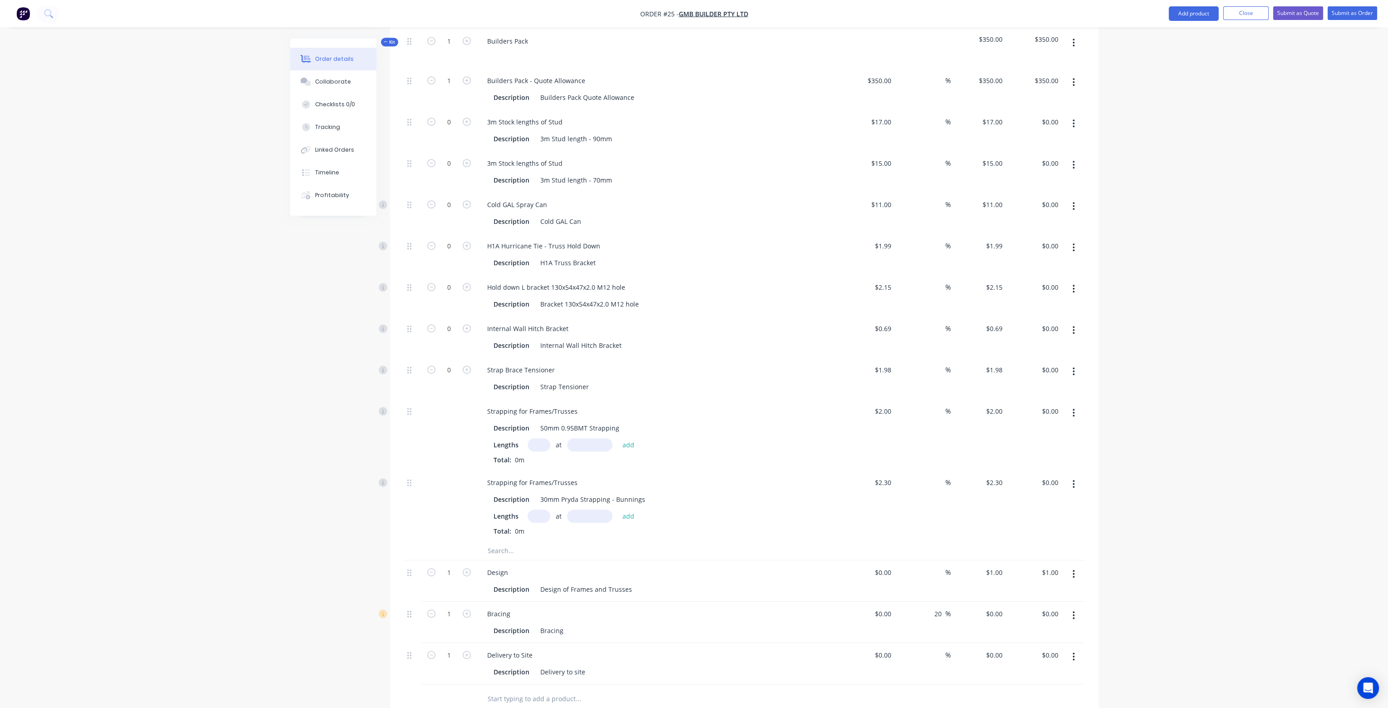
click at [1077, 405] on button "button" at bounding box center [1073, 413] width 21 height 16
click at [1052, 466] on div "Delete" at bounding box center [1042, 472] width 70 height 13
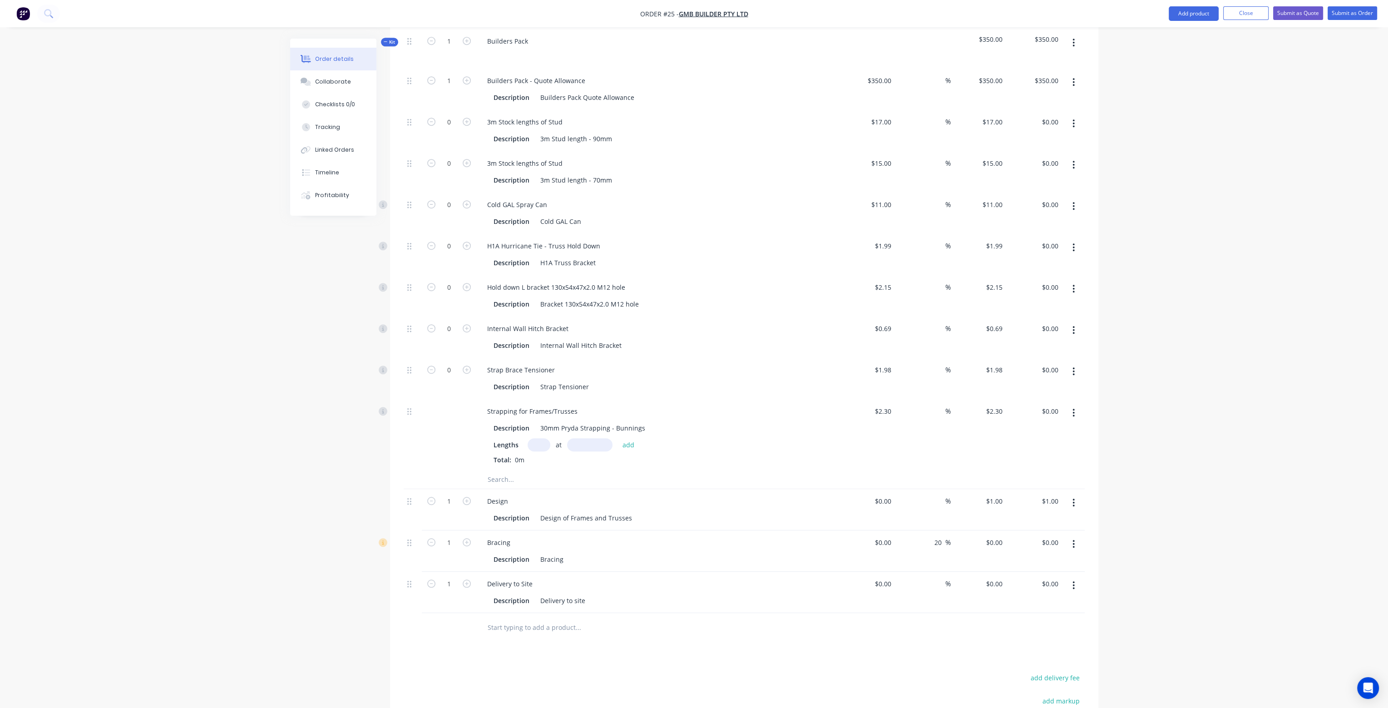
click at [1074, 409] on icon "button" at bounding box center [1074, 413] width 2 height 8
click at [1059, 466] on div "Delete" at bounding box center [1042, 472] width 70 height 13
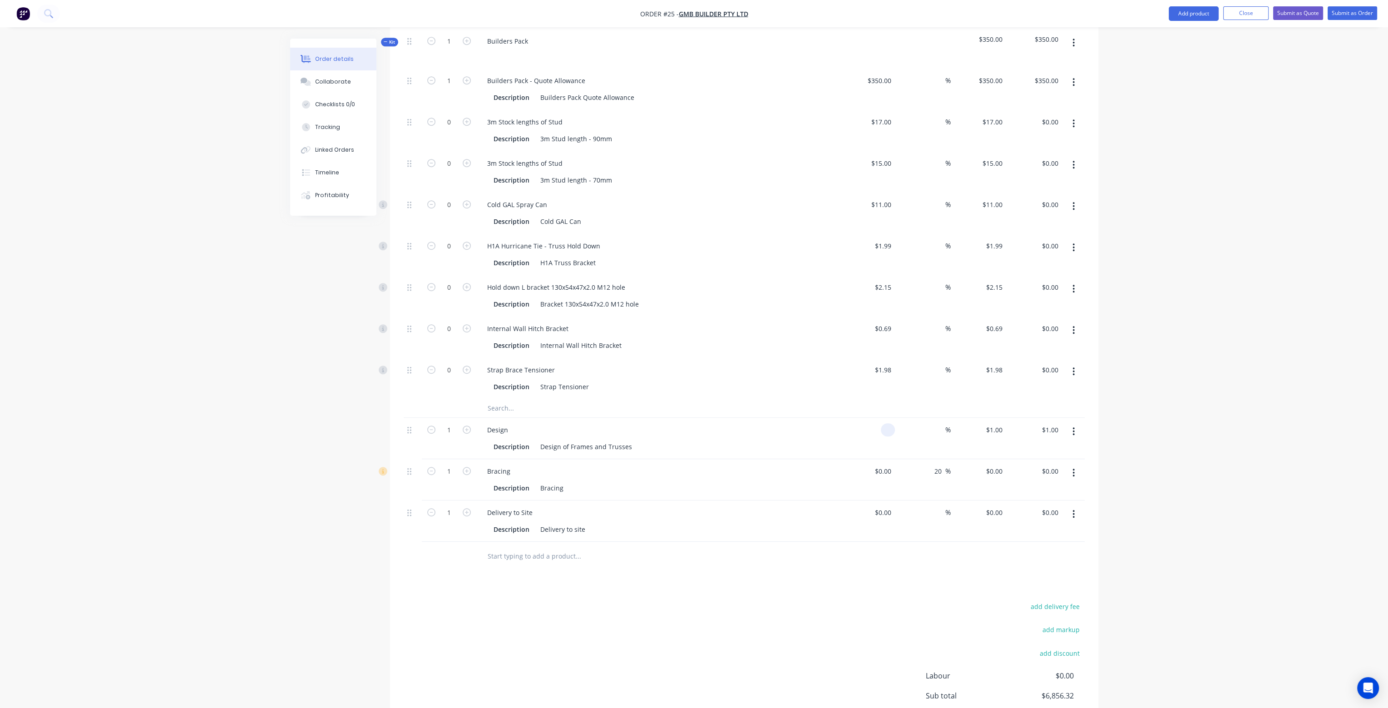
click at [885, 423] on input at bounding box center [890, 429] width 10 height 13
type input "$200.00"
click at [837, 399] on div at bounding box center [744, 408] width 681 height 19
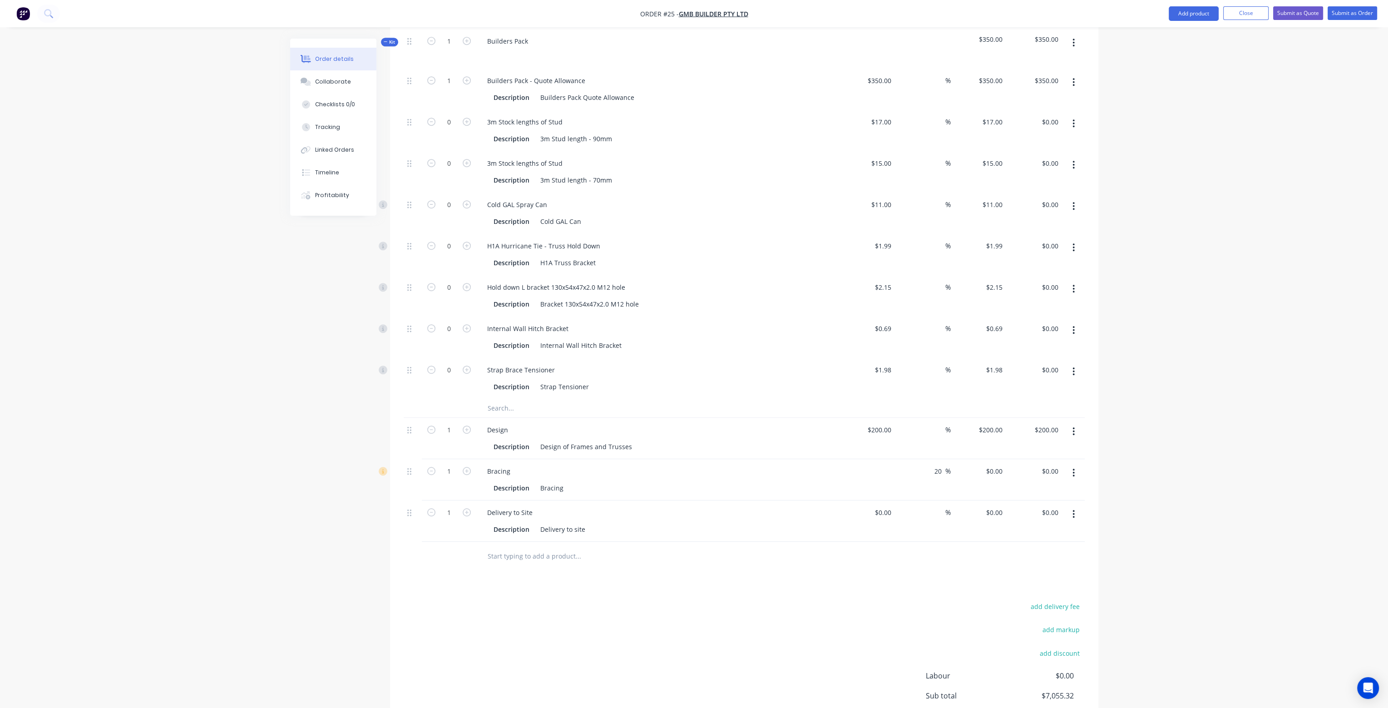
click at [879, 459] on div "$0.00" at bounding box center [868, 479] width 56 height 41
type input "$500.00"
type input "$600.00"
click at [808, 465] on div "Bracing" at bounding box center [658, 471] width 356 height 13
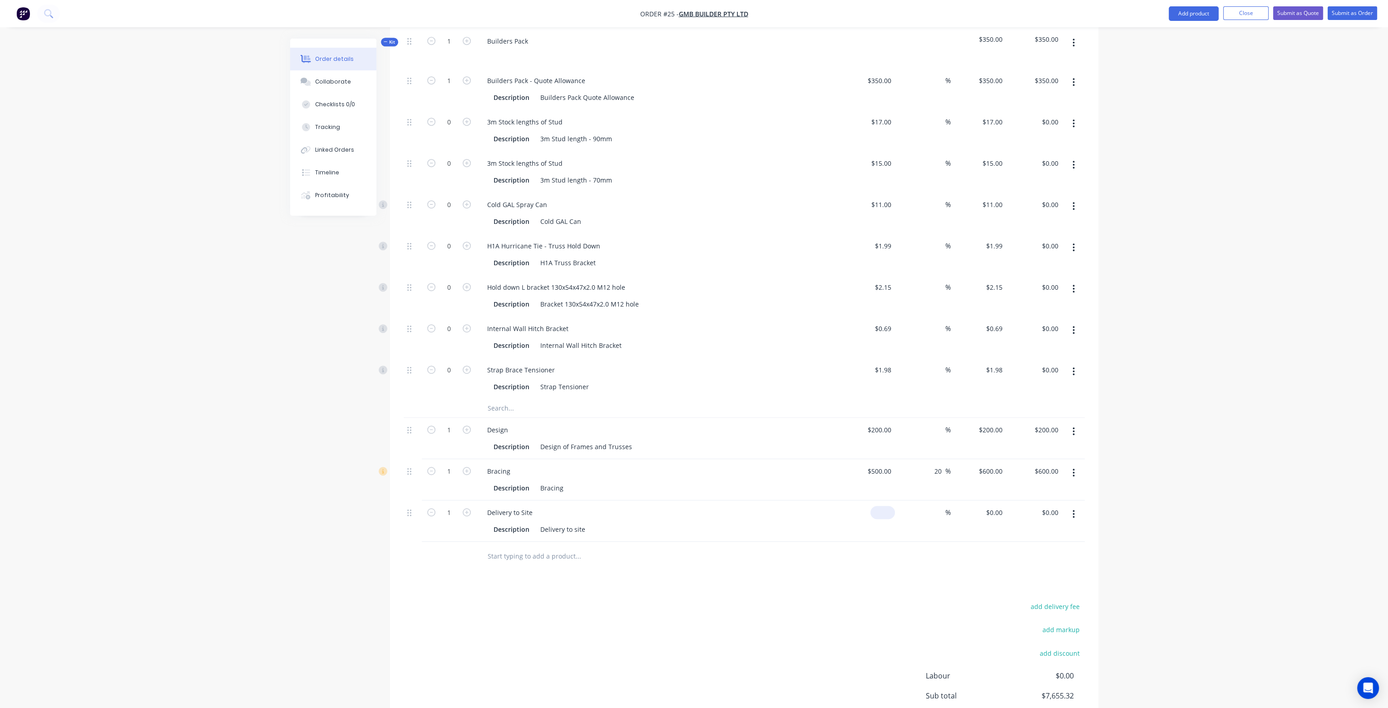
click at [882, 506] on div "$0.00" at bounding box center [883, 512] width 25 height 13
type input "$150.00"
click at [876, 542] on div at bounding box center [744, 557] width 681 height 30
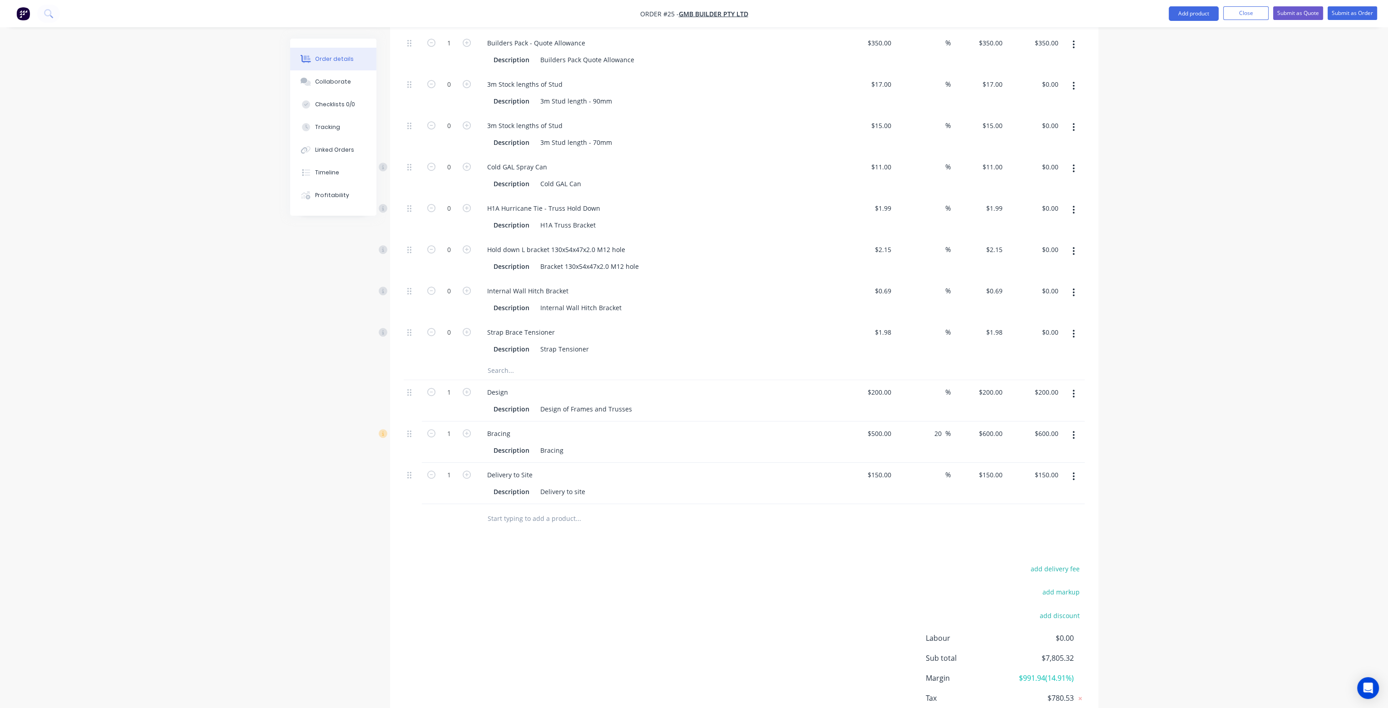
scroll to position [1293, 0]
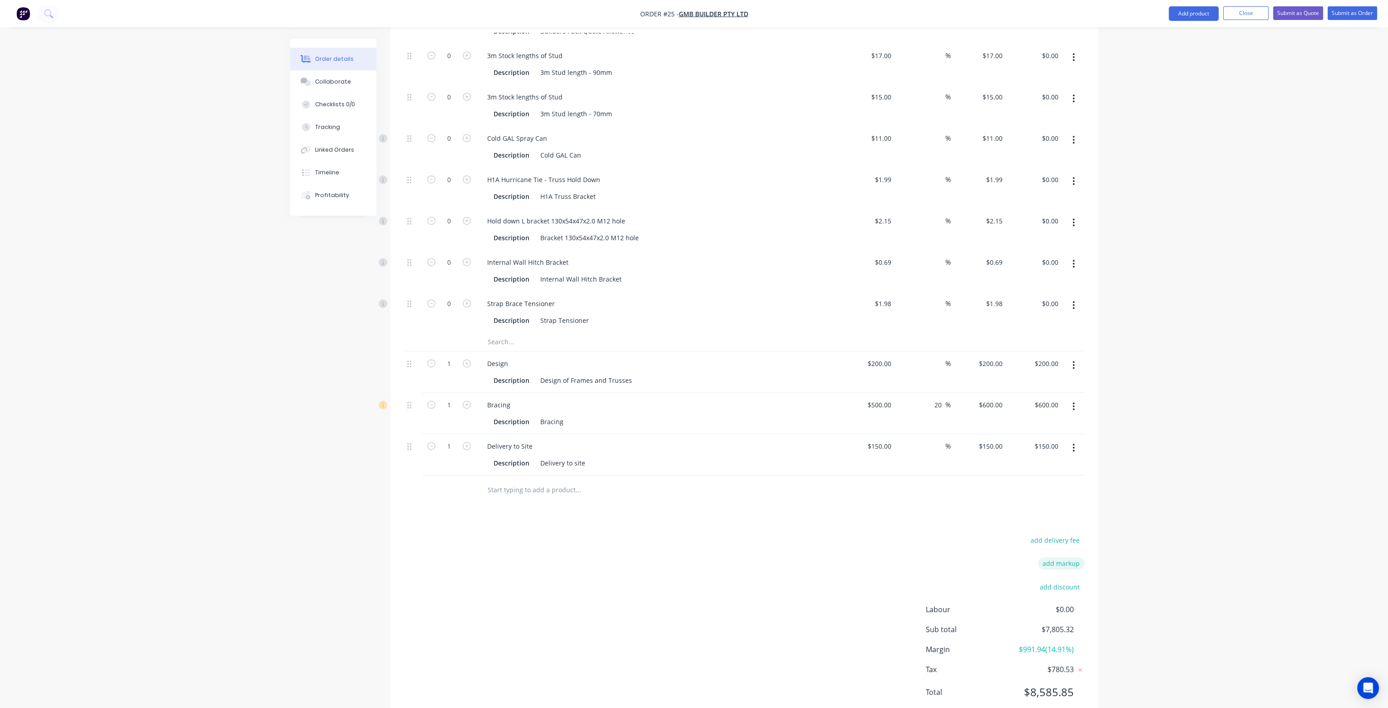
click at [1063, 557] on button "add markup" at bounding box center [1061, 563] width 47 height 12
type input "MU"
type input "30"
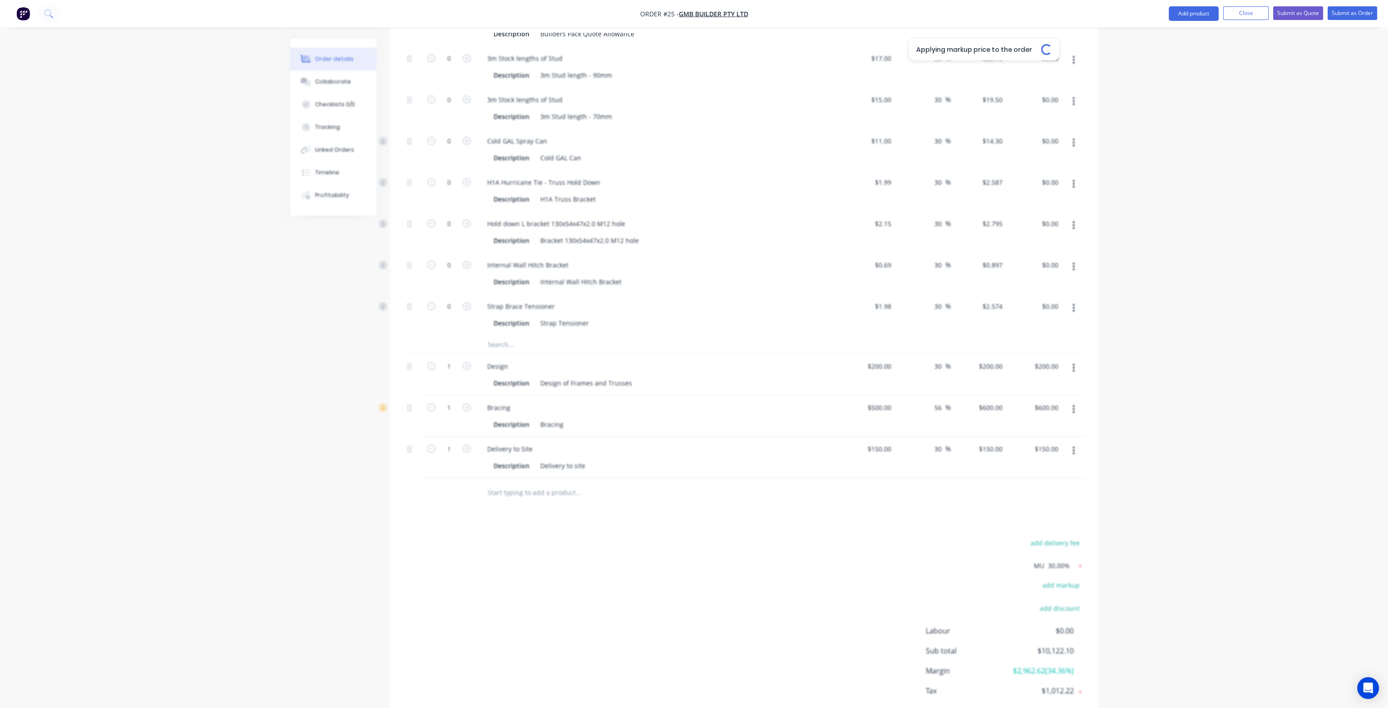
type input "56"
type input "$0.156"
type input "$179.40"
type input "56"
type input "$1.56"
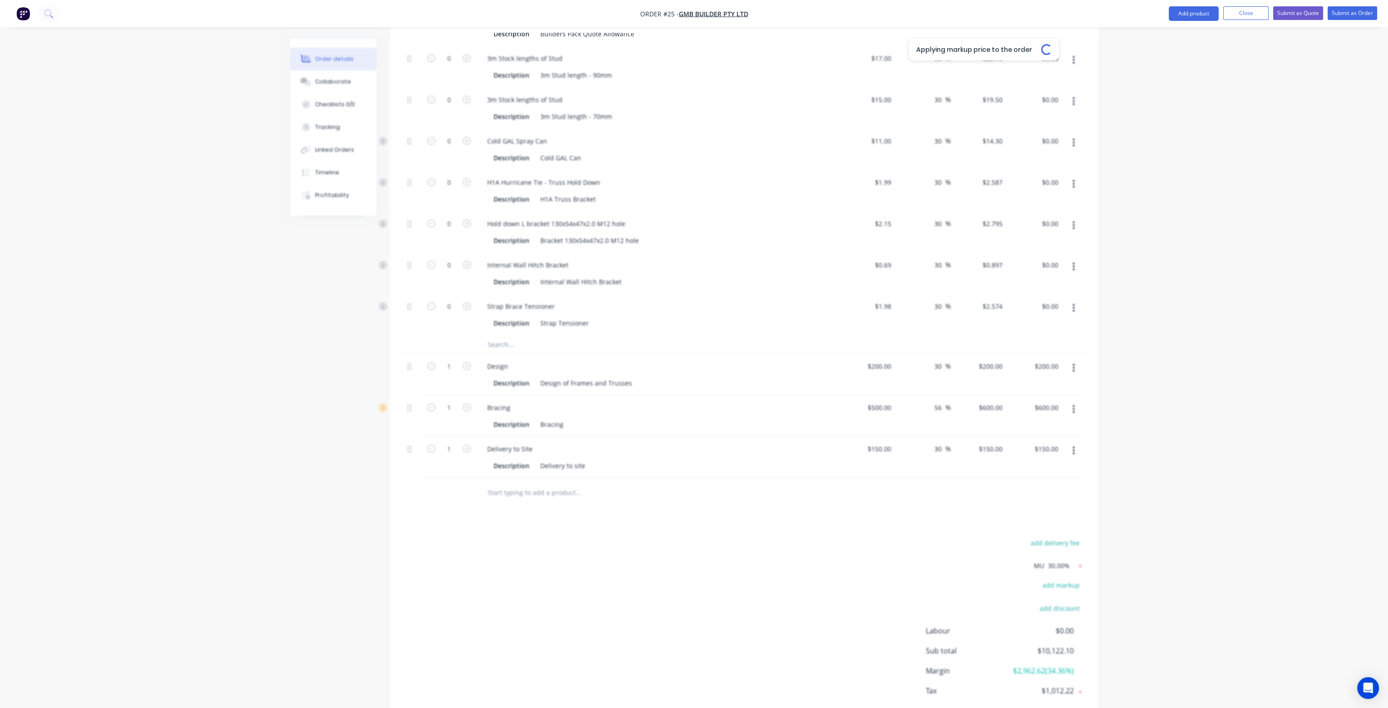
type input "$1,794.00"
type input "56"
type input "$0.3744"
type input "$430.56"
type input "56"
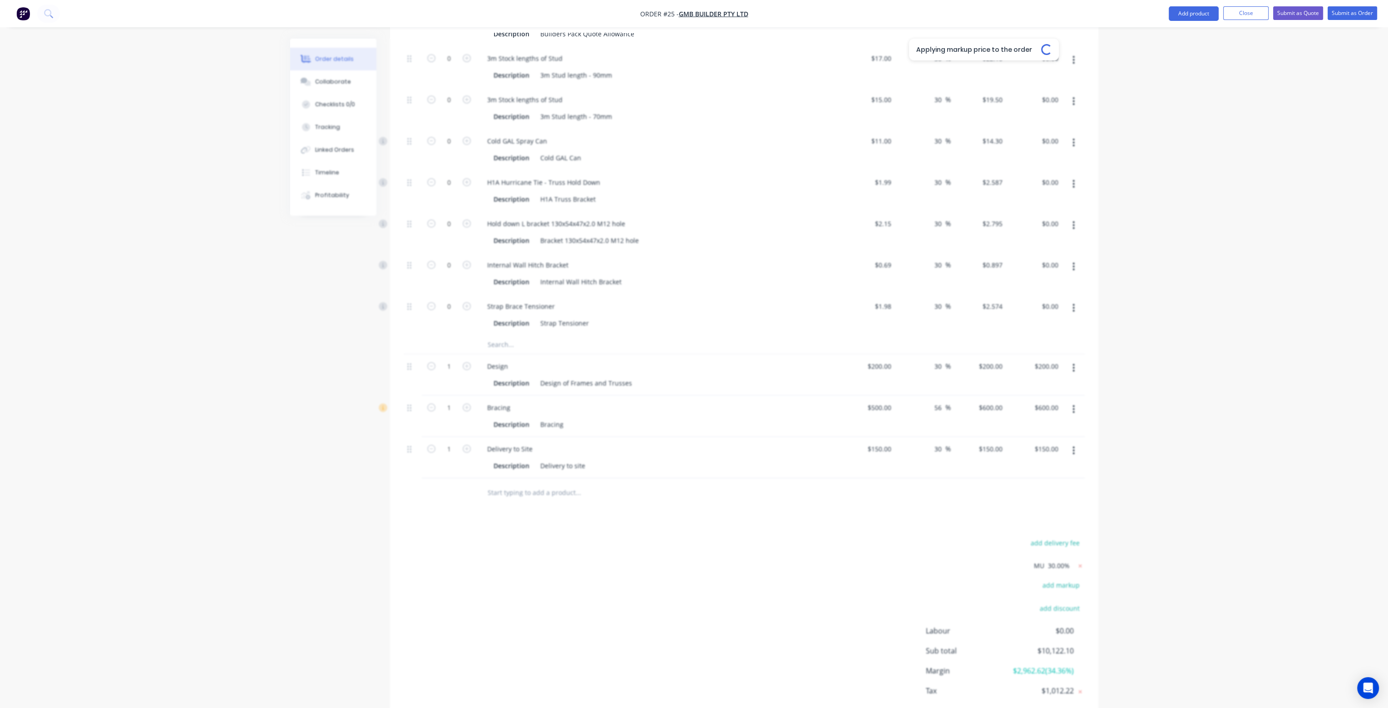
type input "$2.8361"
type input "$3,261.52"
type input "$3.2604"
type input "$1,499.78"
type input "56"
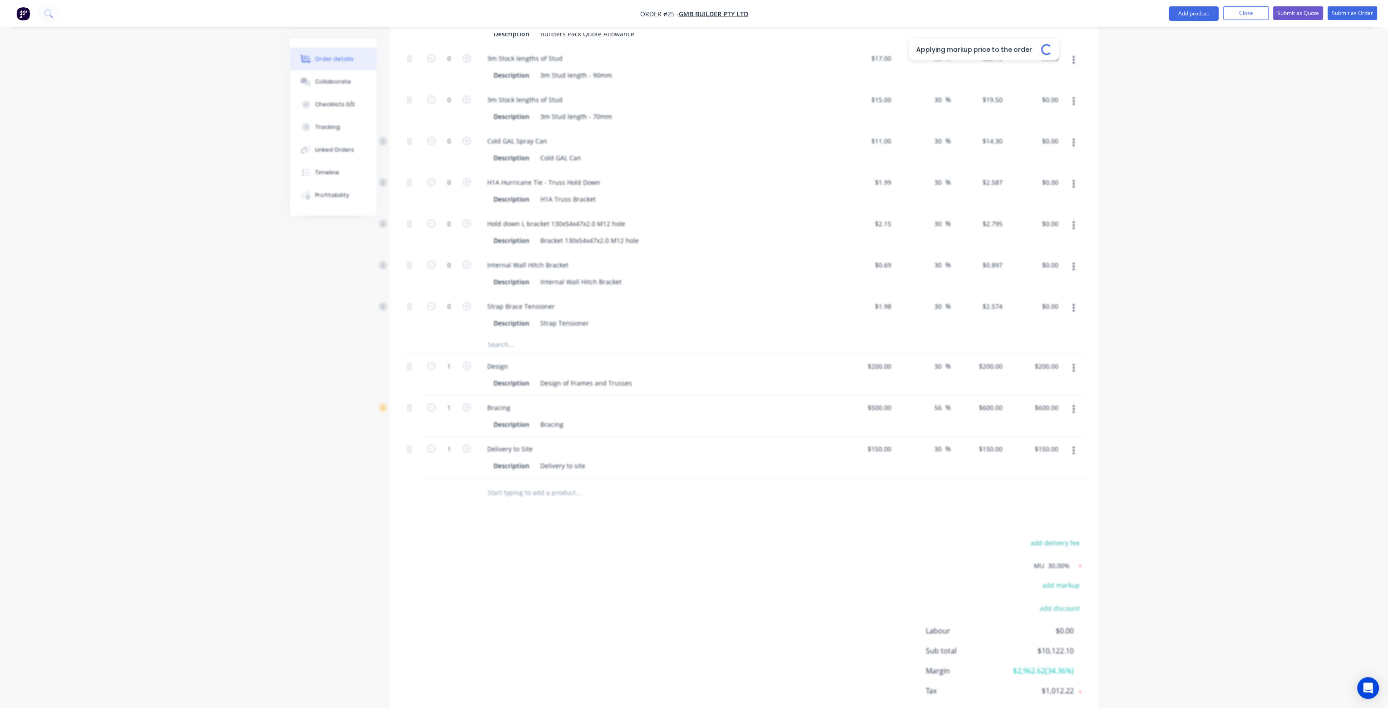
type input "$0.0936"
type input "$43.06"
type input "56"
type input "$0.3744"
type input "$172.22"
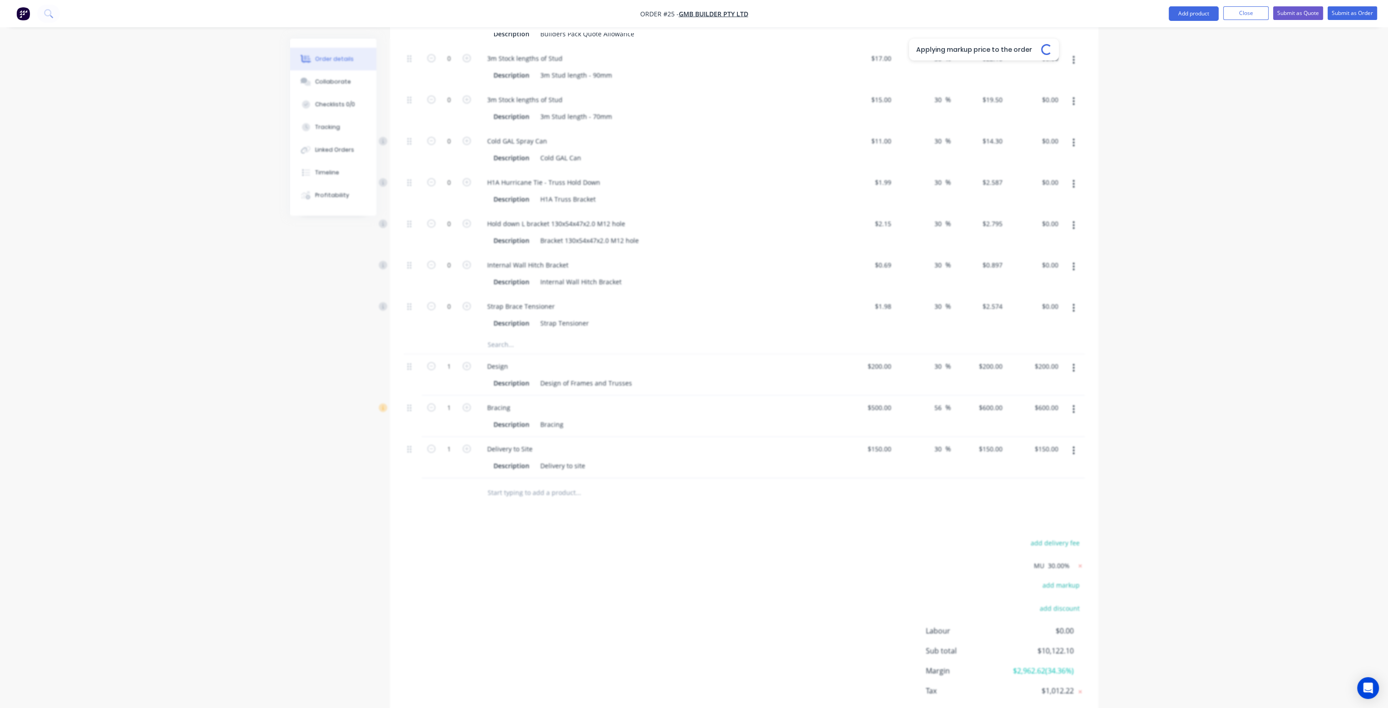
type input "56"
type input "$0.546"
type input "$251.16"
type input "56"
type input "$1.56"
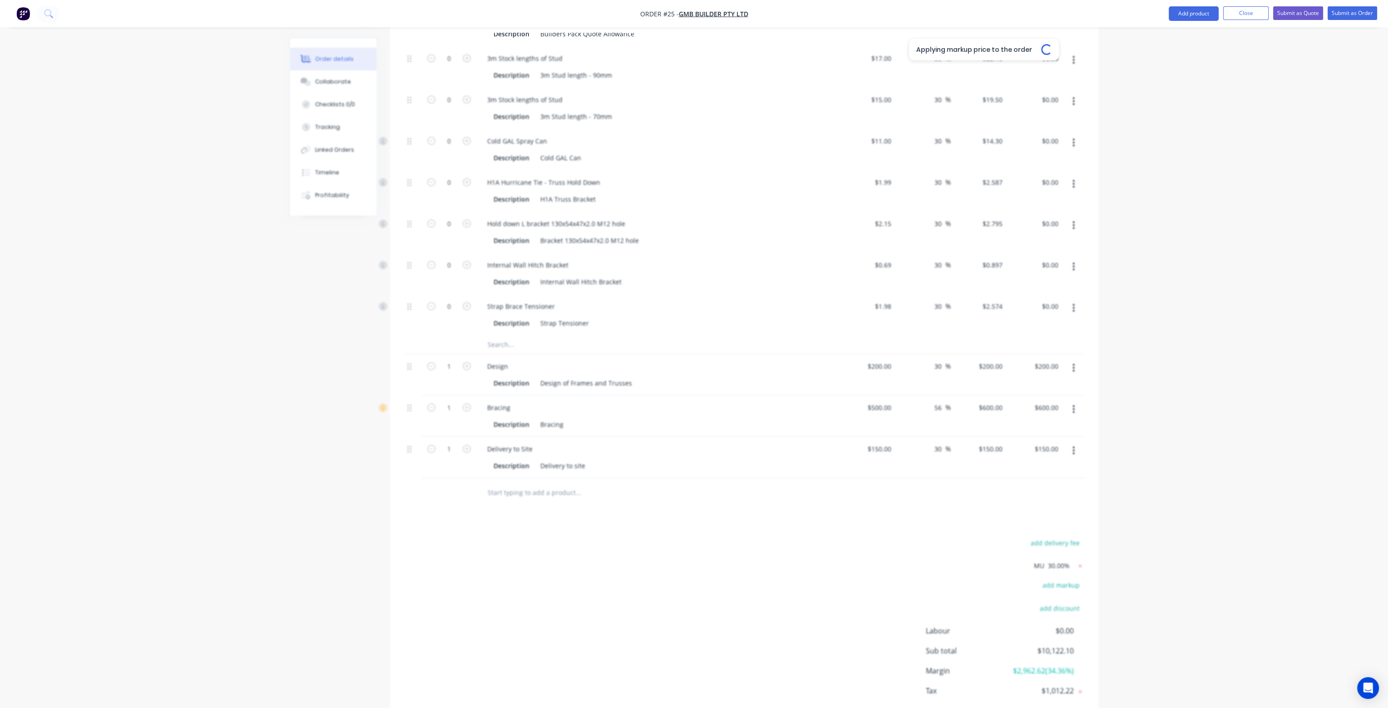
type input "$717.60"
type input "30"
type input "$455.00"
type input "30"
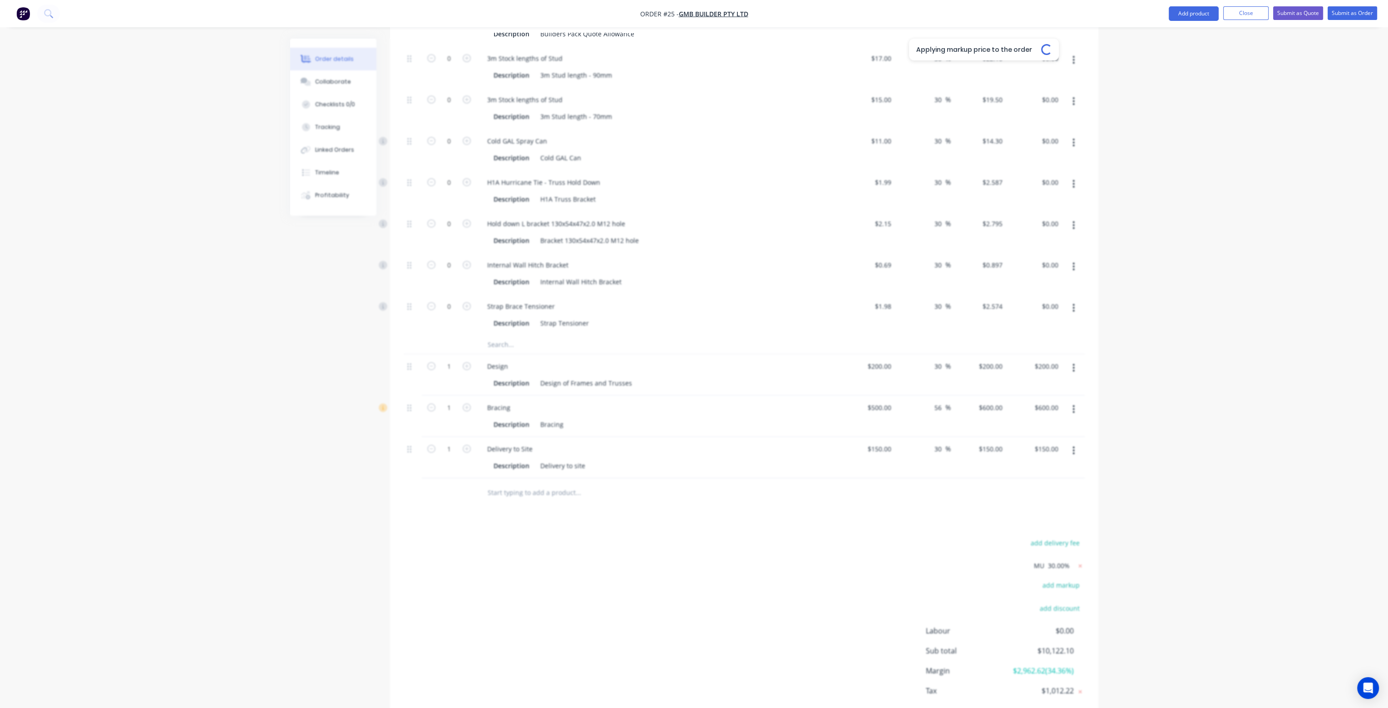
type input "$22.10"
type input "30"
type input "$19.50"
type input "30"
type input "$14.30"
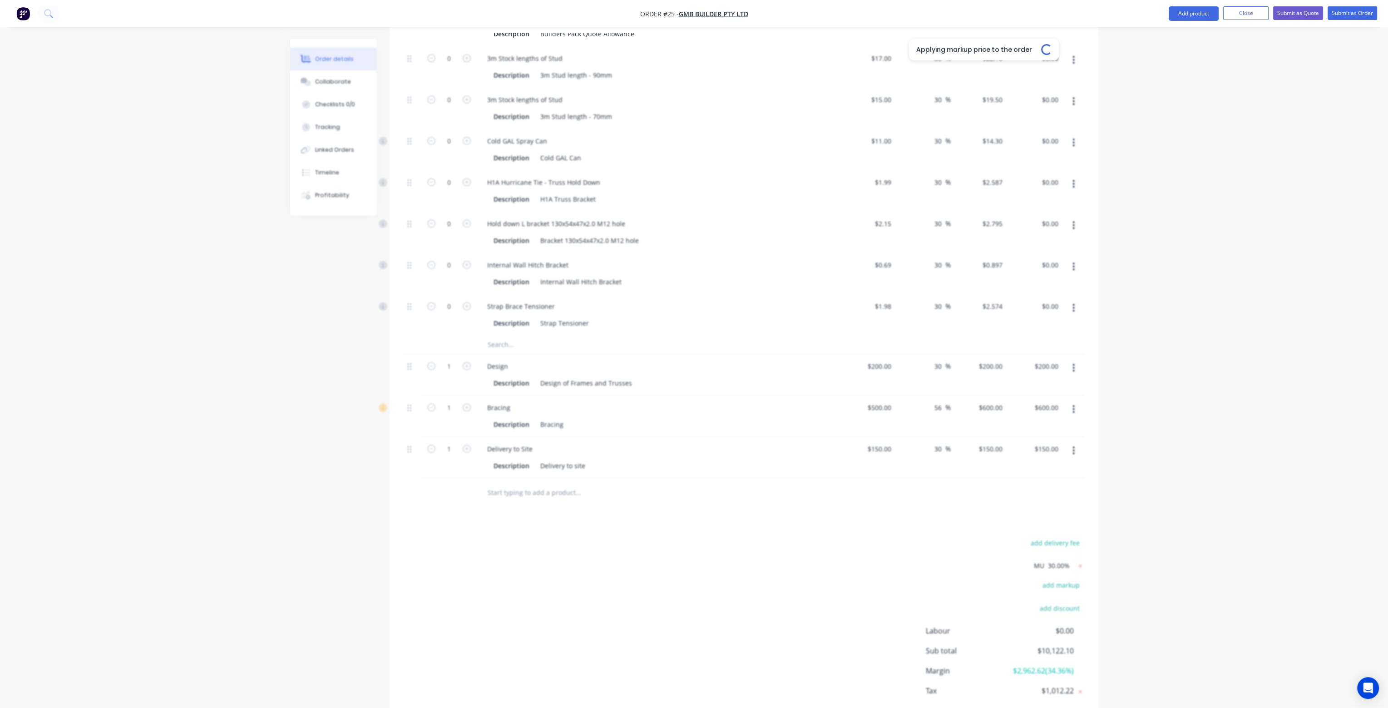
type input "30"
type input "$2.587"
type input "30"
type input "$2.795"
type input "30"
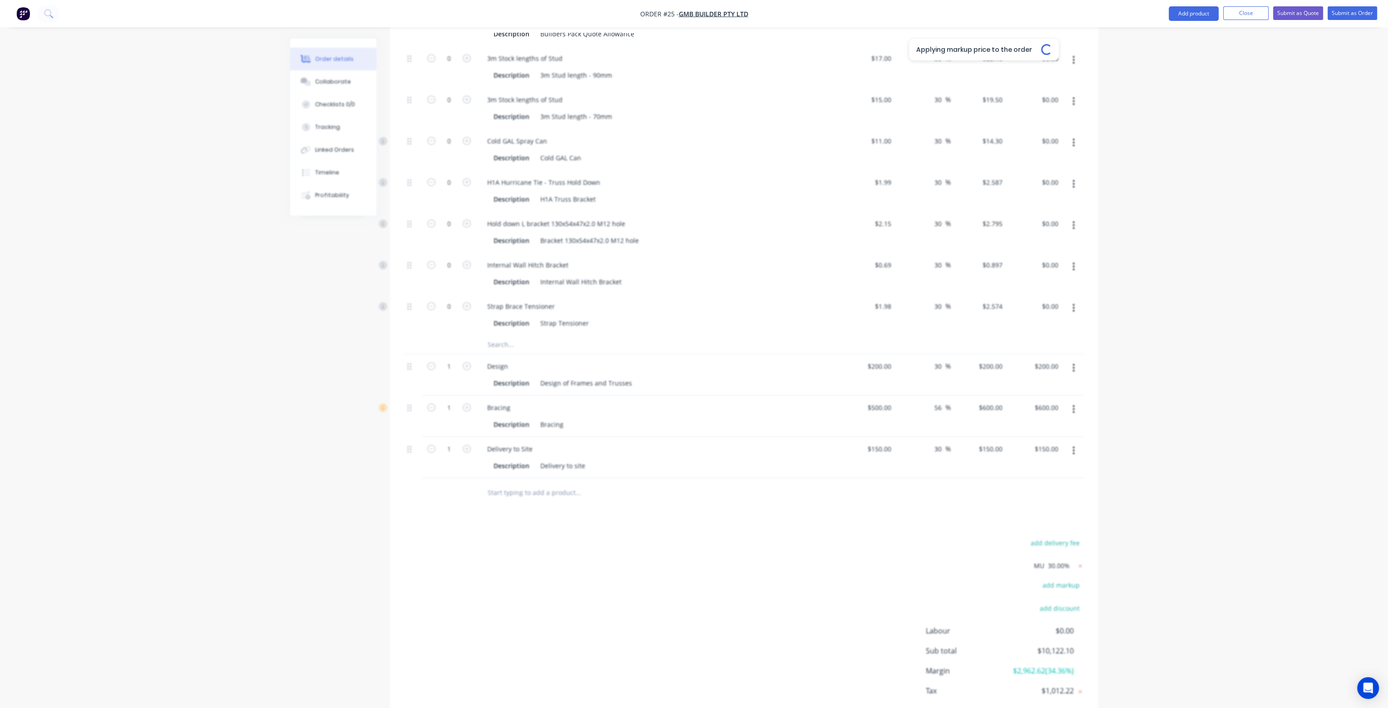
type input "$0.897"
type input "30"
type input "$2.574"
type input "30"
type input "$260.00"
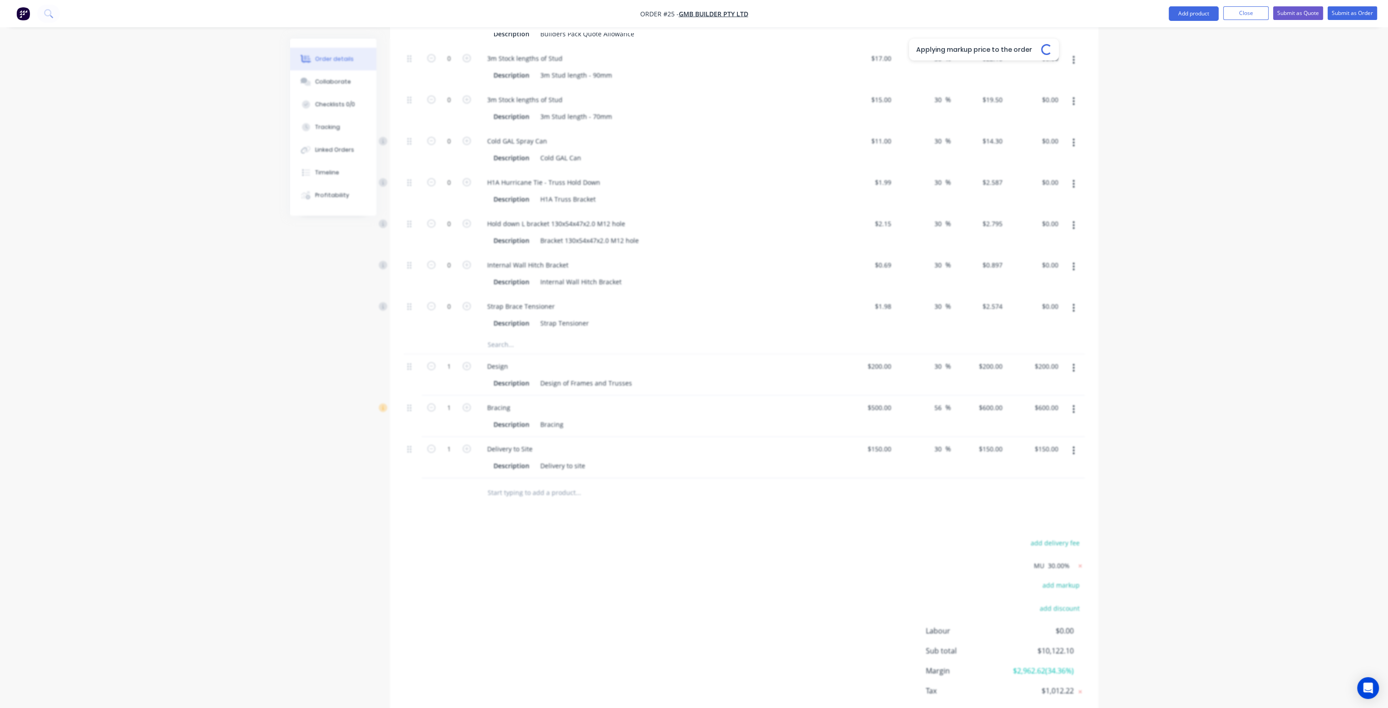
type input "$260.00"
type input "56"
type input "$780.00"
type input "30"
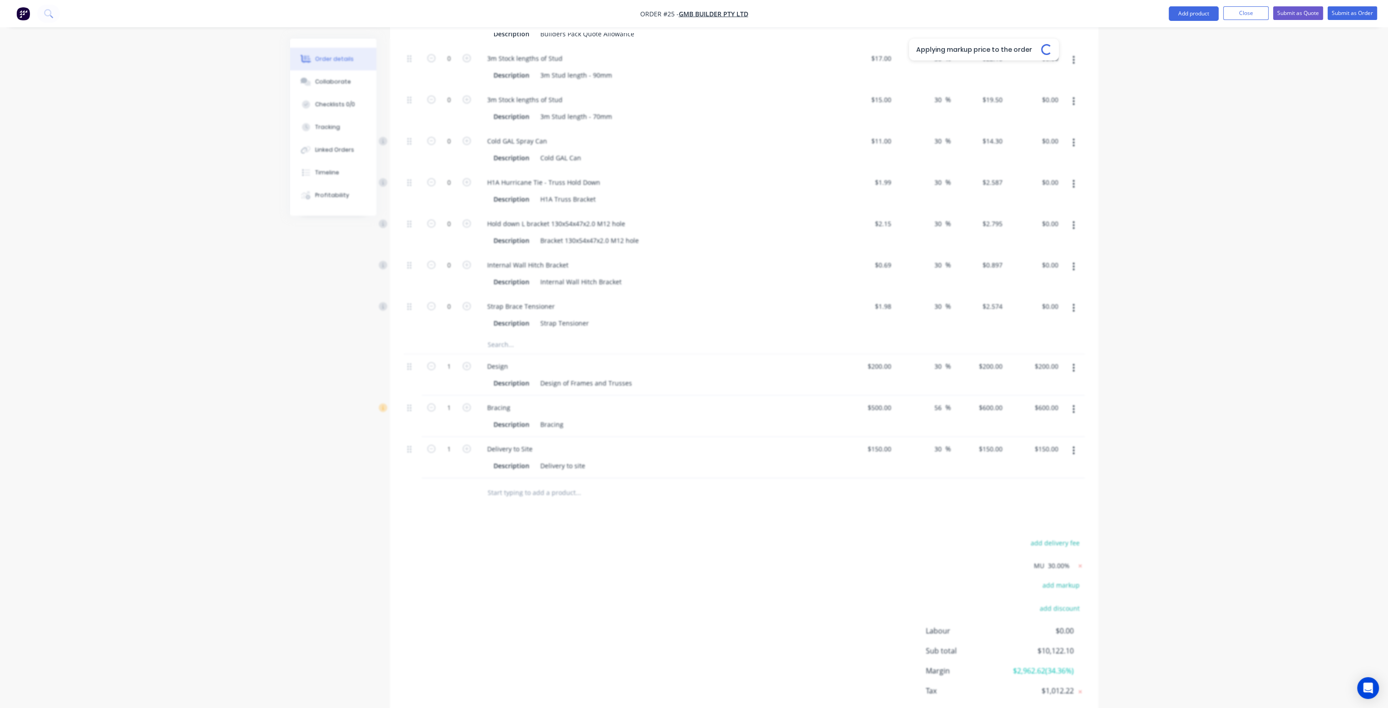
type input "$195.00"
click at [1053, 537] on button "add delivery fee" at bounding box center [1055, 543] width 59 height 12
type input "32.54"
click at [1006, 478] on div at bounding box center [744, 493] width 681 height 30
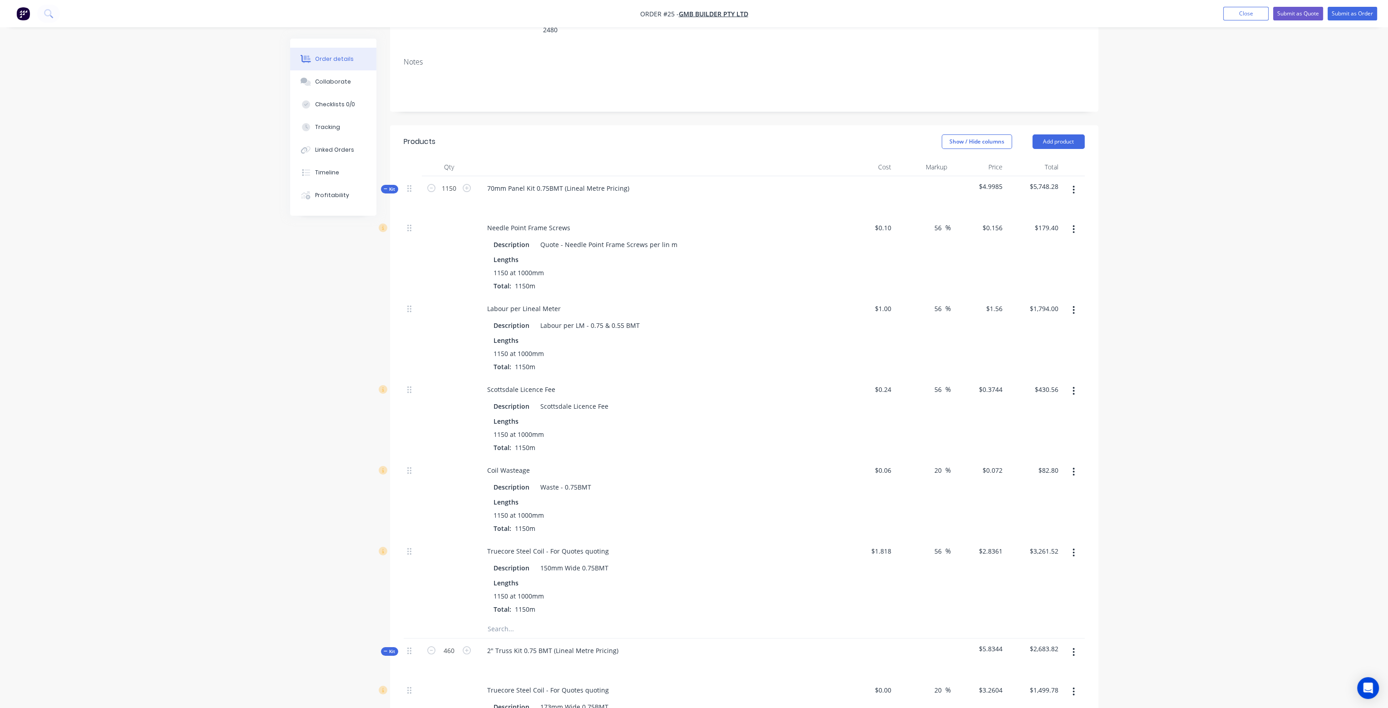
scroll to position [64, 0]
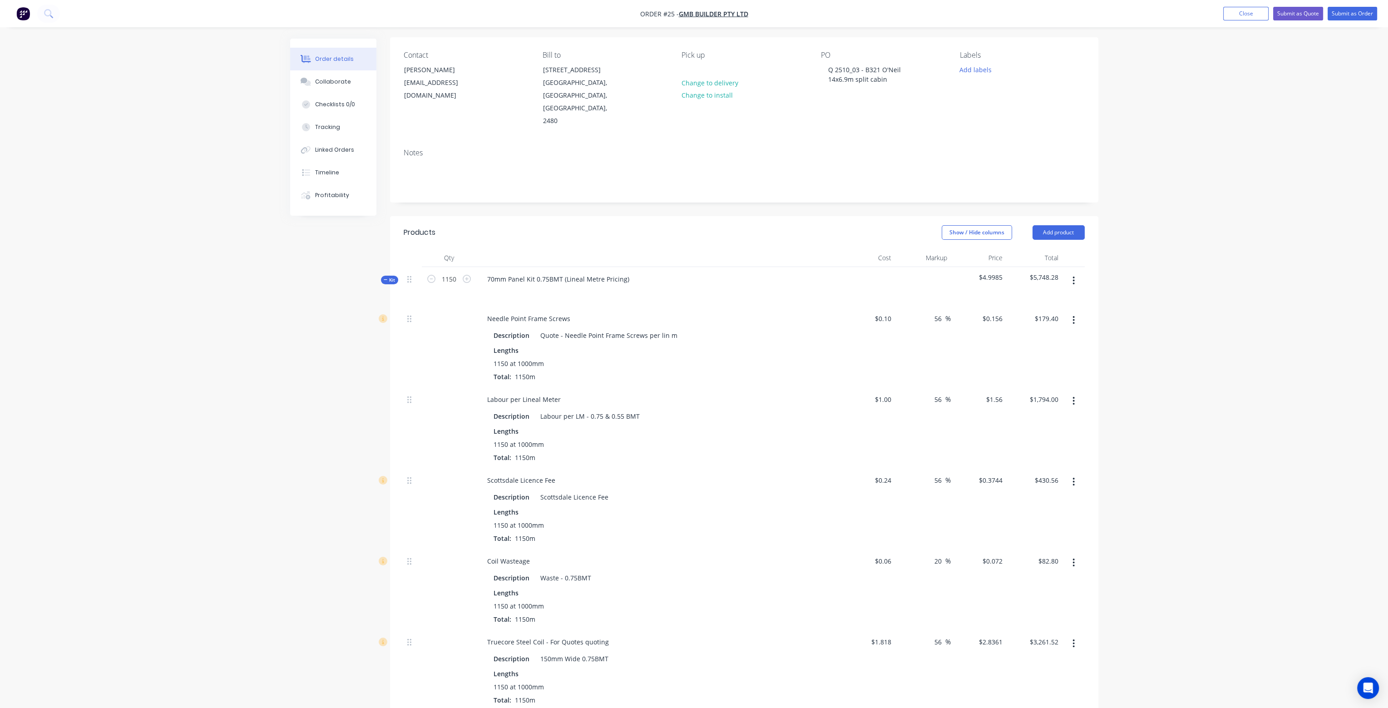
click at [1076, 273] on button "button" at bounding box center [1073, 281] width 21 height 16
click at [1063, 298] on div "Add product to kit" at bounding box center [1042, 304] width 70 height 13
click at [1022, 407] on div "Labour" at bounding box center [1042, 413] width 70 height 13
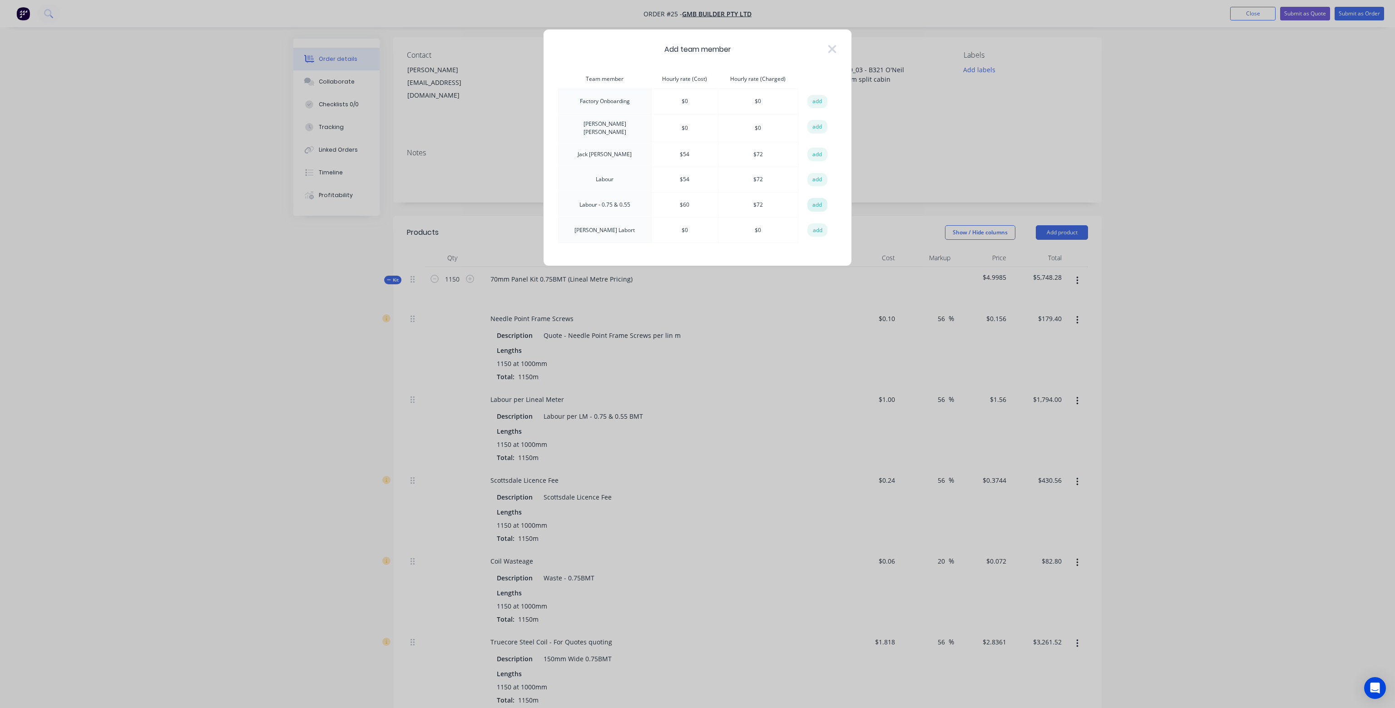
click at [814, 198] on button "add" at bounding box center [818, 205] width 20 height 14
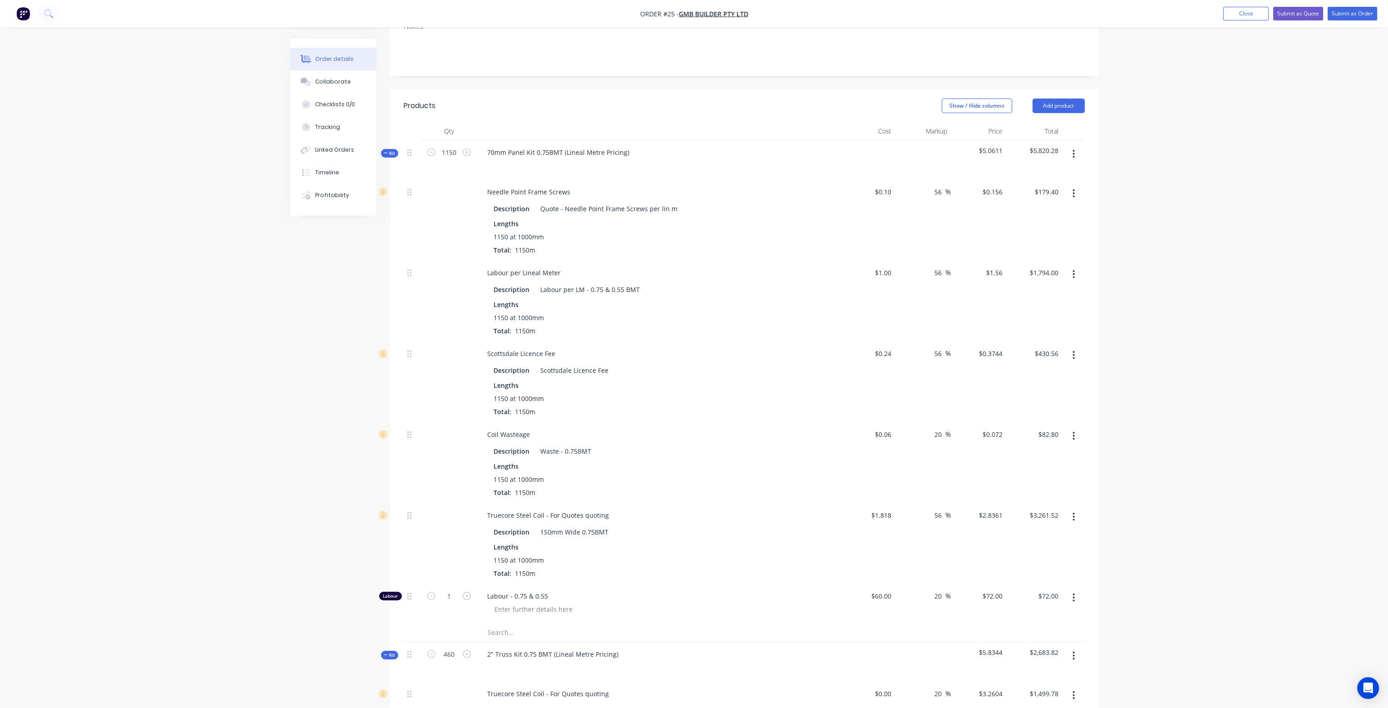
scroll to position [200, 0]
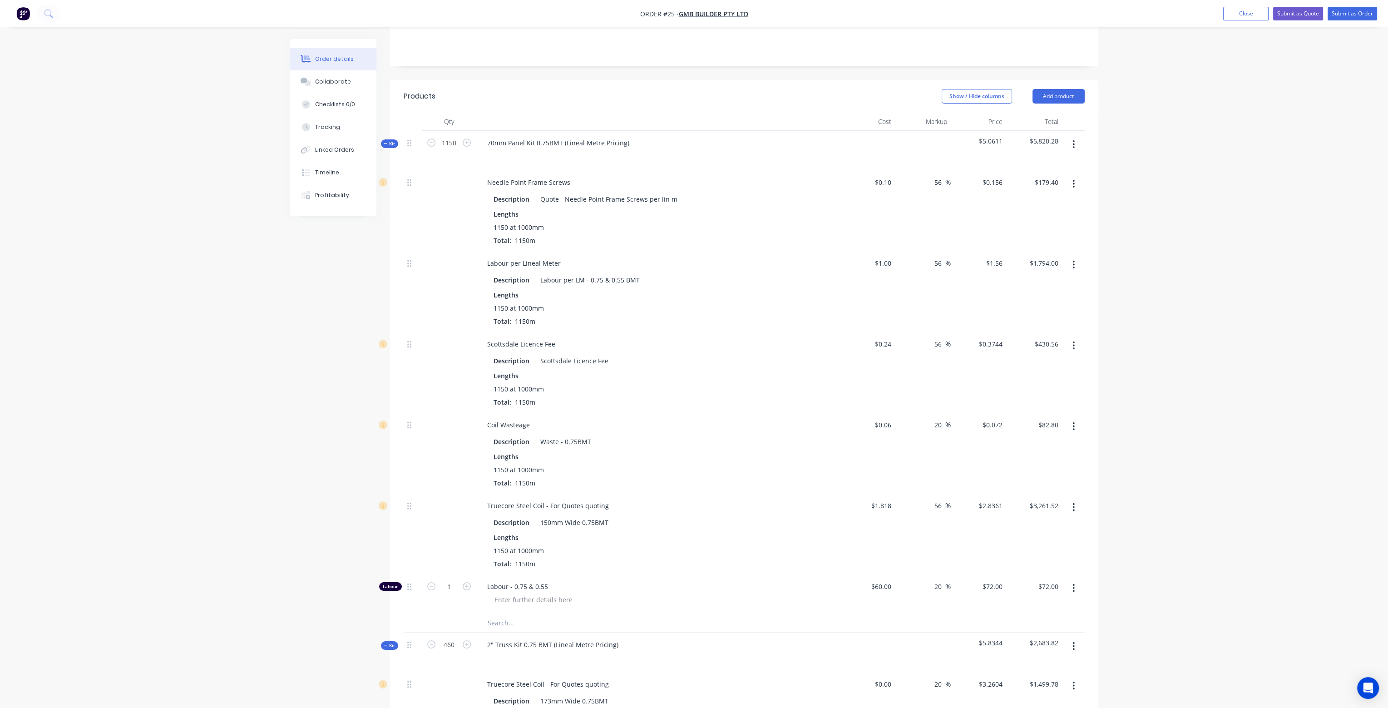
click at [1077, 257] on button "button" at bounding box center [1073, 265] width 21 height 16
click at [1036, 318] on div "Delete" at bounding box center [1042, 324] width 70 height 13
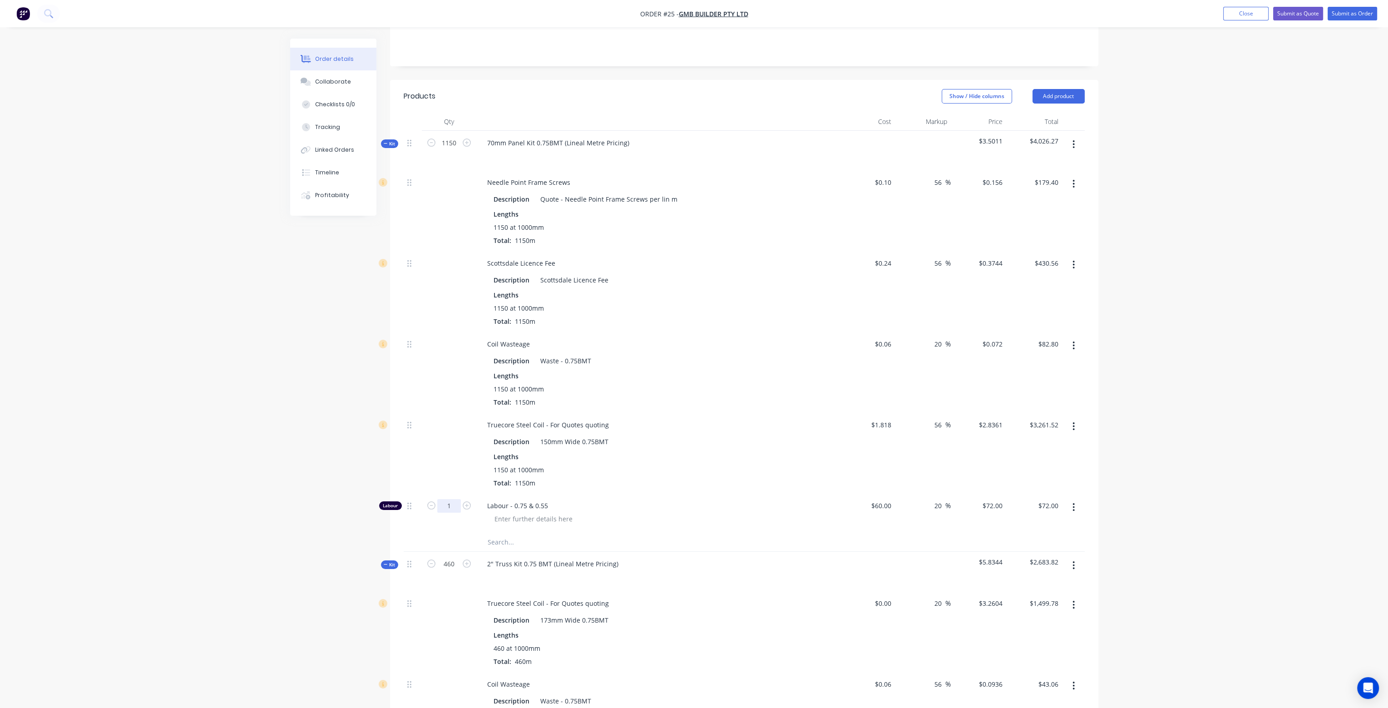
click at [455, 499] on input "1" at bounding box center [449, 506] width 24 height 14
type input "24.917"
type input "$1,794.02"
click at [456, 422] on div at bounding box center [449, 453] width 55 height 81
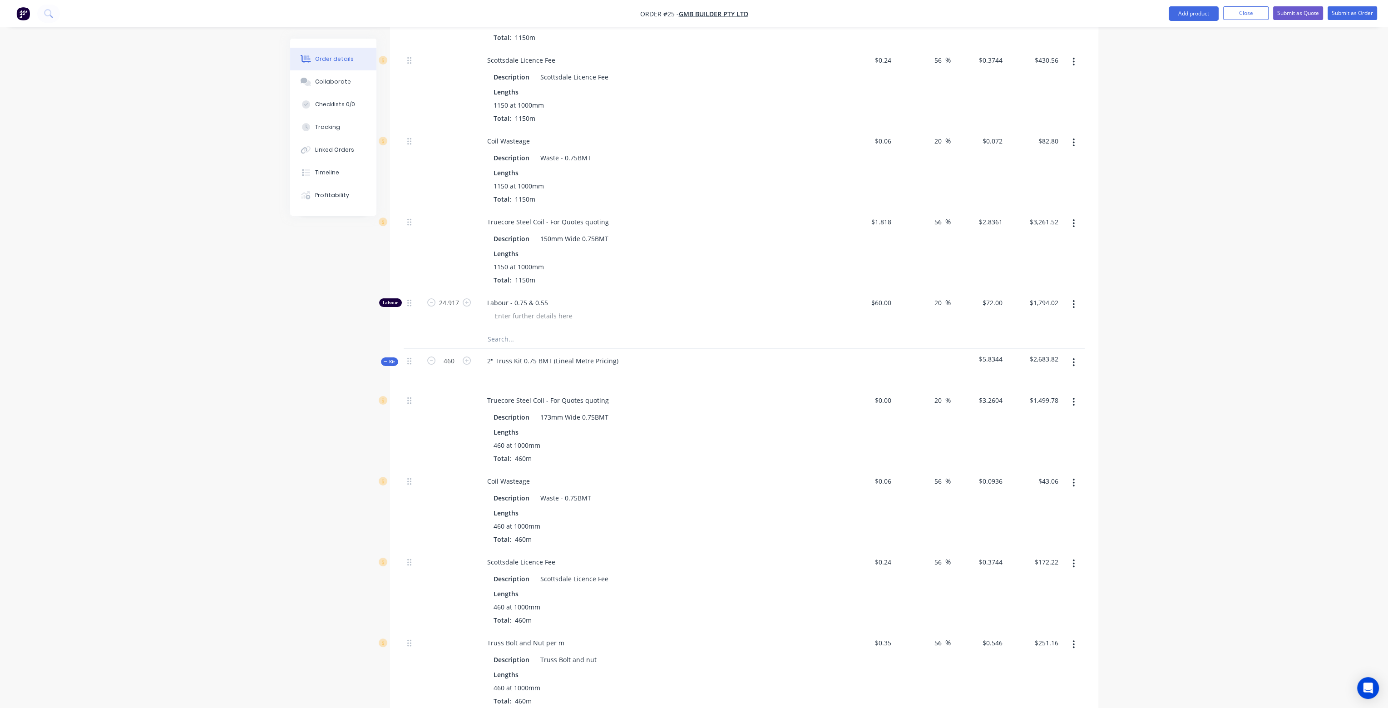
scroll to position [563, 0]
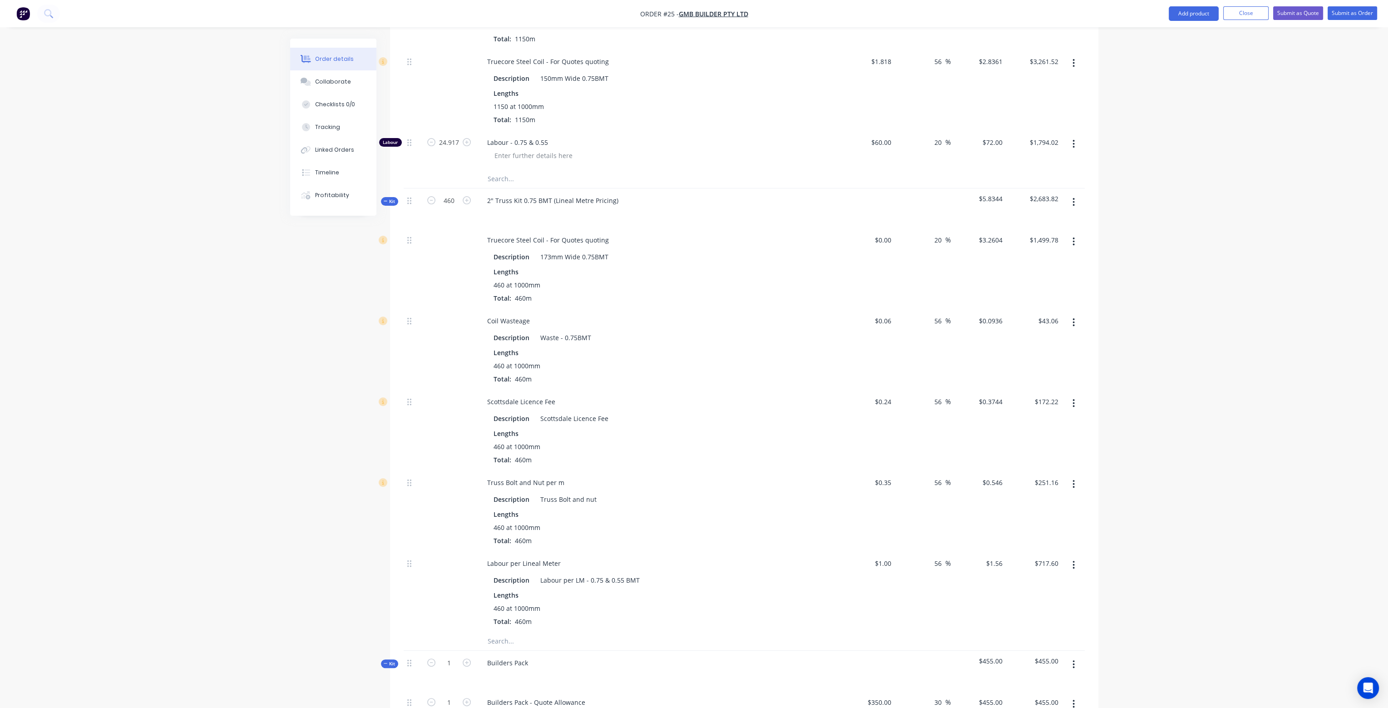
click at [1072, 194] on button "button" at bounding box center [1073, 202] width 21 height 16
click at [1068, 219] on div "Add product to kit" at bounding box center [1042, 225] width 70 height 13
click at [1046, 328] on div "Labour" at bounding box center [1042, 334] width 70 height 13
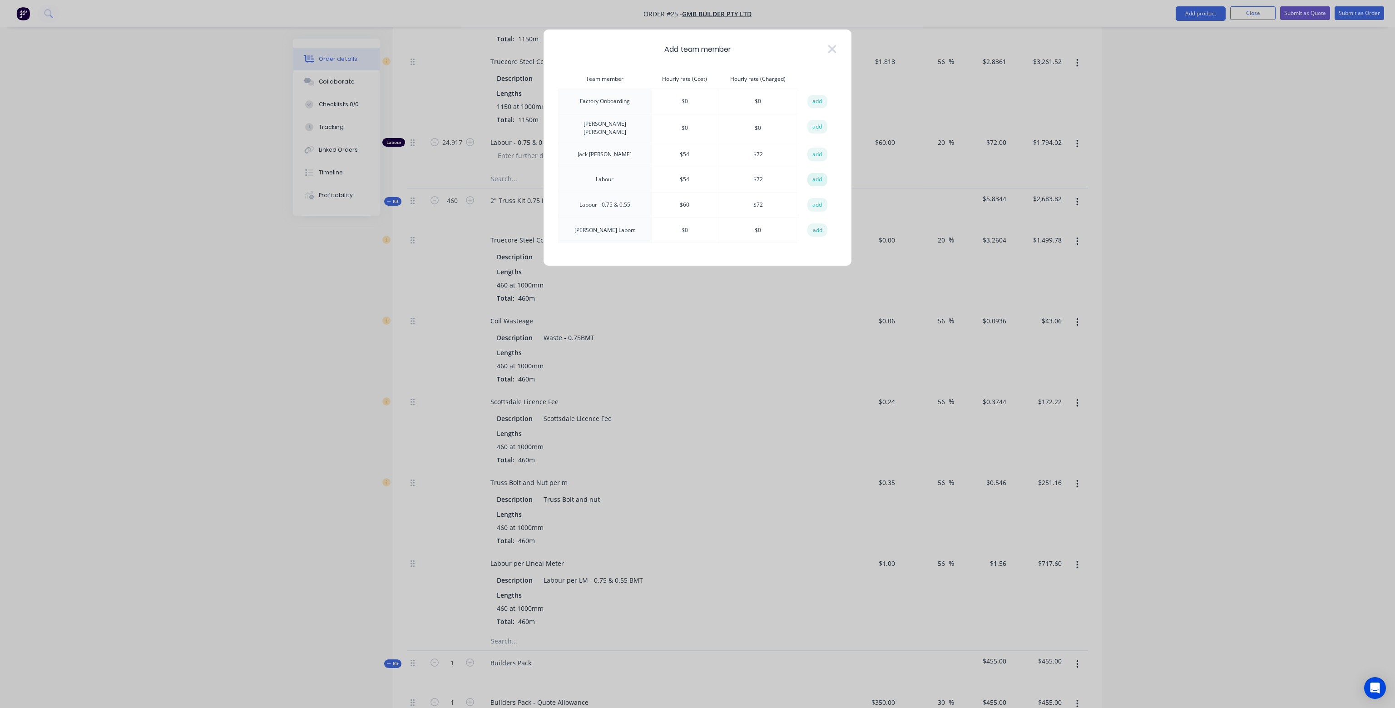
click at [817, 176] on button "add" at bounding box center [818, 180] width 20 height 14
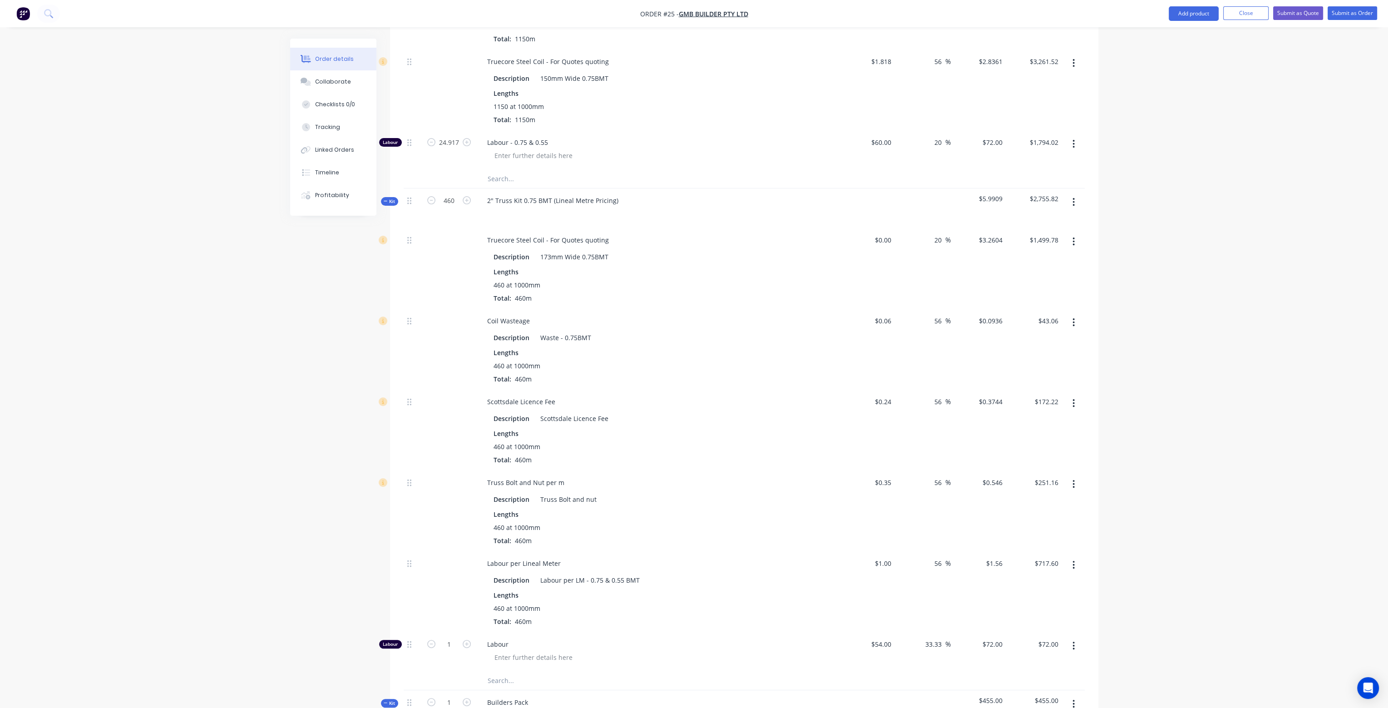
click at [1073, 641] on icon "button" at bounding box center [1074, 646] width 2 height 10
click at [1042, 699] on div "Delete" at bounding box center [1042, 705] width 70 height 13
click at [1073, 197] on icon "button" at bounding box center [1074, 202] width 2 height 10
click at [1055, 219] on div "Add product to kit" at bounding box center [1042, 225] width 70 height 13
click at [1031, 328] on div "Labour" at bounding box center [1042, 334] width 70 height 13
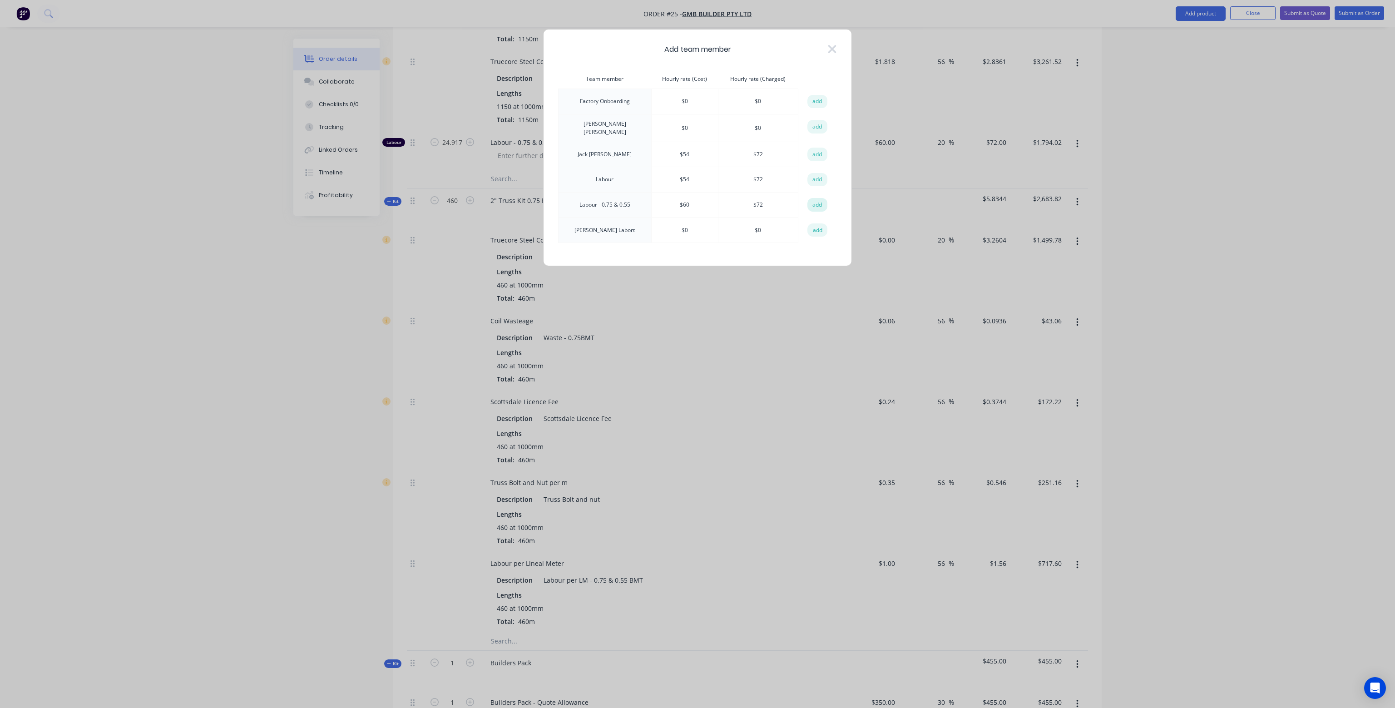
click at [817, 199] on button "add" at bounding box center [818, 205] width 20 height 14
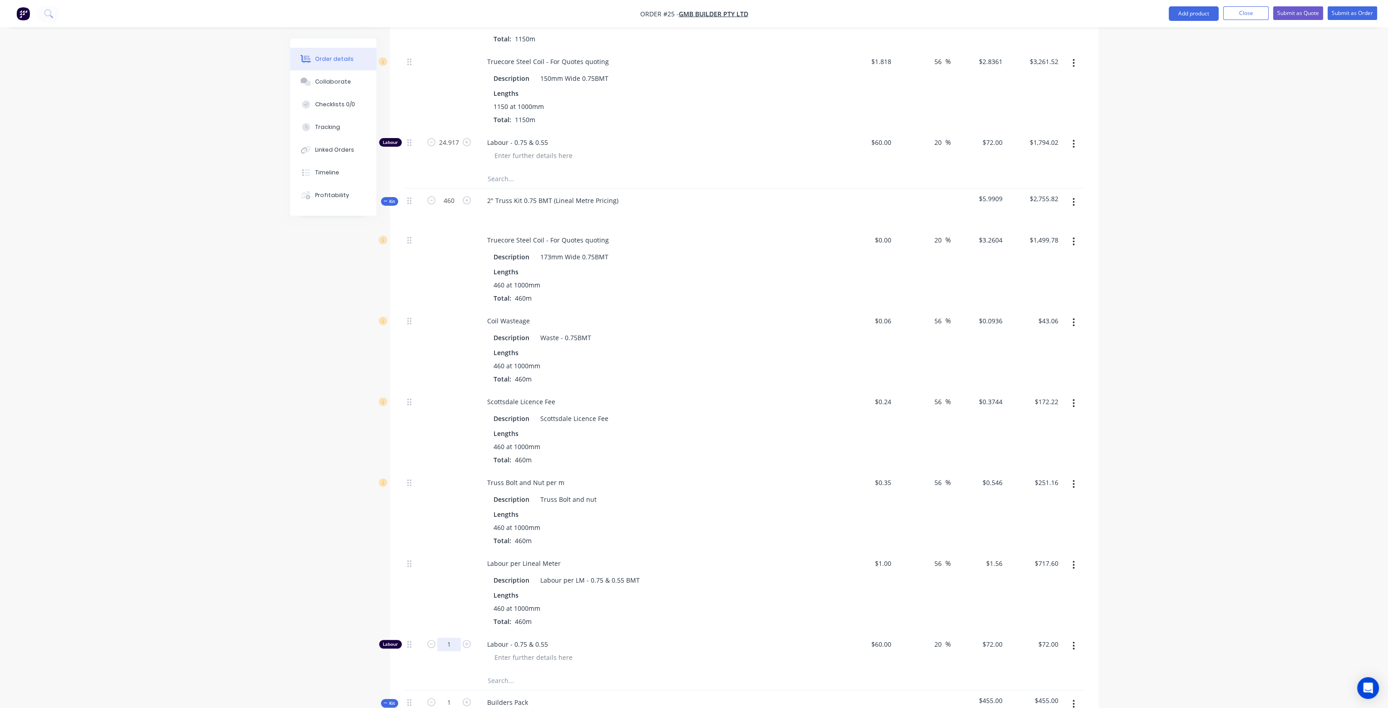
click at [454, 638] on input "1" at bounding box center [449, 645] width 24 height 14
type input "9.967"
type input "$717.62"
click at [638, 604] on div "460 at 1000mm Total: 460m" at bounding box center [658, 615] width 329 height 23
click at [1074, 561] on icon "button" at bounding box center [1074, 565] width 2 height 8
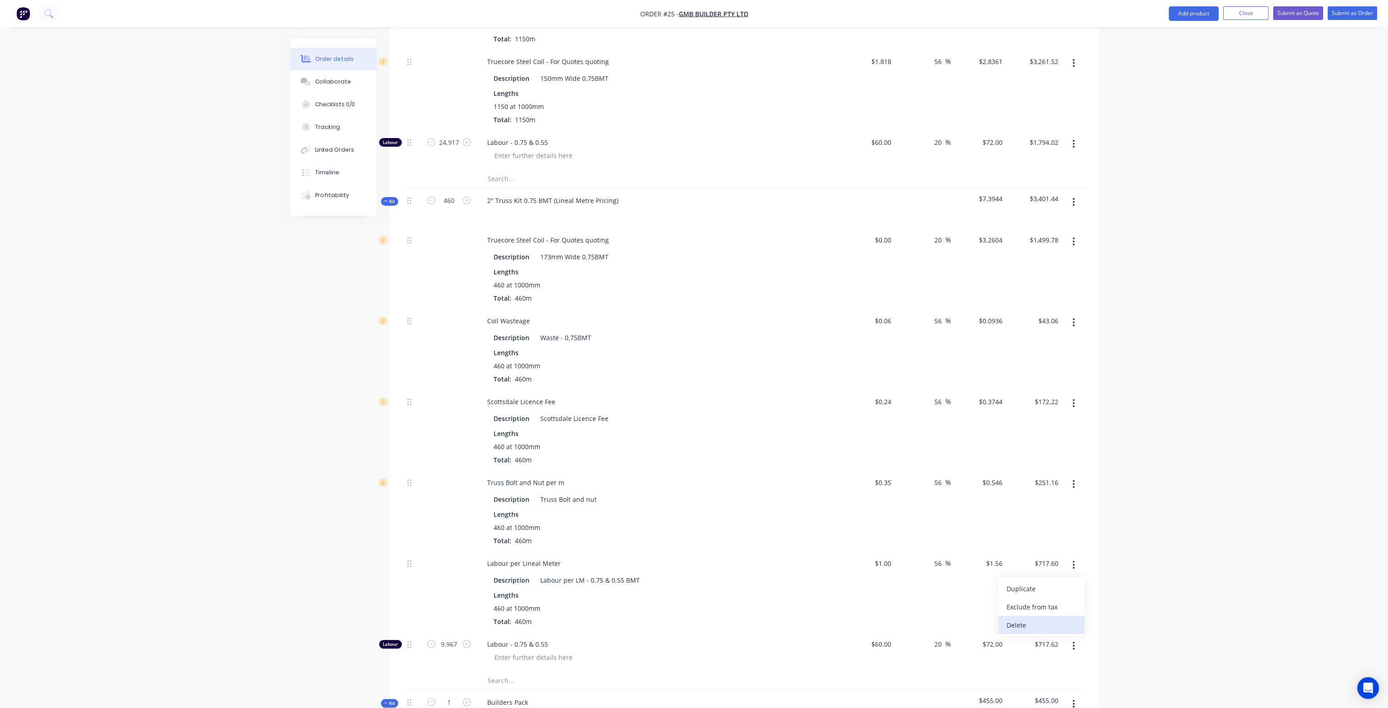
click at [1029, 619] on div "Delete" at bounding box center [1042, 625] width 70 height 13
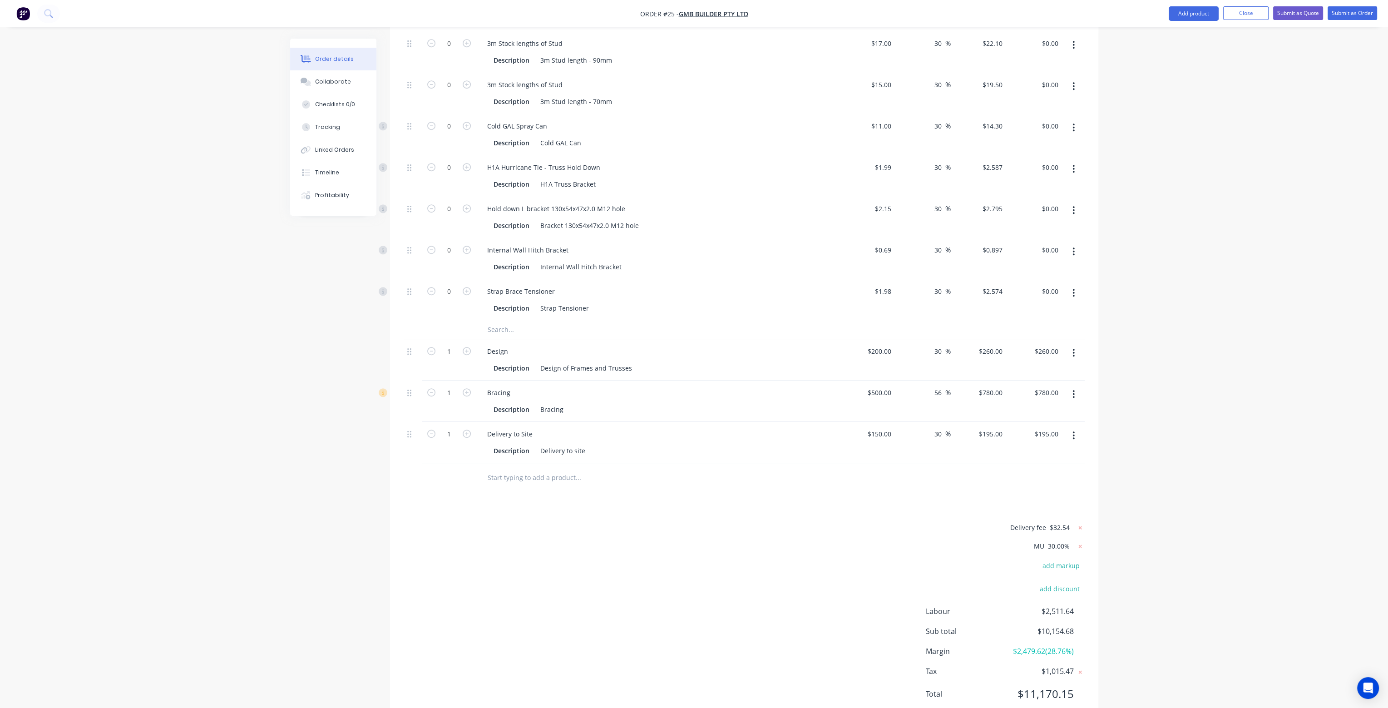
scroll to position [1224, 0]
click at [1081, 524] on icon at bounding box center [1080, 525] width 3 height 3
click at [1073, 520] on button "add delivery fee" at bounding box center [1055, 526] width 59 height 12
type input "32.5"
click at [1045, 461] on div at bounding box center [744, 476] width 681 height 30
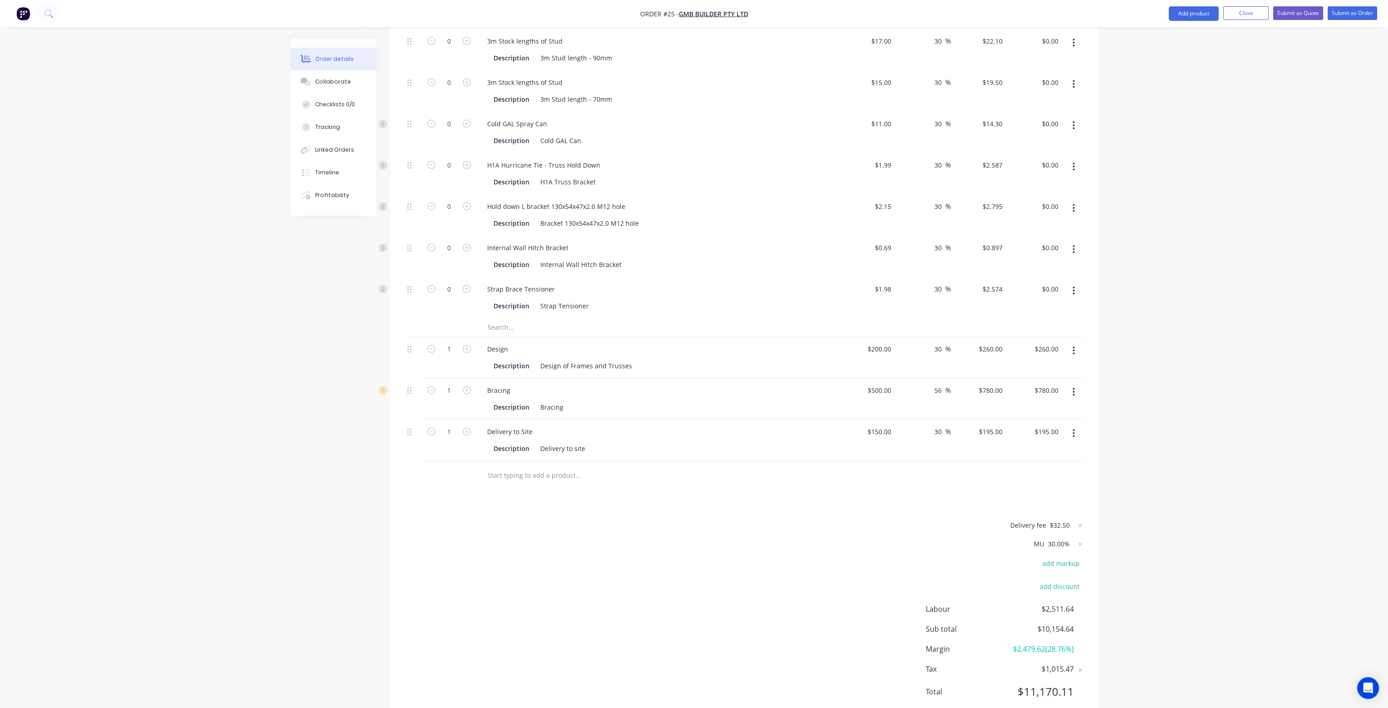
click at [922, 461] on div at bounding box center [744, 476] width 681 height 30
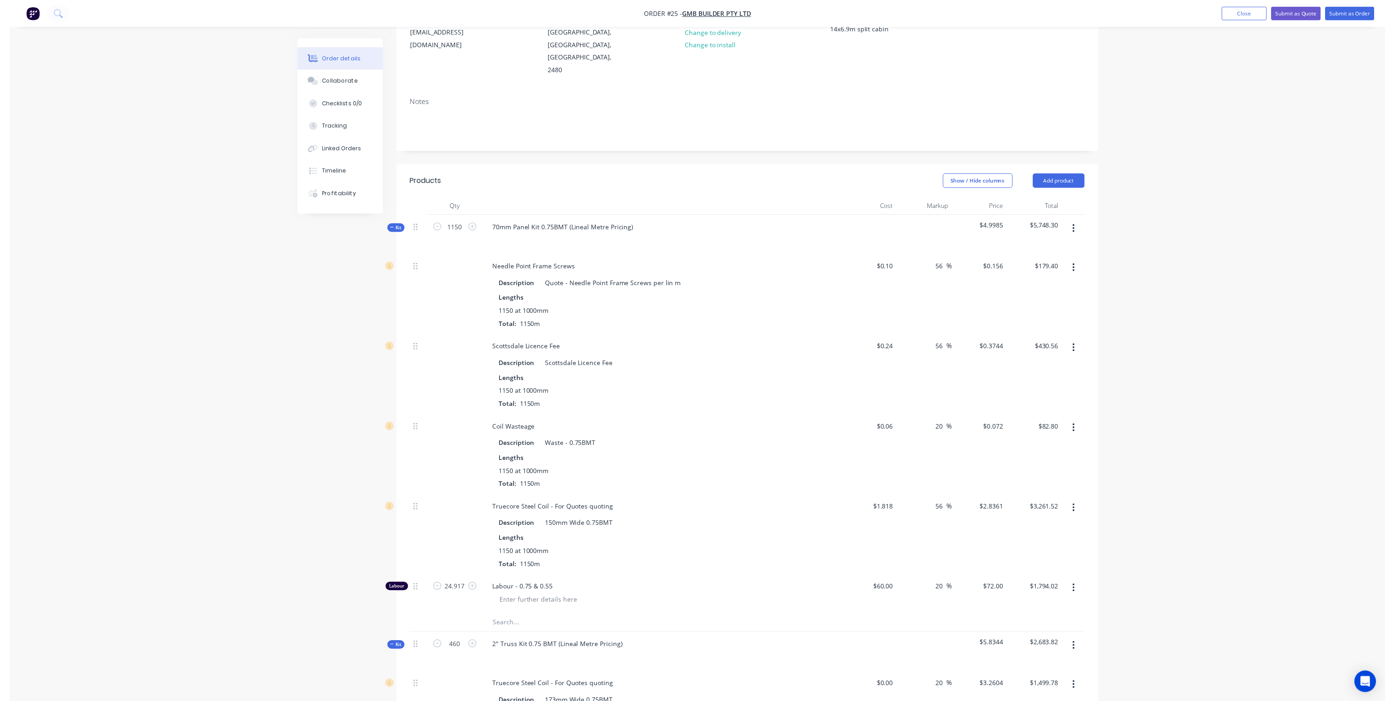
scroll to position [0, 0]
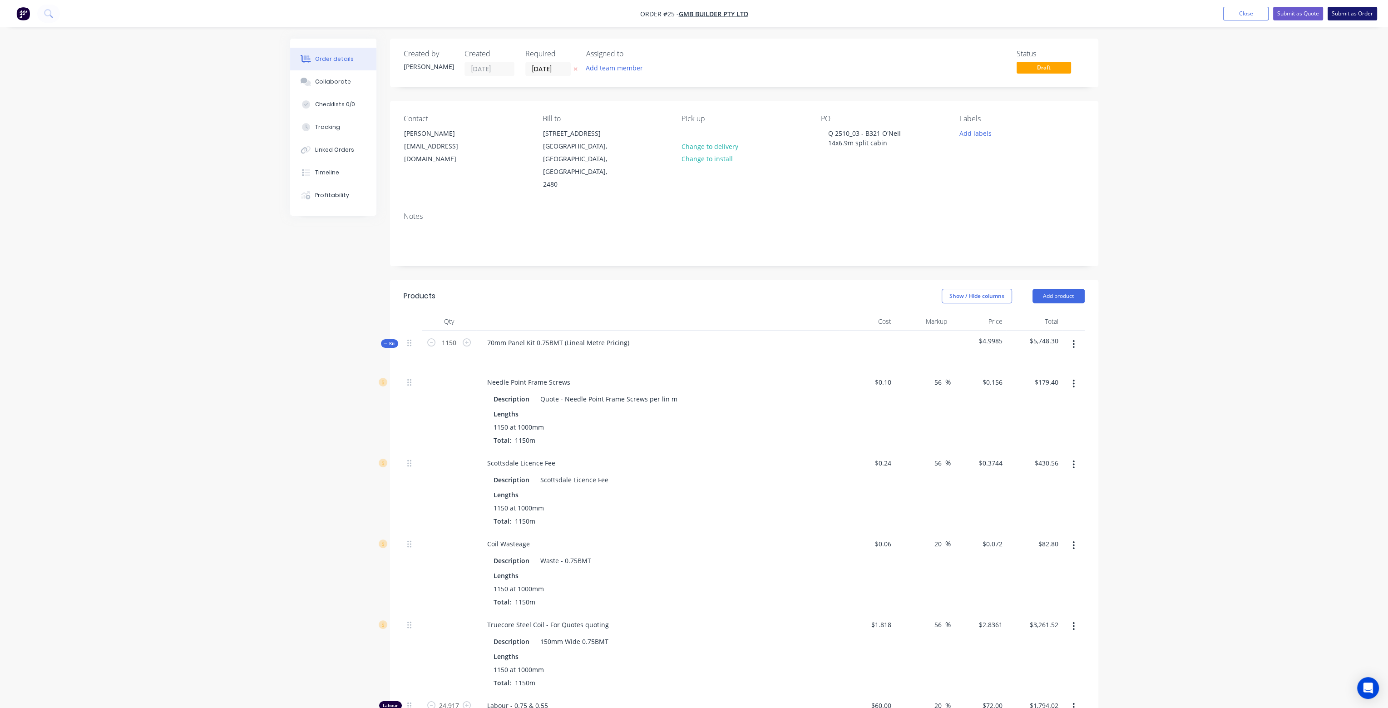
click at [1364, 11] on button "Submit as Order" at bounding box center [1353, 14] width 50 height 14
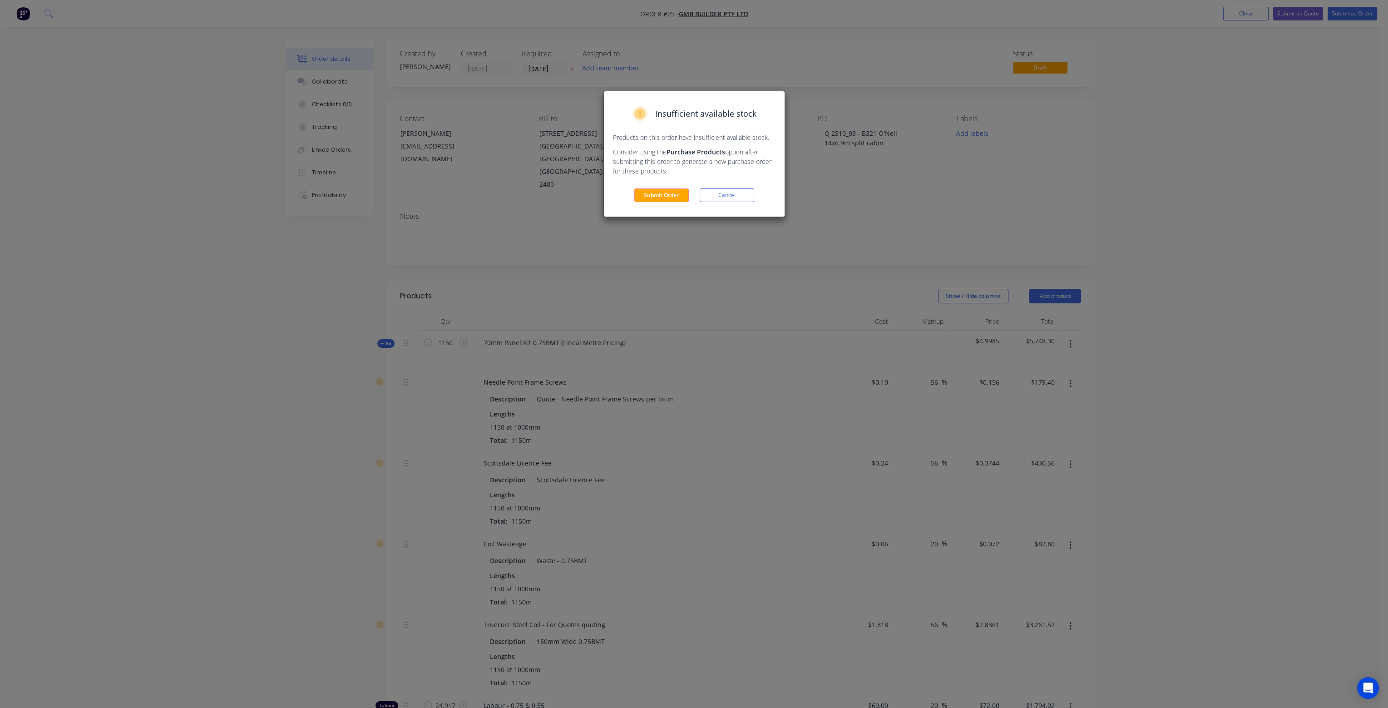
click at [650, 195] on button "Submit Order" at bounding box center [662, 195] width 55 height 14
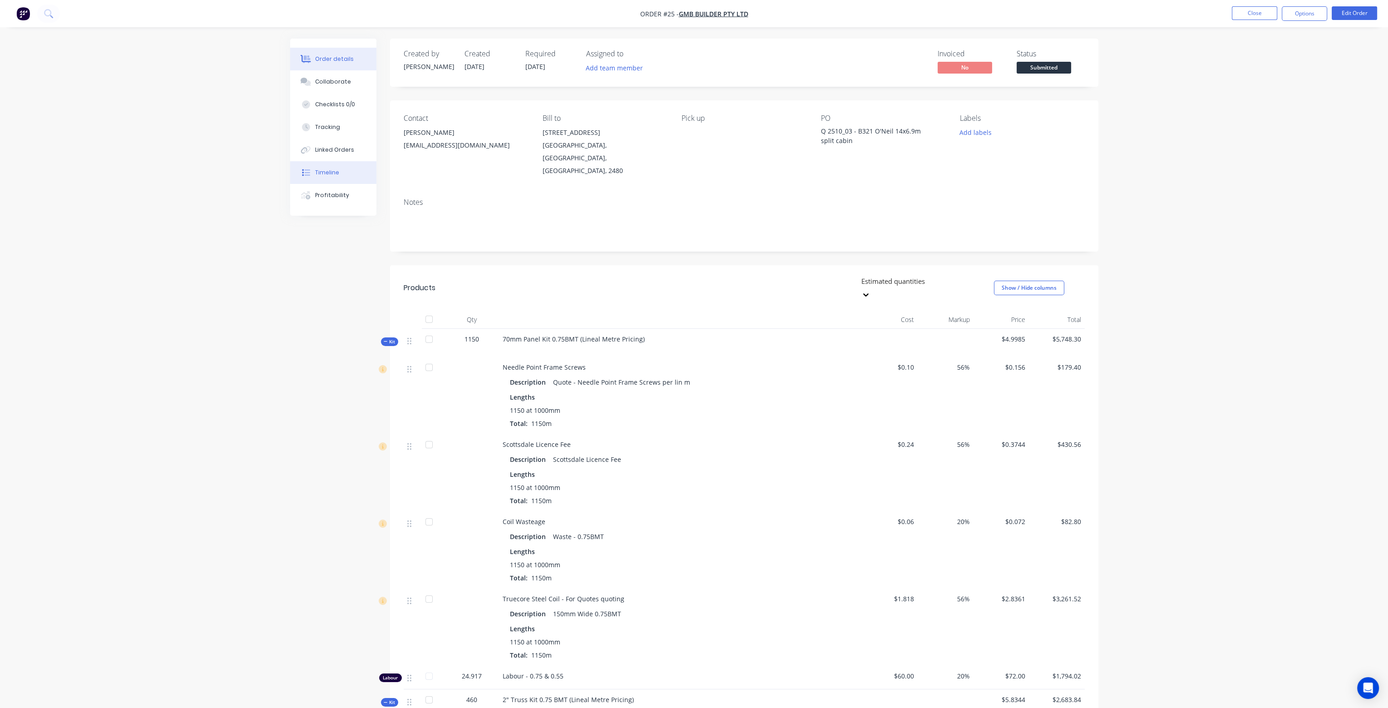
click at [333, 169] on div "Timeline" at bounding box center [327, 173] width 24 height 8
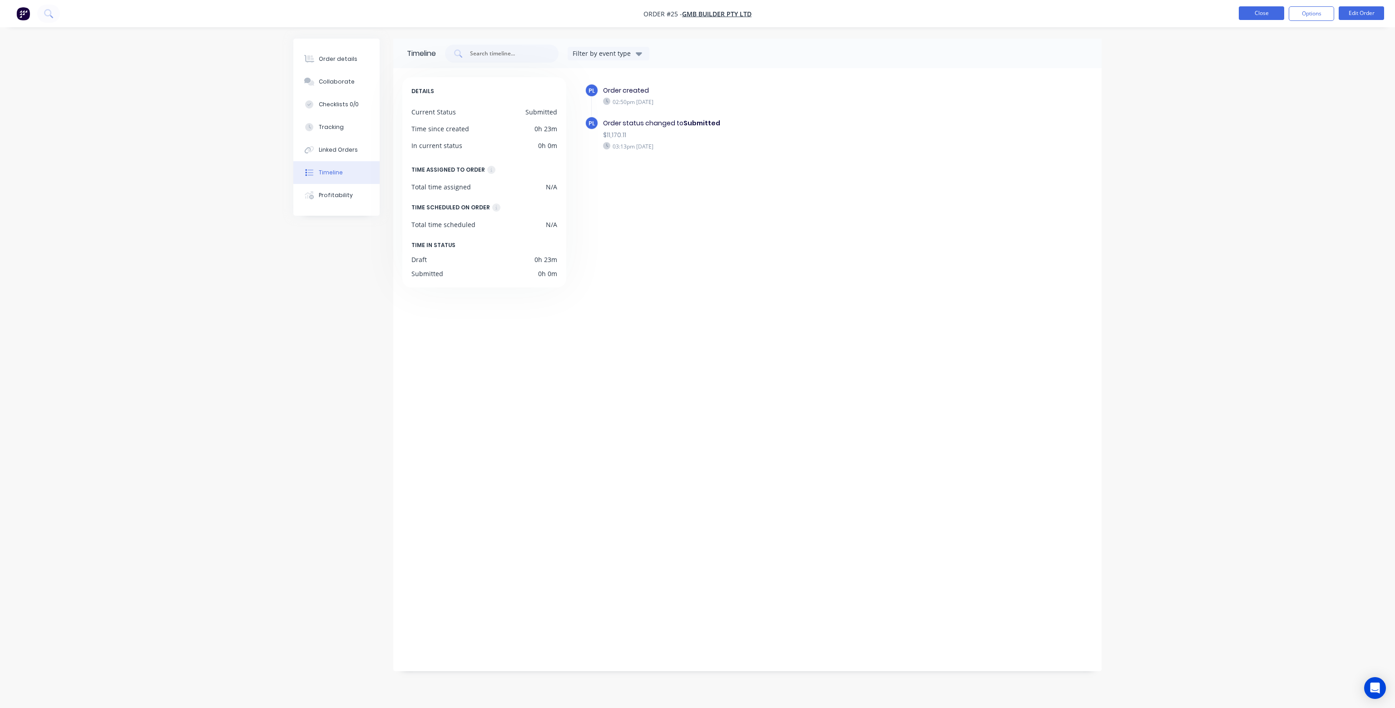
click at [1263, 16] on button "Close" at bounding box center [1261, 13] width 45 height 14
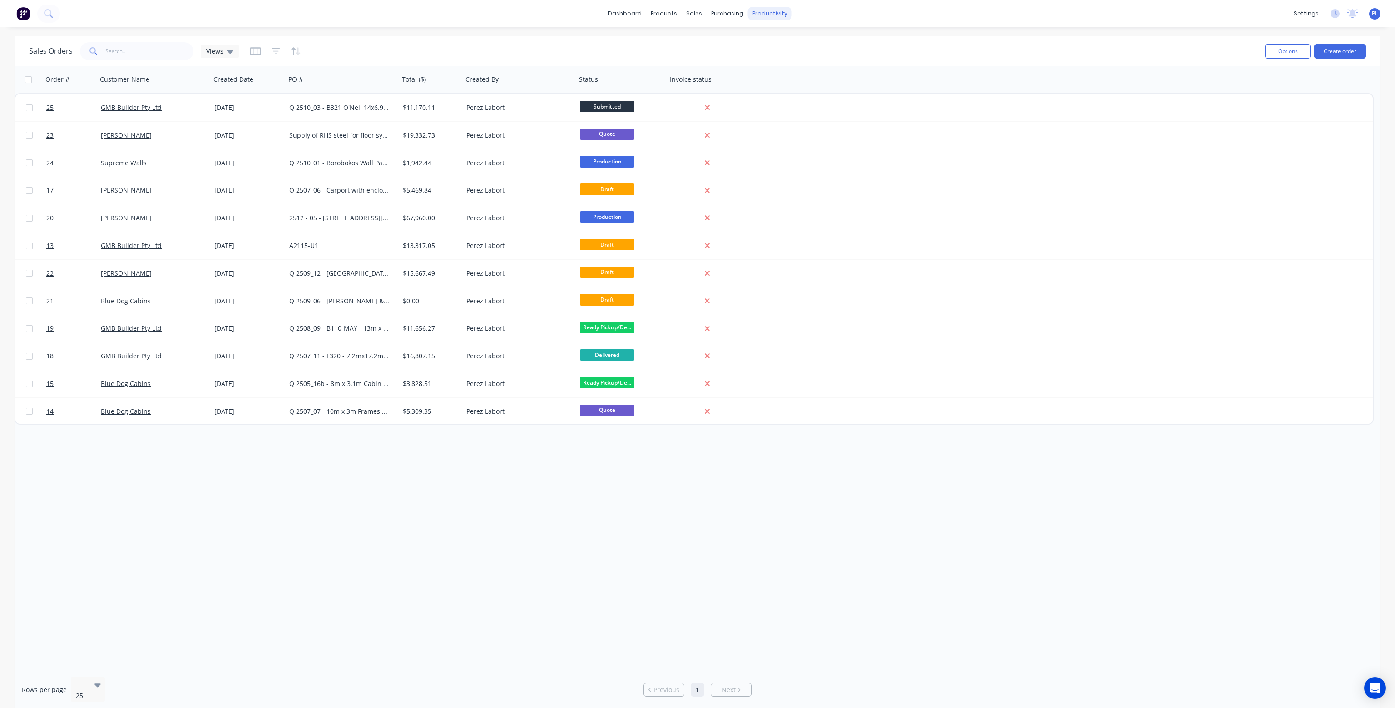
click at [781, 12] on div "productivity" at bounding box center [770, 14] width 44 height 14
click at [788, 43] on div "Workflow" at bounding box center [785, 44] width 27 height 8
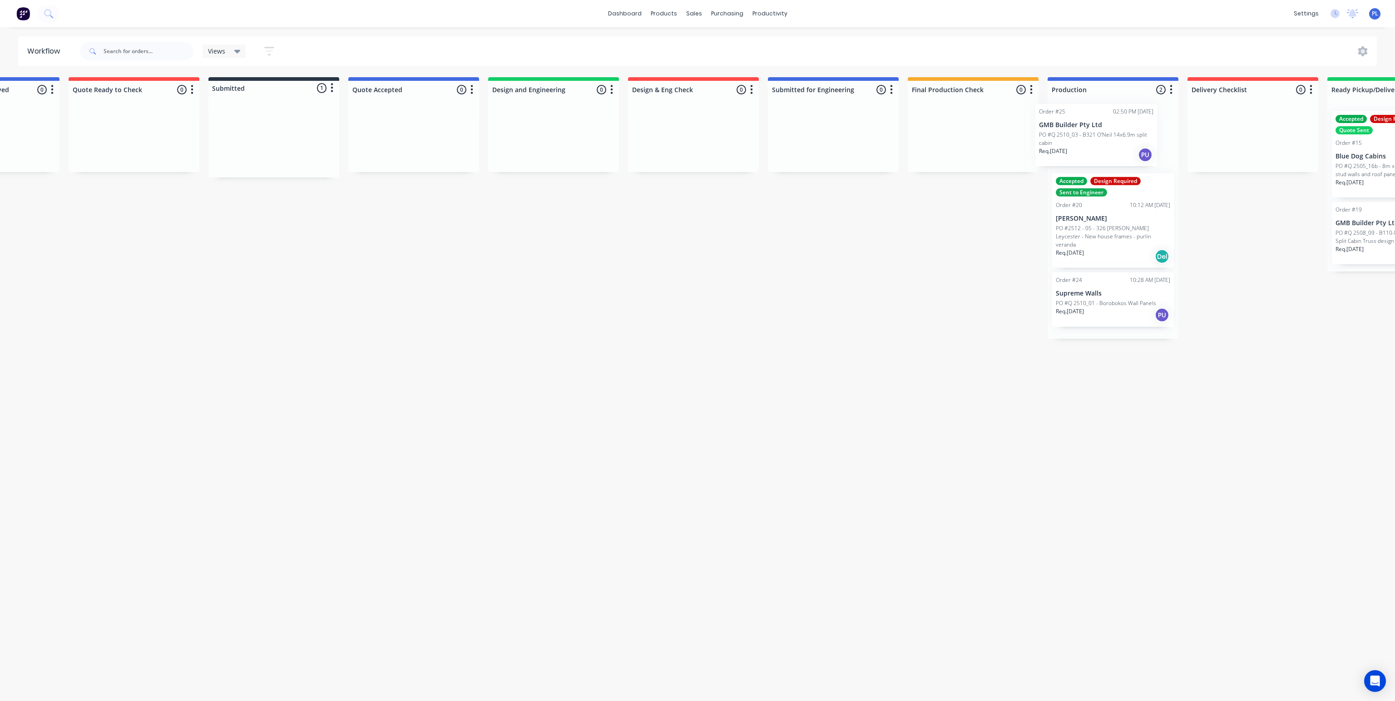
drag, startPoint x: 345, startPoint y: 146, endPoint x: 1083, endPoint y: 139, distance: 738.1
click at [1083, 139] on div "Quote Request Received 0 Status colour #4169E1 hex #4169E1 Save Cancel Notifica…" at bounding box center [791, 208] width 1778 height 262
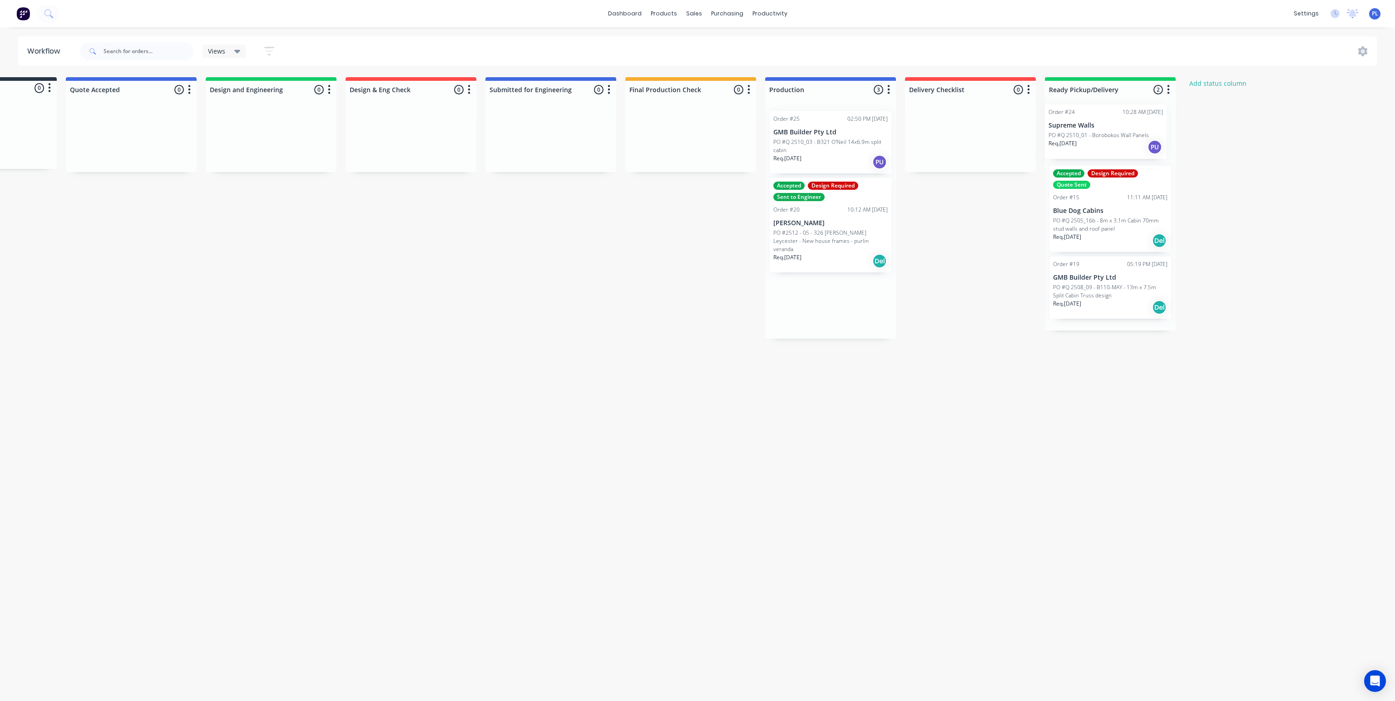
drag, startPoint x: 1105, startPoint y: 302, endPoint x: 1102, endPoint y: 137, distance: 165.3
click at [1102, 137] on div "Quote Request Received 0 Status colour #4169E1 hex #4169E1 Save Cancel Notifica…" at bounding box center [509, 208] width 1778 height 262
click at [1111, 300] on p "PO #Q 2508_09 - B110-MAY - 13m x 7.5m Split Cabin Truss design" at bounding box center [1105, 296] width 114 height 16
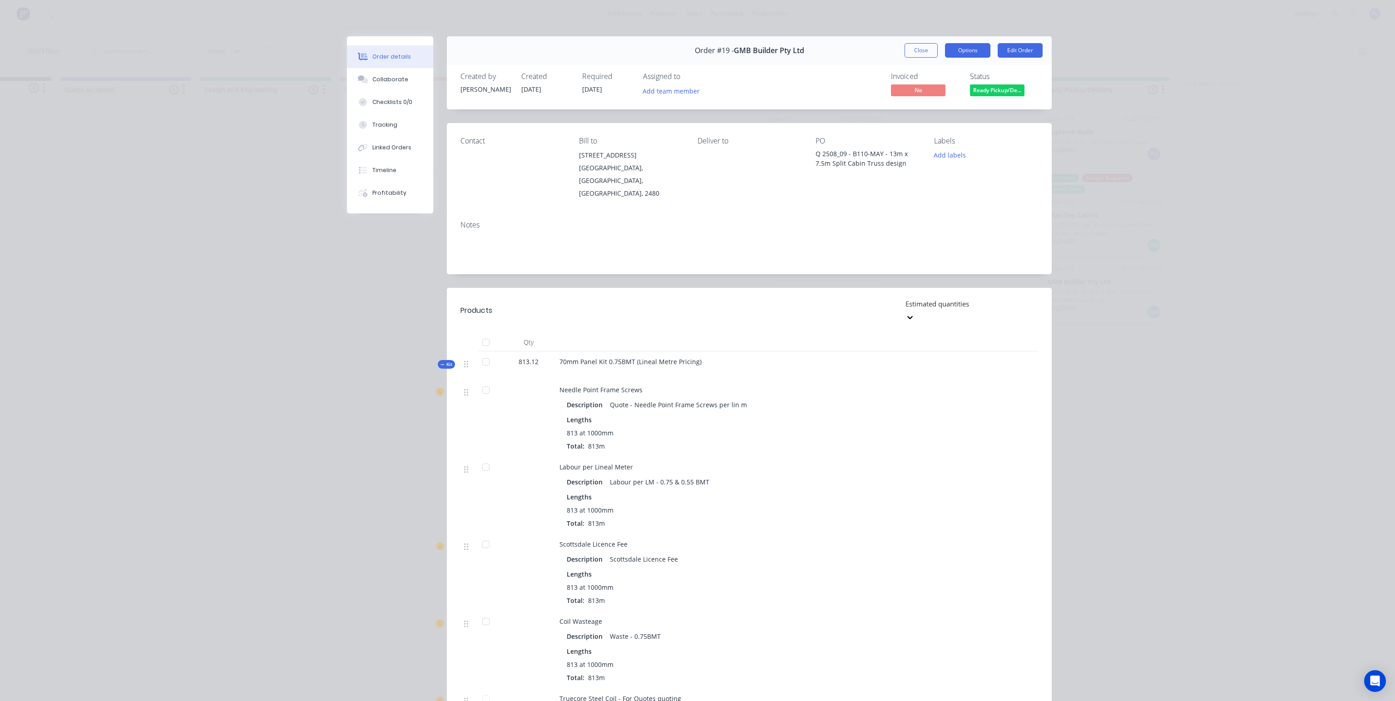
click at [970, 52] on button "Options" at bounding box center [967, 50] width 45 height 15
click at [910, 51] on button "Close" at bounding box center [921, 50] width 33 height 15
